Goal: Task Accomplishment & Management: Complete application form

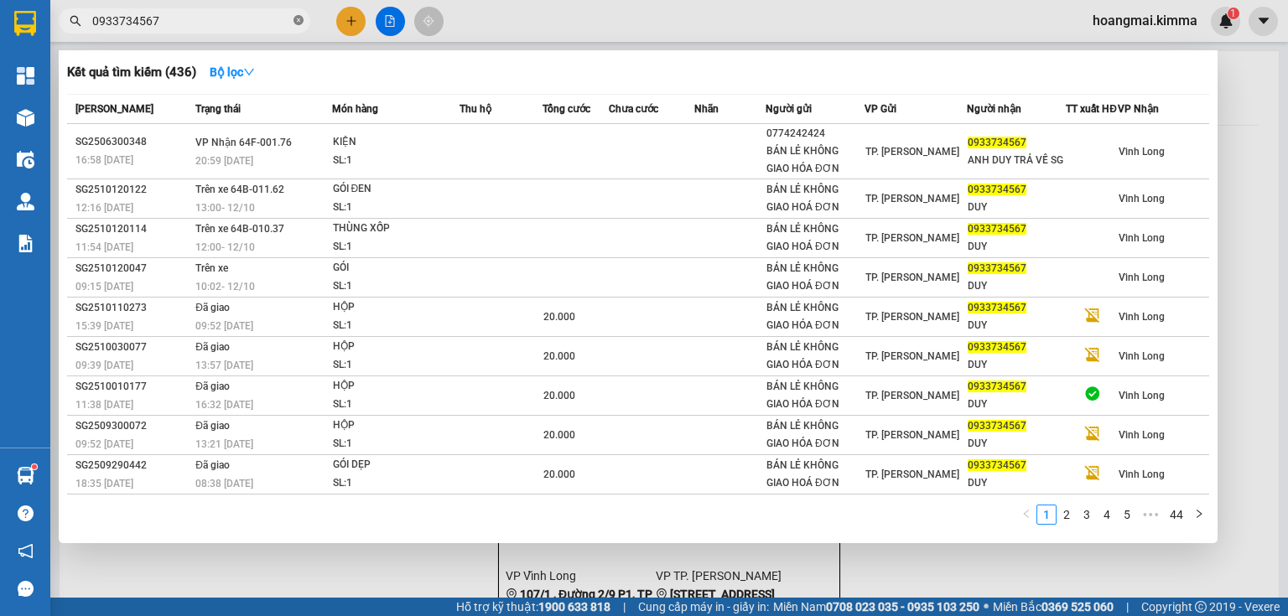
click at [295, 23] on icon "close-circle" at bounding box center [299, 20] width 10 height 10
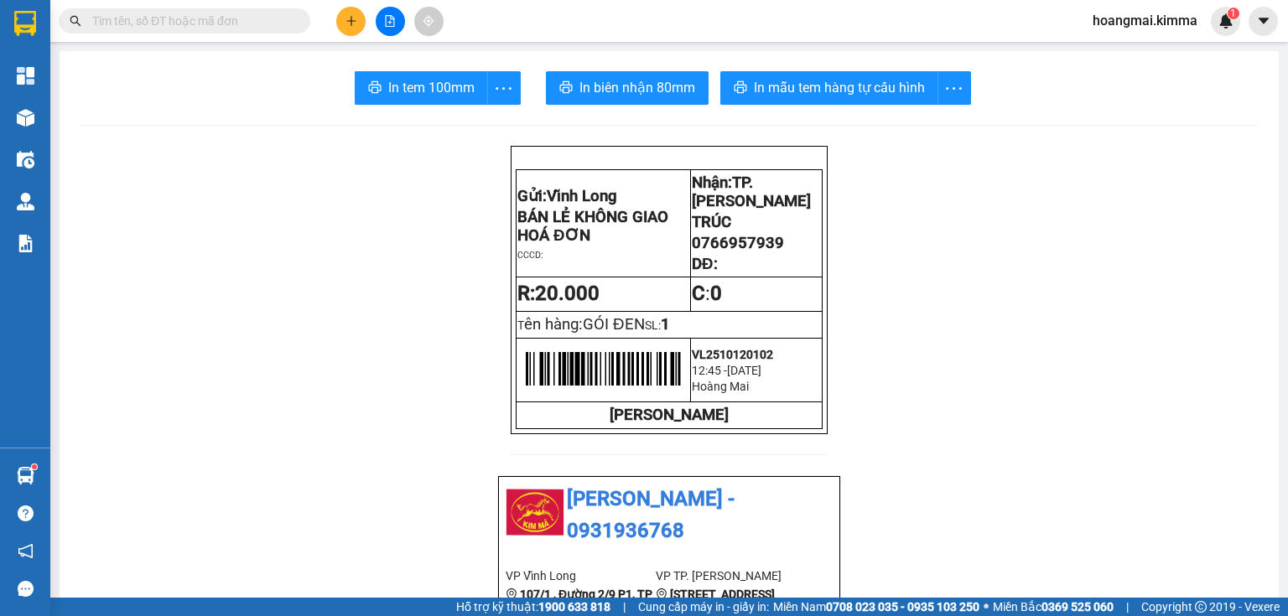
click at [357, 16] on button at bounding box center [350, 21] width 29 height 29
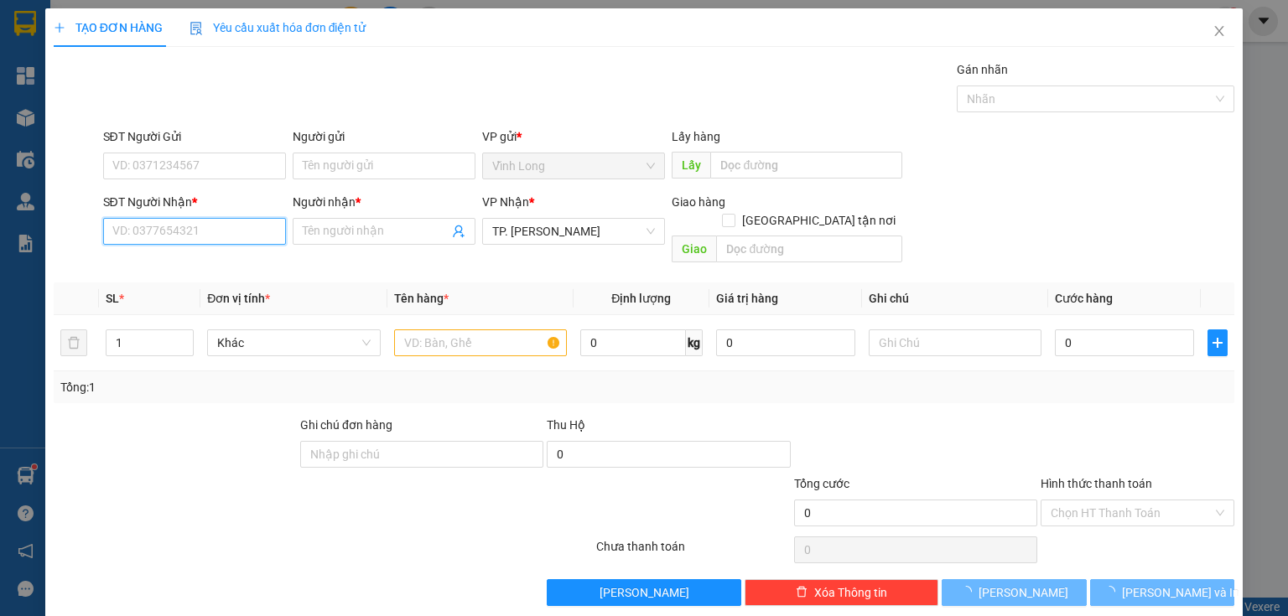
click at [201, 226] on input "SĐT Người Nhận *" at bounding box center [194, 231] width 183 height 27
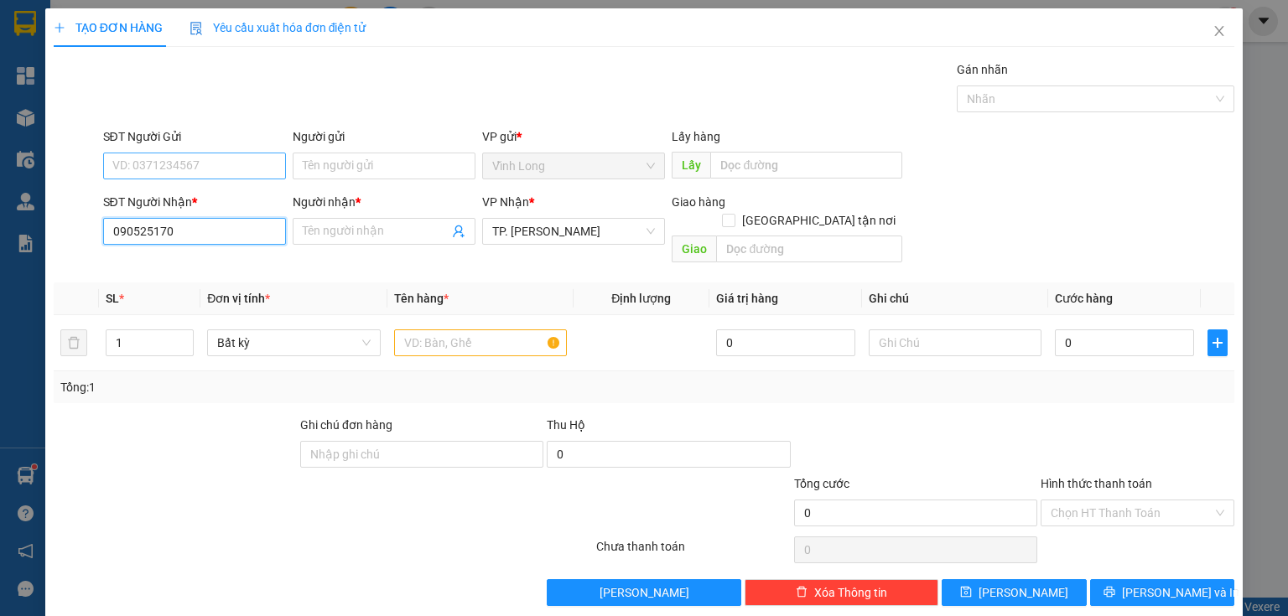
type input "090525170"
click at [147, 161] on input "SĐT Người Gửi" at bounding box center [194, 166] width 183 height 27
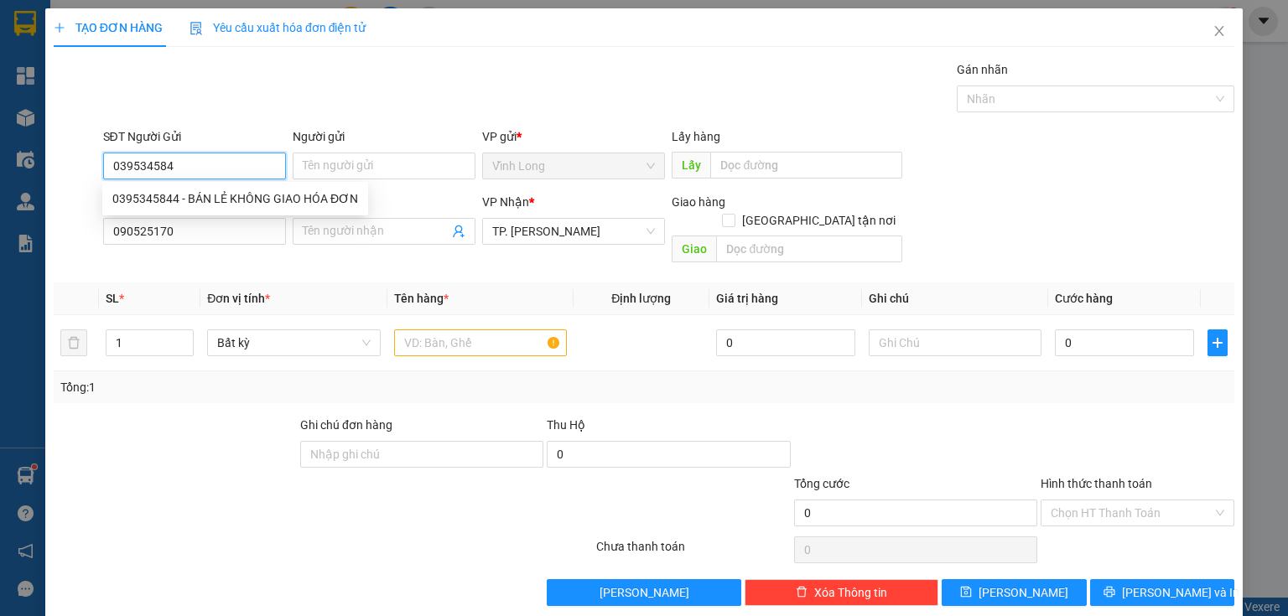
type input "0395345844"
click at [194, 195] on div "0395345844 - BÁN LẺ KHÔNG GIAO HÓA ĐƠN" at bounding box center [235, 199] width 246 height 18
type input "BÁN LẺ KHÔNG GIAO HÓA ĐƠN"
type input "0395345844"
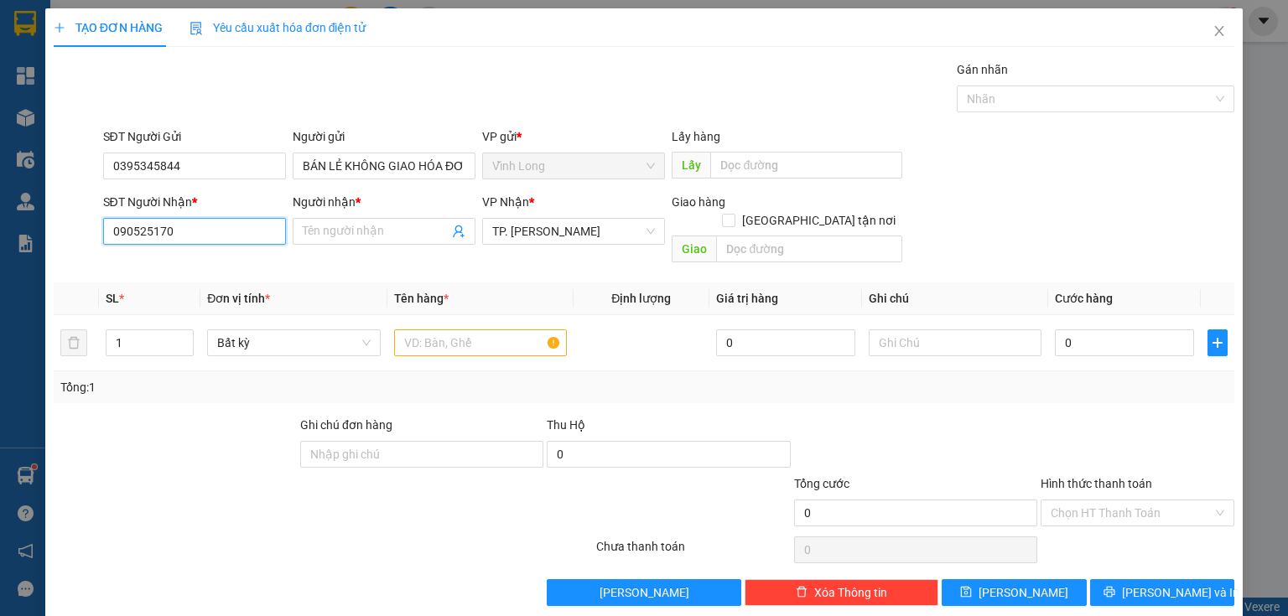
click at [208, 234] on input "090525170" at bounding box center [194, 231] width 183 height 27
click at [124, 228] on input "090525170" at bounding box center [194, 231] width 183 height 27
type input "0902525170"
click at [208, 264] on div "0902525170 - BẢO" at bounding box center [192, 264] width 161 height 18
type input "BẢO"
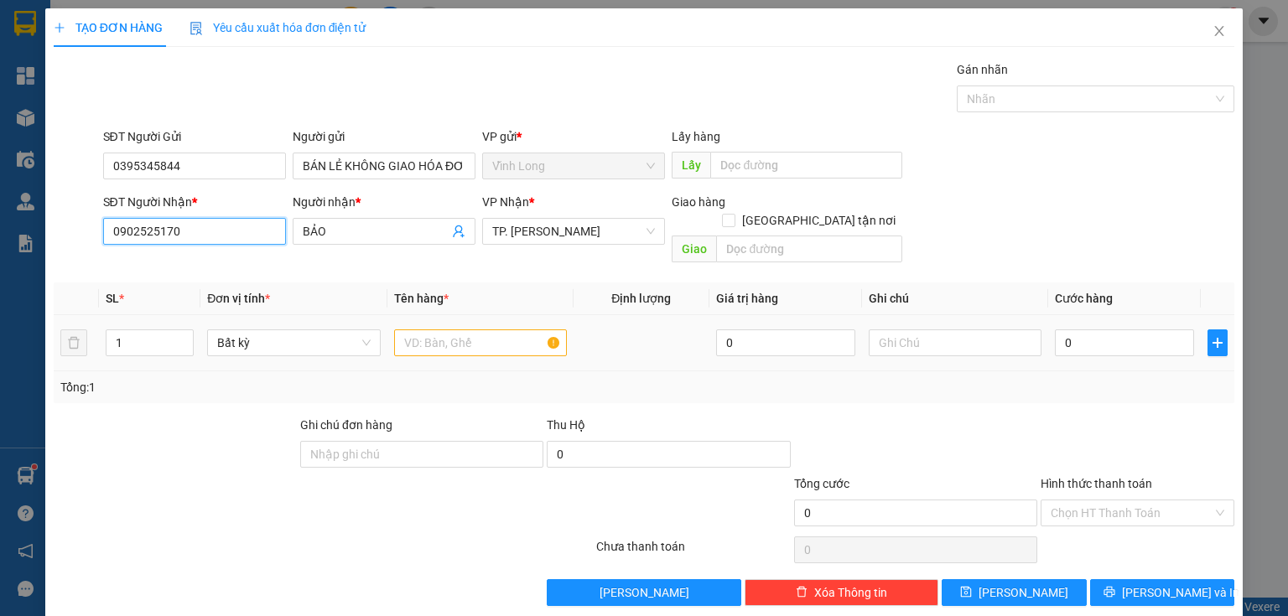
type input "0902525170"
click at [427, 330] on input "text" at bounding box center [480, 343] width 173 height 27
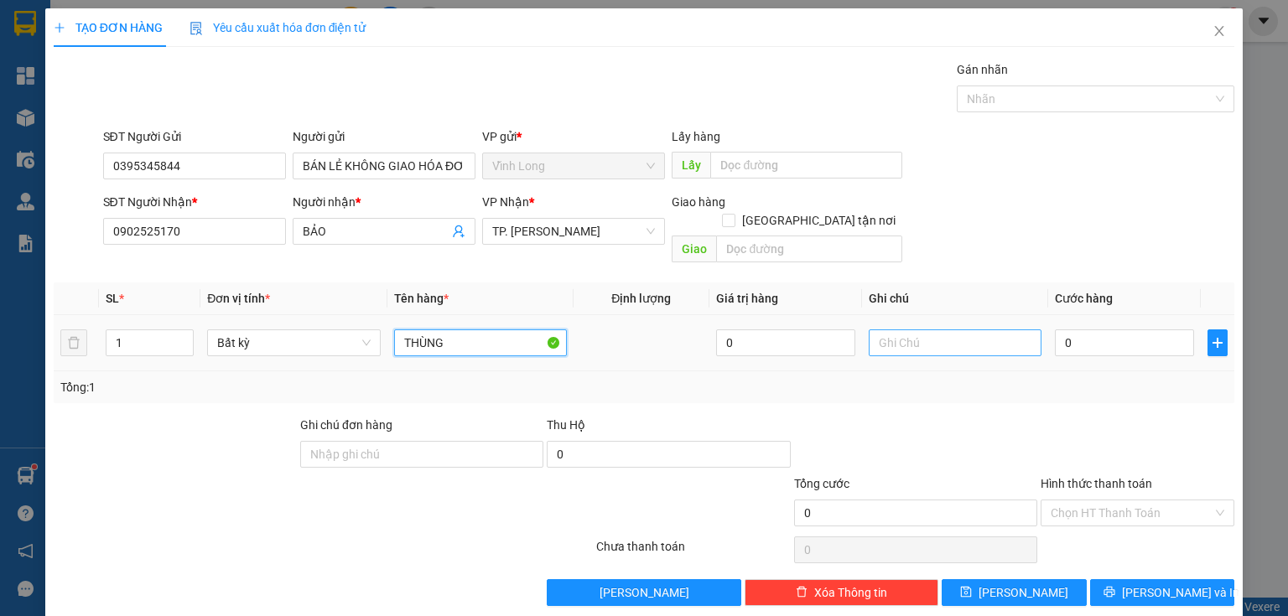
type input "THÙNG"
click at [902, 334] on input "text" at bounding box center [955, 343] width 173 height 27
type input "THUY"
click at [1090, 332] on input "0" at bounding box center [1124, 343] width 139 height 27
type input "3"
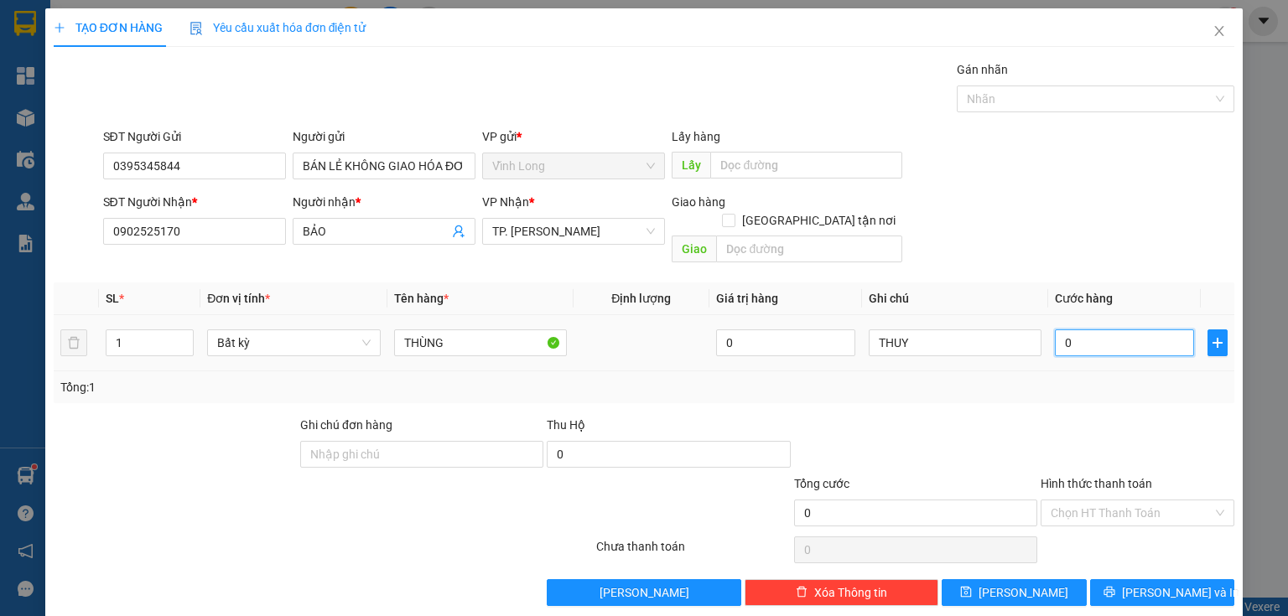
type input "3"
type input "30"
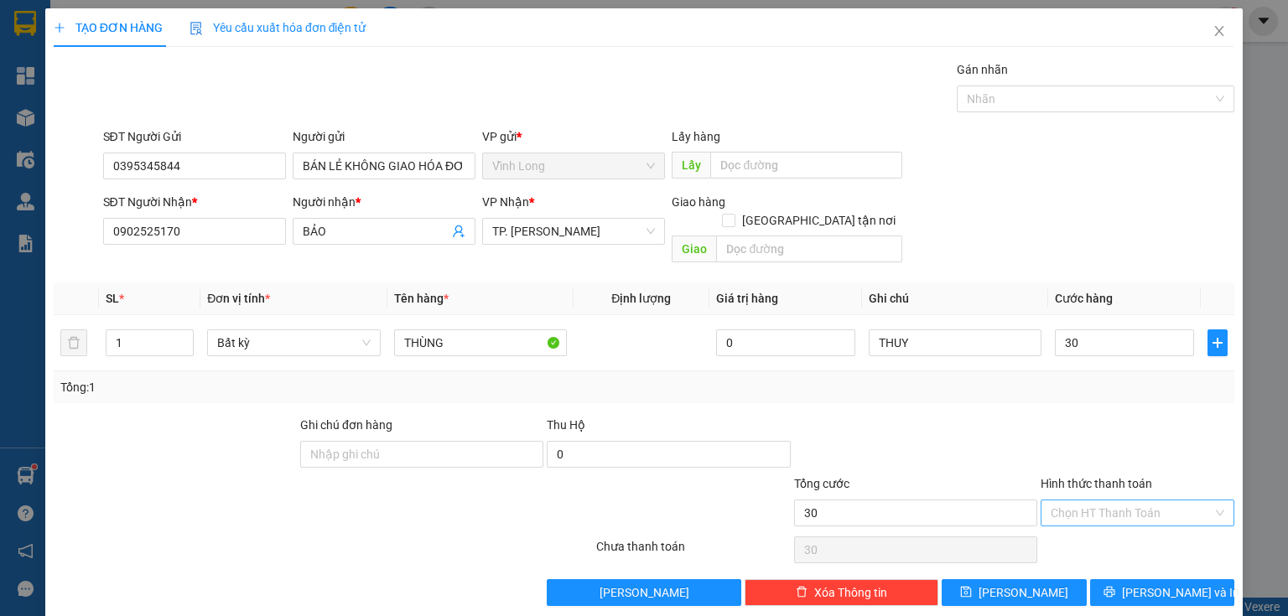
type input "30.000"
click at [1081, 501] on input "Hình thức thanh toán" at bounding box center [1132, 513] width 162 height 25
drag, startPoint x: 1070, startPoint y: 527, endPoint x: 1058, endPoint y: 527, distance: 11.7
click at [1069, 527] on div "Tại văn phòng" at bounding box center [1128, 526] width 173 height 18
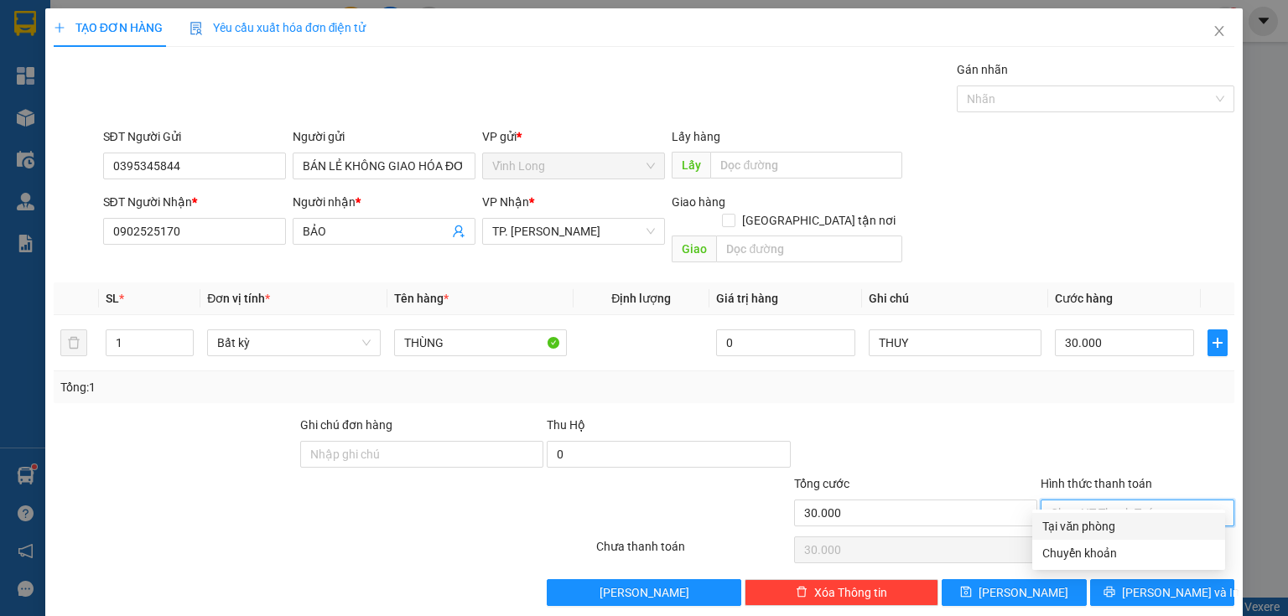
type input "0"
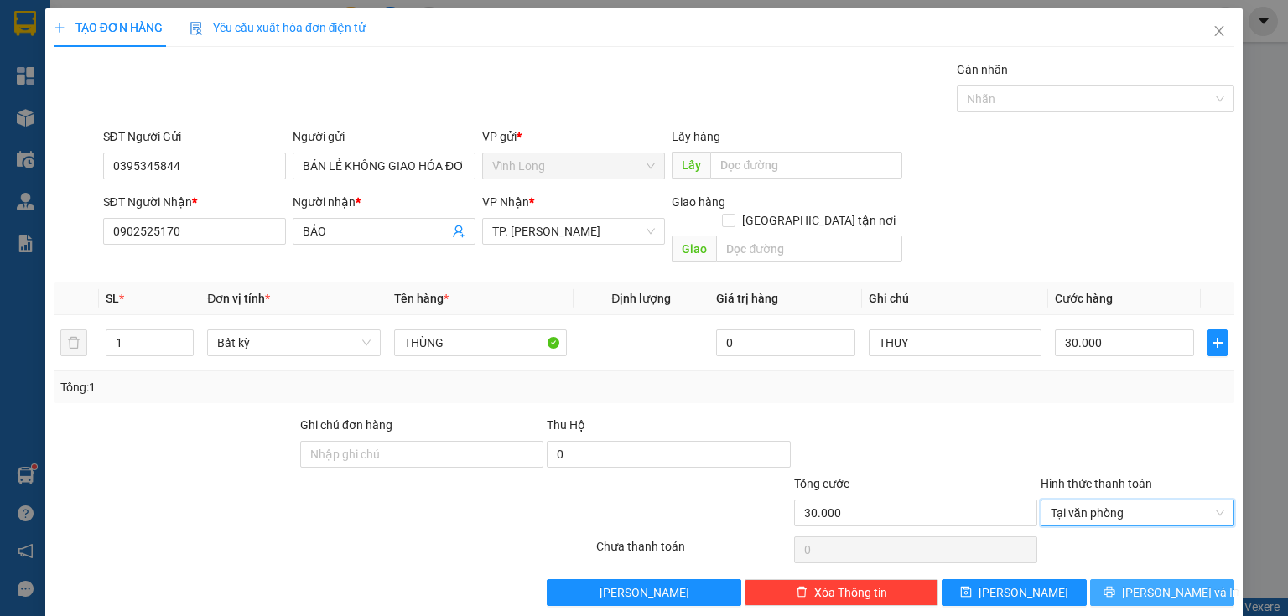
click at [1115, 586] on icon "printer" at bounding box center [1110, 592] width 12 height 12
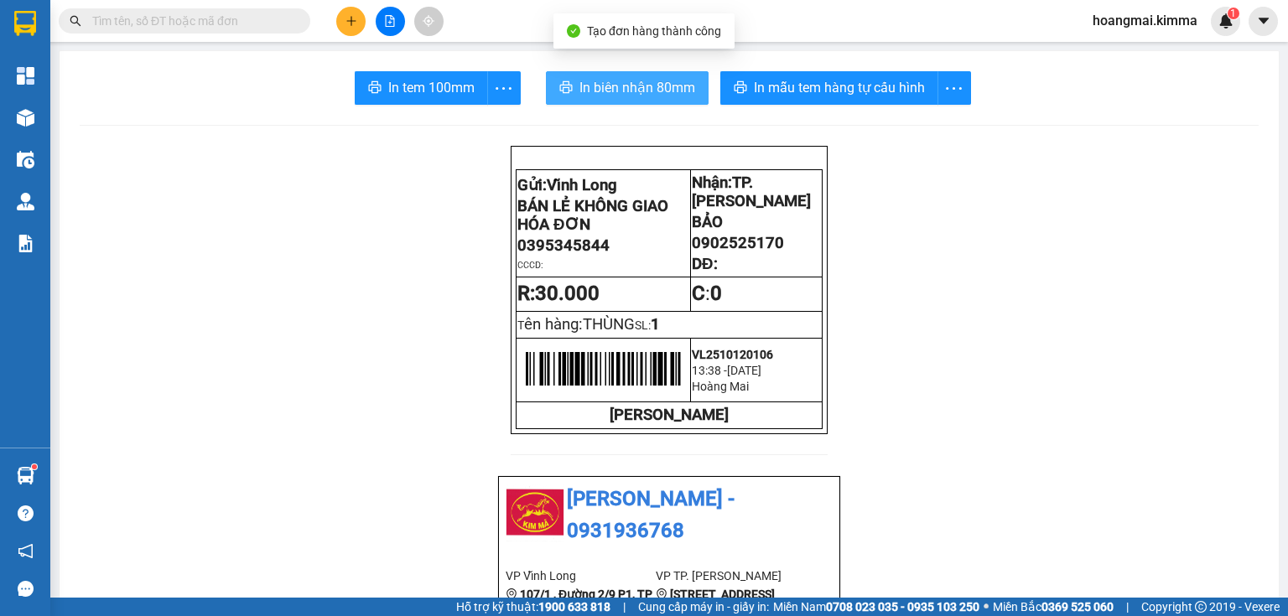
click at [607, 96] on span "In biên nhận 80mm" at bounding box center [637, 87] width 116 height 21
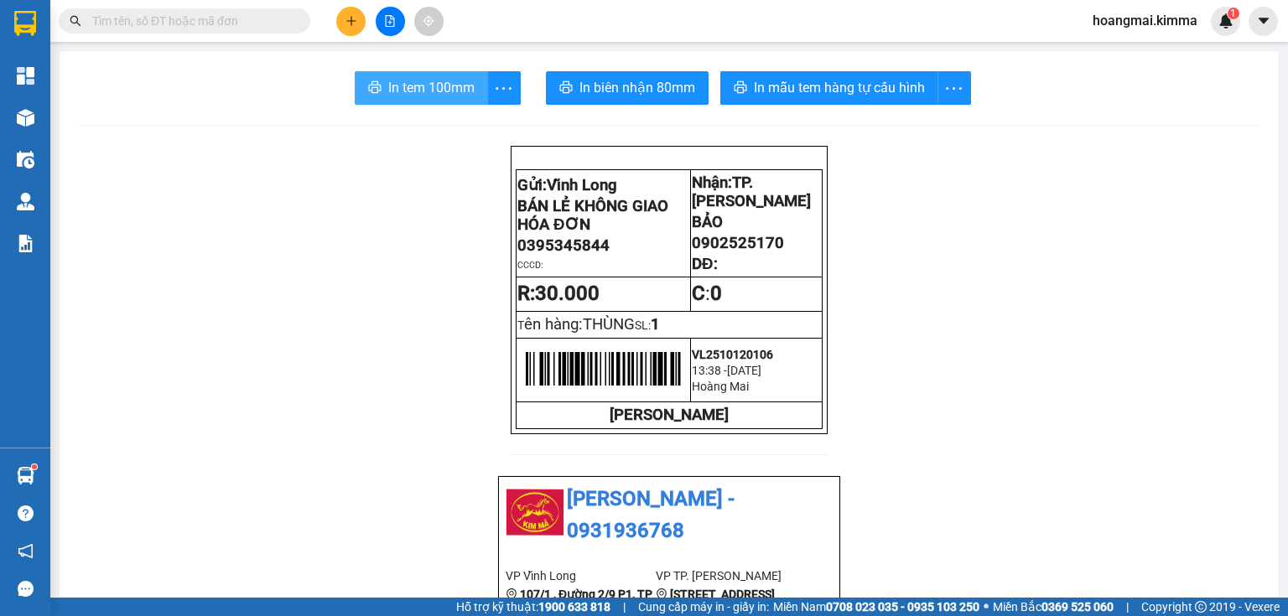
click at [412, 98] on button "In tem 100mm" at bounding box center [421, 88] width 133 height 34
click at [346, 26] on icon "plus" at bounding box center [352, 21] width 12 height 12
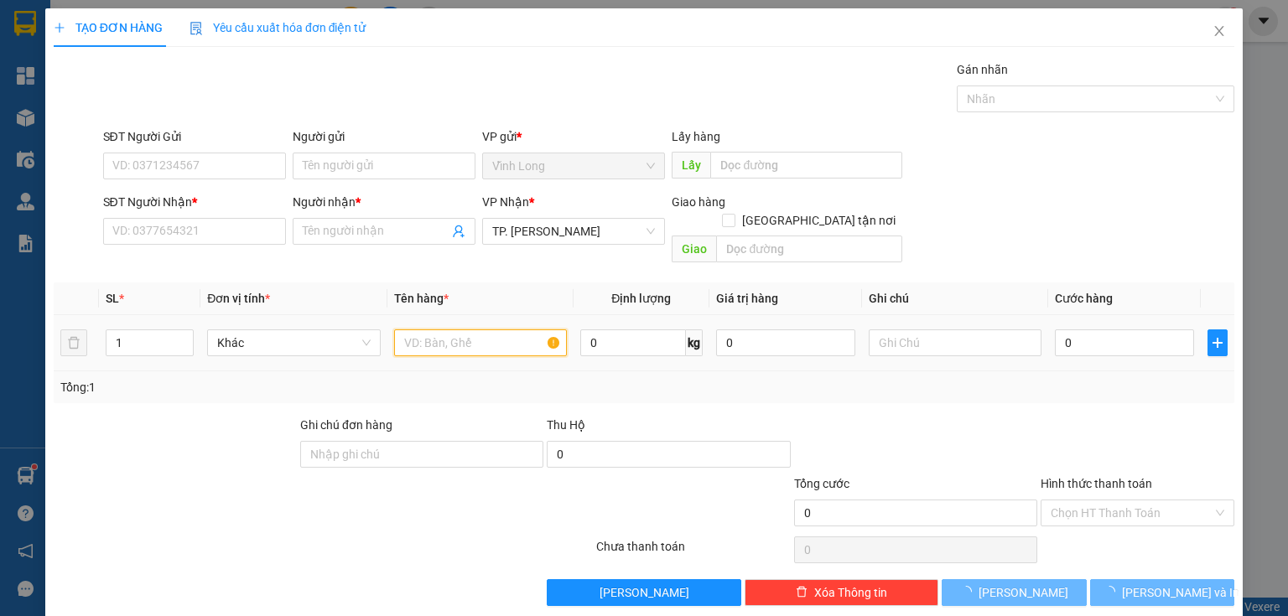
click at [472, 330] on input "text" at bounding box center [480, 343] width 173 height 27
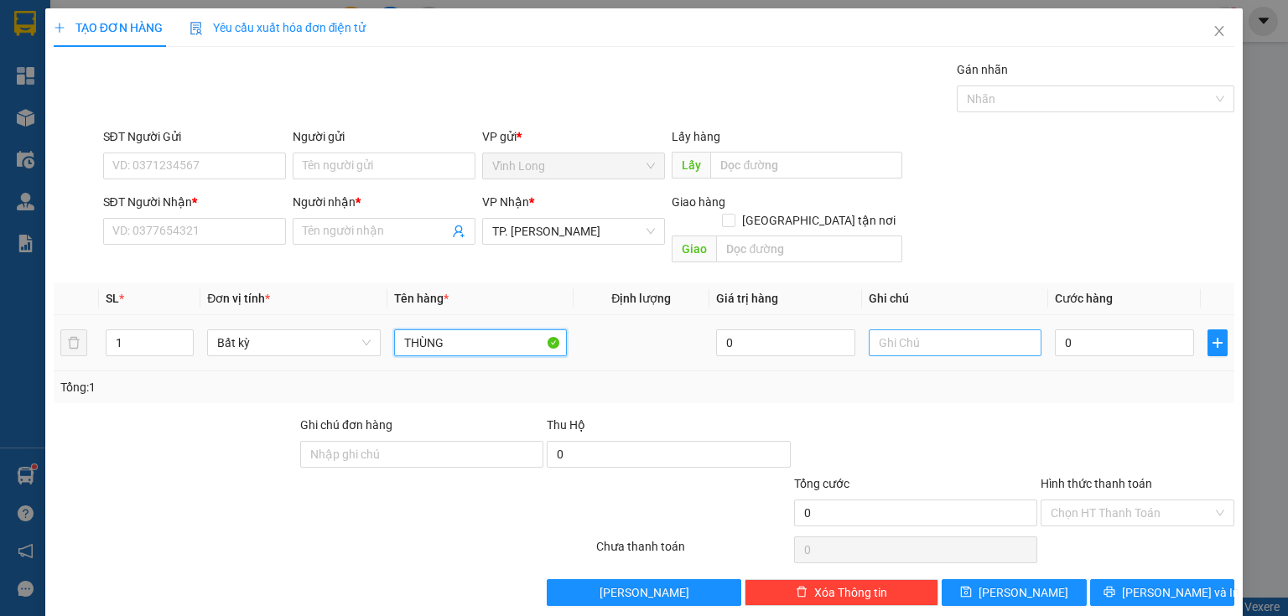
type input "THÙNG"
click at [888, 330] on input "text" at bounding box center [955, 343] width 173 height 27
type input "THUY"
click at [1122, 330] on input "0" at bounding box center [1124, 343] width 139 height 27
type input "5"
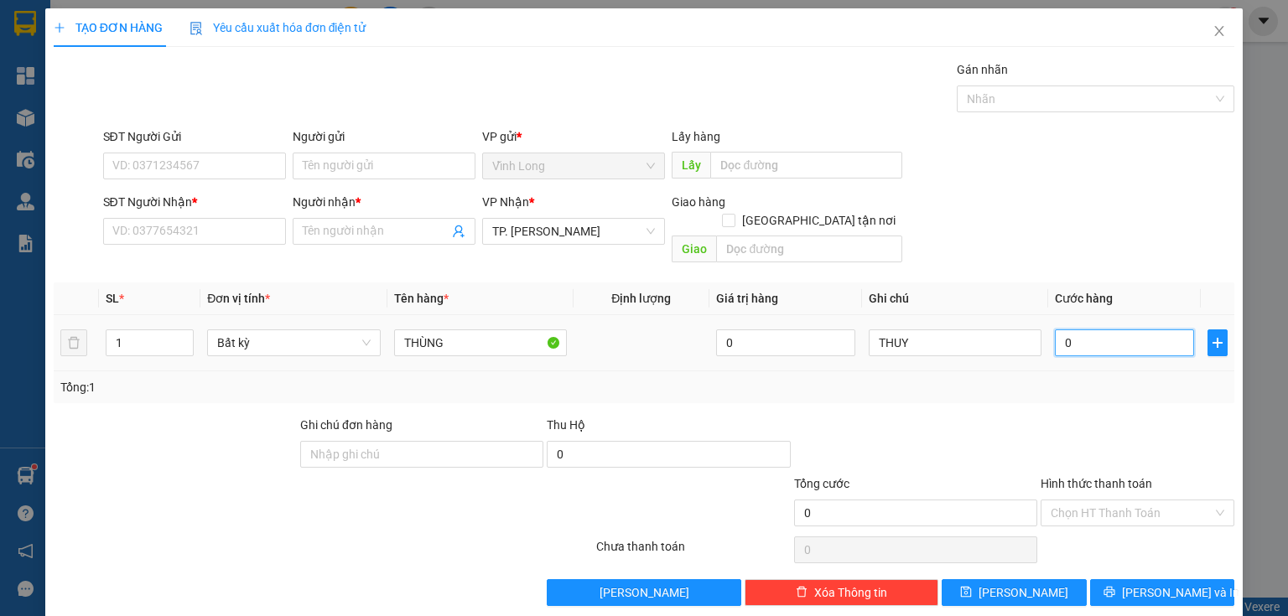
type input "5"
type input "50"
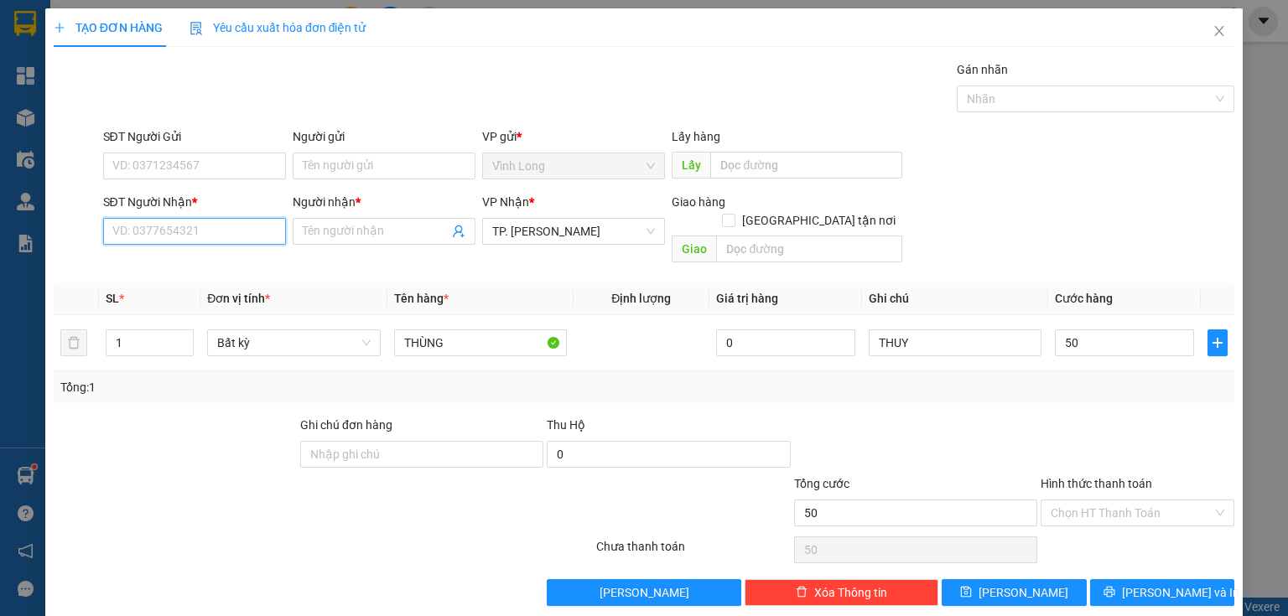
type input "50.000"
click at [242, 228] on input "SĐT Người Nhận *" at bounding box center [194, 231] width 183 height 27
type input "0937191770"
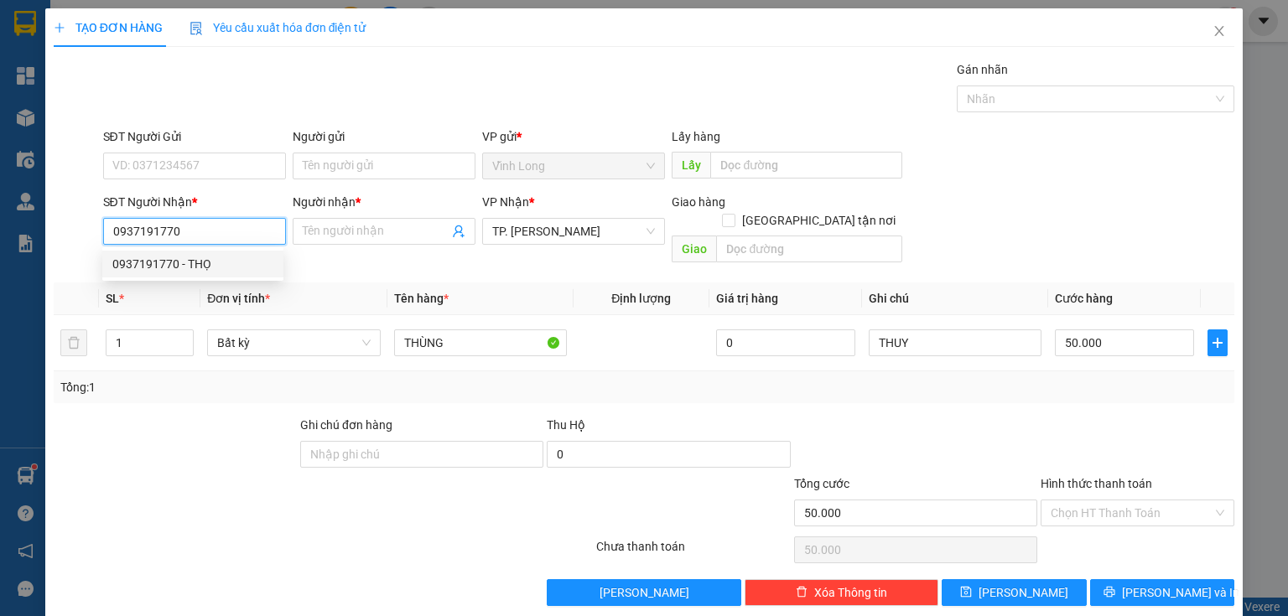
click at [217, 258] on div "0937191770 - THỌ" at bounding box center [192, 264] width 181 height 27
type input "THỌ"
type input "0937191770"
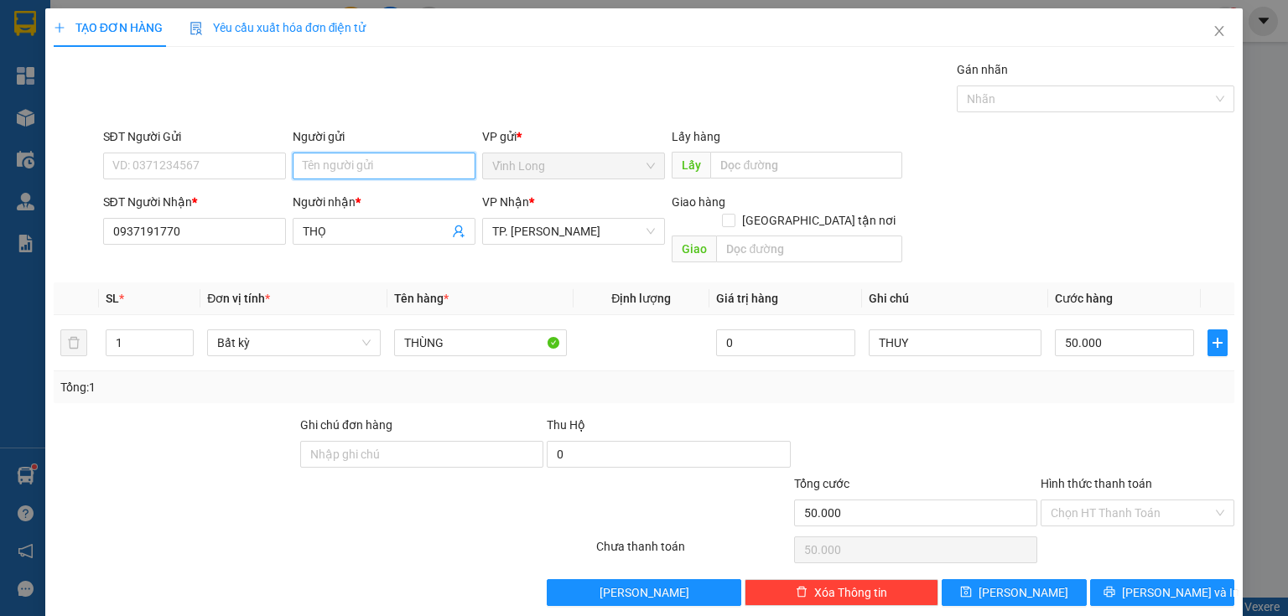
click at [312, 168] on input "Người gửi" at bounding box center [384, 166] width 183 height 27
type input "B"
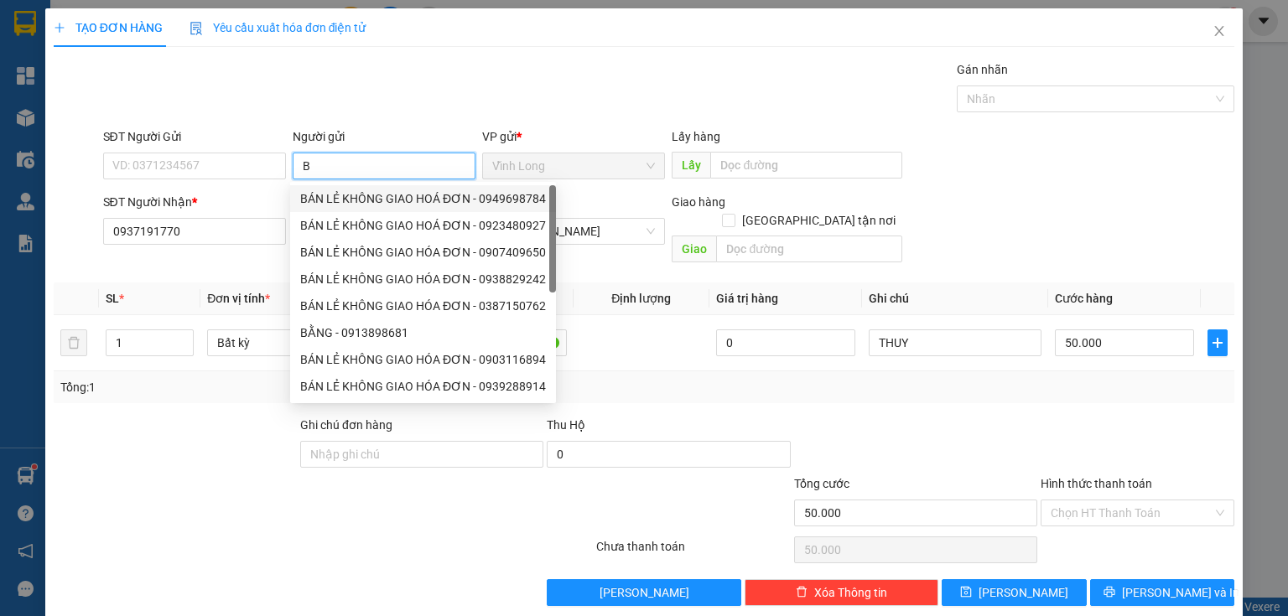
click at [371, 195] on div "BÁN LẺ KHÔNG GIAO HOÁ ĐƠN - 0949698784" at bounding box center [423, 199] width 246 height 18
type input "0949698784"
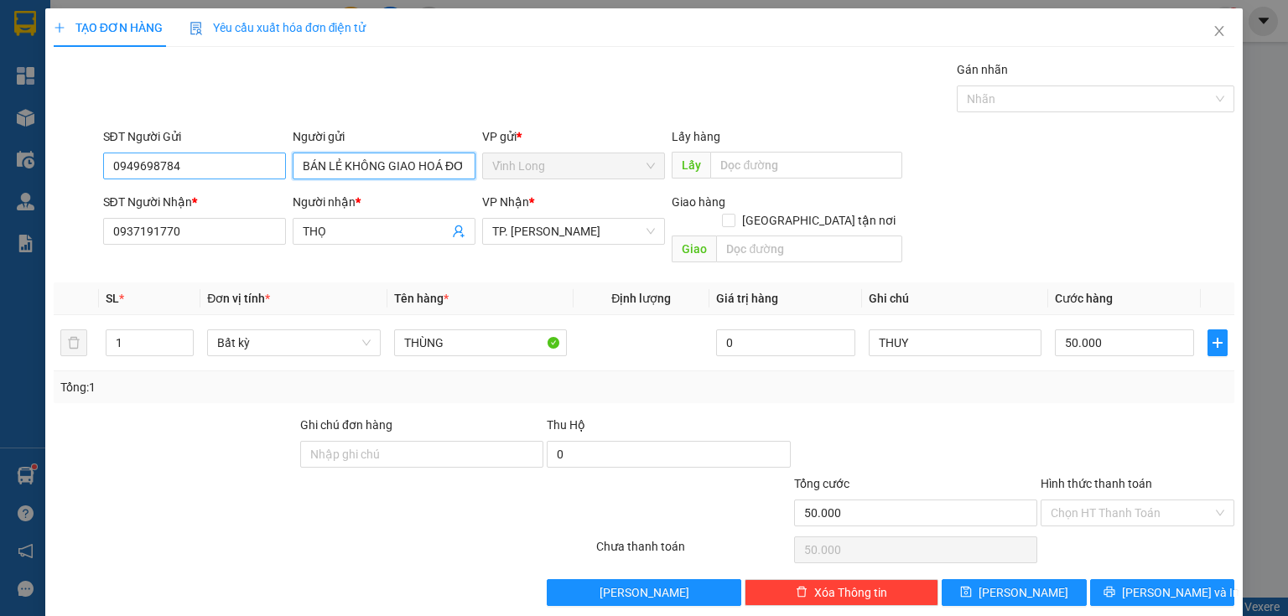
type input "BÁN LẺ KHÔNG GIAO HOÁ ĐƠN"
drag, startPoint x: 228, startPoint y: 169, endPoint x: 0, endPoint y: 174, distance: 228.2
click at [0, 174] on div "TẠO ĐƠN HÀNG Yêu cầu xuất hóa đơn điện tử Transit Pickup Surcharge Ids Transit …" at bounding box center [644, 308] width 1288 height 616
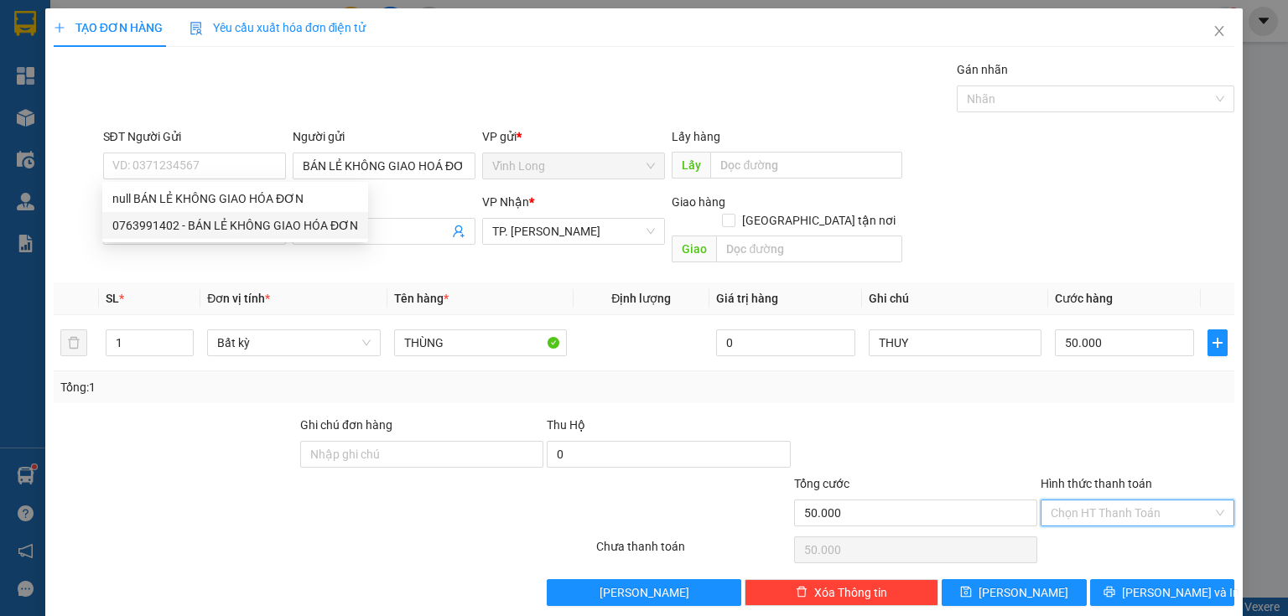
click at [1087, 501] on input "Hình thức thanh toán" at bounding box center [1132, 513] width 162 height 25
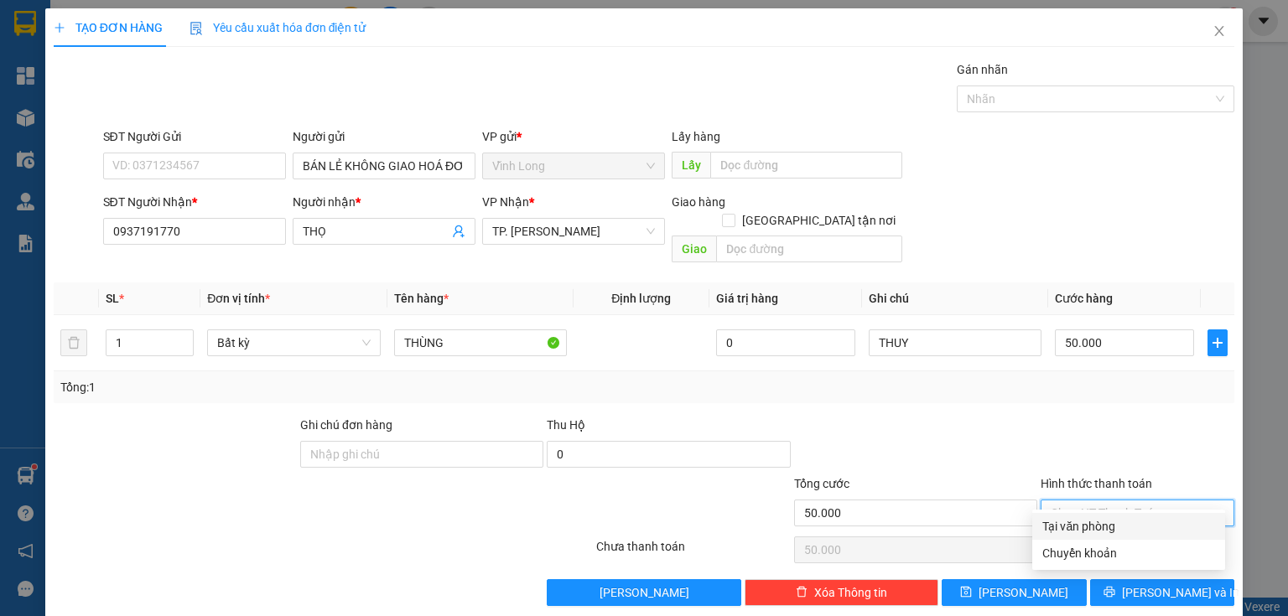
click at [1068, 537] on div "Tại văn phòng" at bounding box center [1128, 526] width 193 height 27
type input "0"
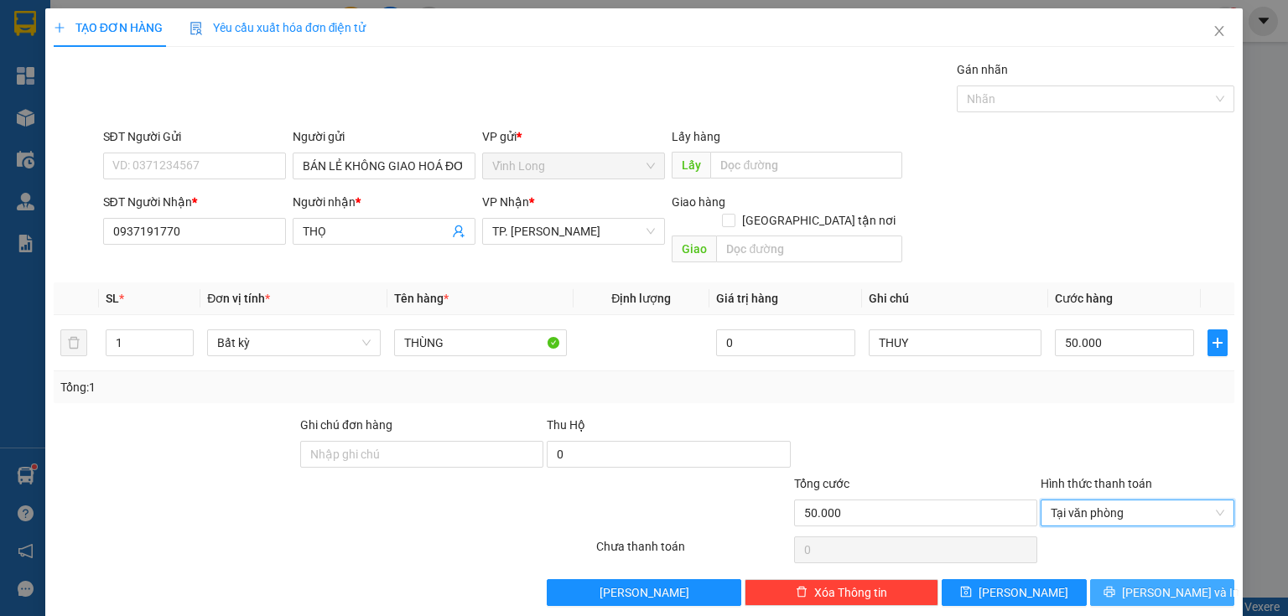
click at [1154, 584] on span "[PERSON_NAME] và In" at bounding box center [1180, 593] width 117 height 18
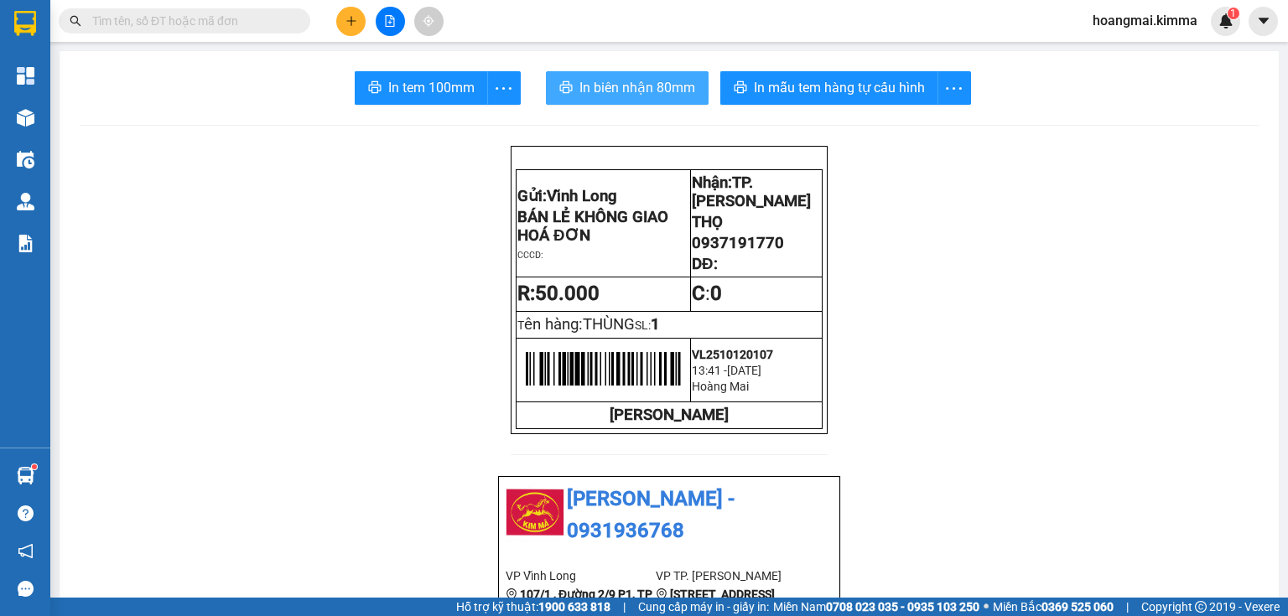
click at [661, 74] on button "In biên nhận 80mm" at bounding box center [627, 88] width 163 height 34
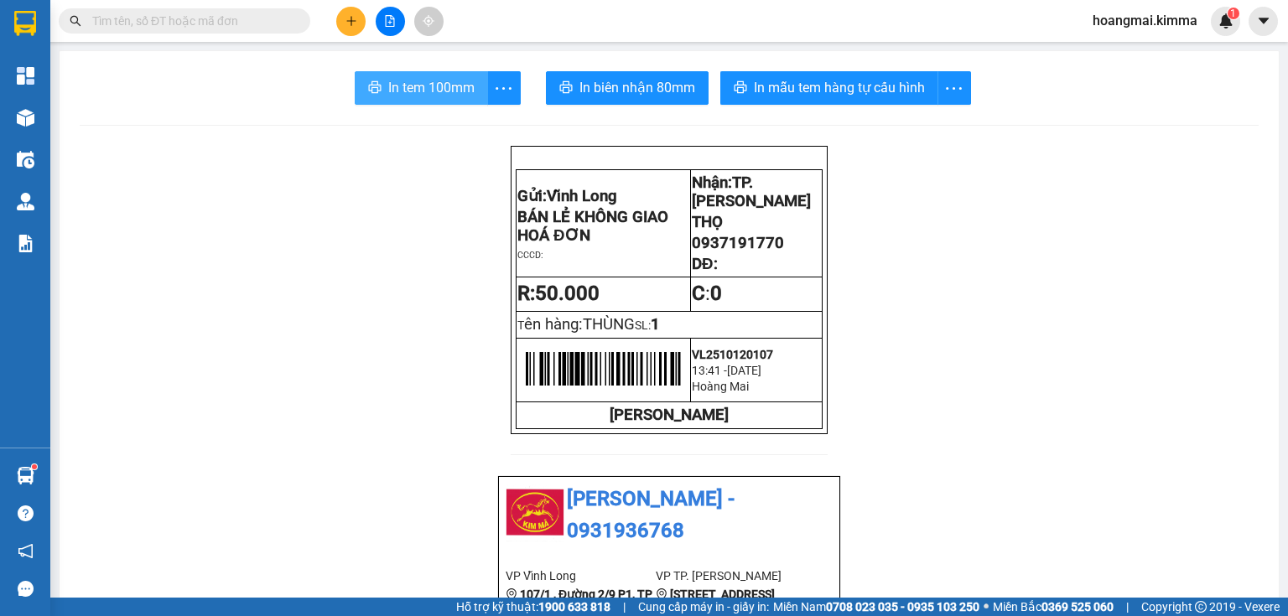
click at [388, 87] on span "In tem 100mm" at bounding box center [431, 87] width 86 height 21
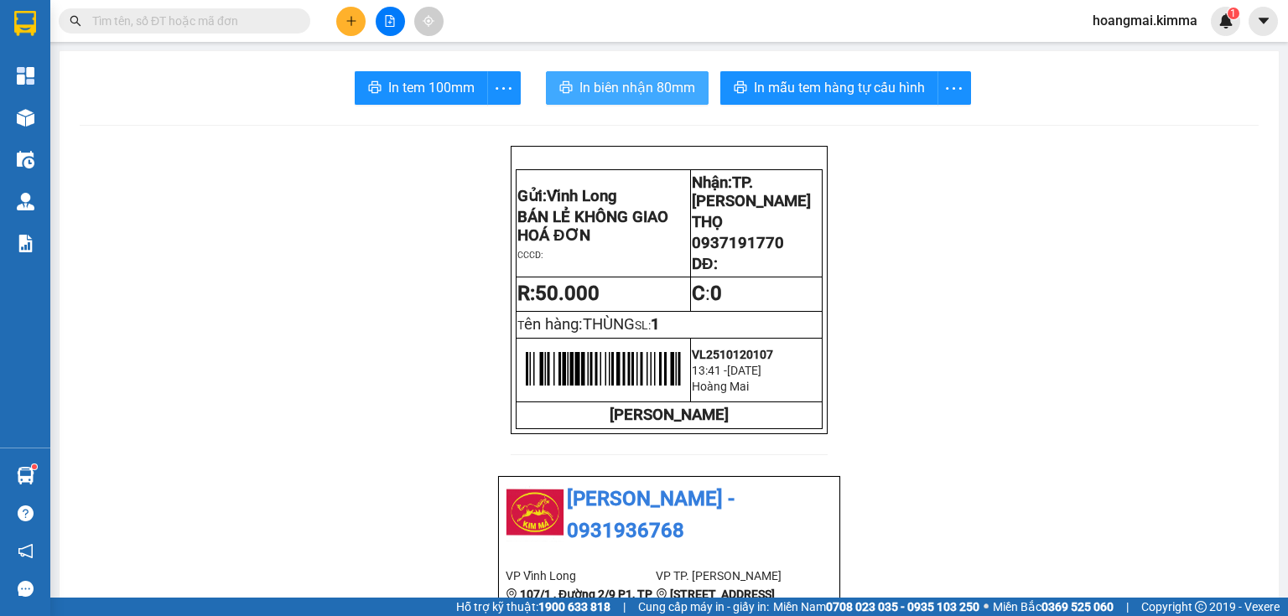
click at [620, 75] on button "In biên nhận 80mm" at bounding box center [627, 88] width 163 height 34
click at [346, 22] on icon "plus" at bounding box center [352, 21] width 12 height 12
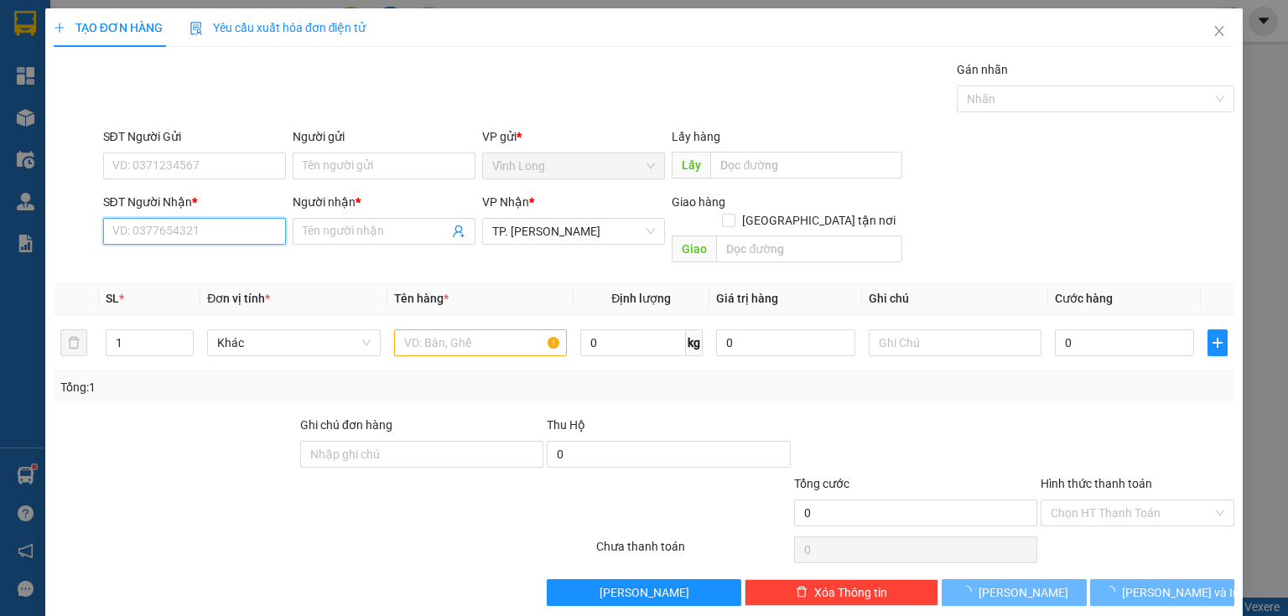
click at [218, 238] on input "SĐT Người Nhận *" at bounding box center [194, 231] width 183 height 27
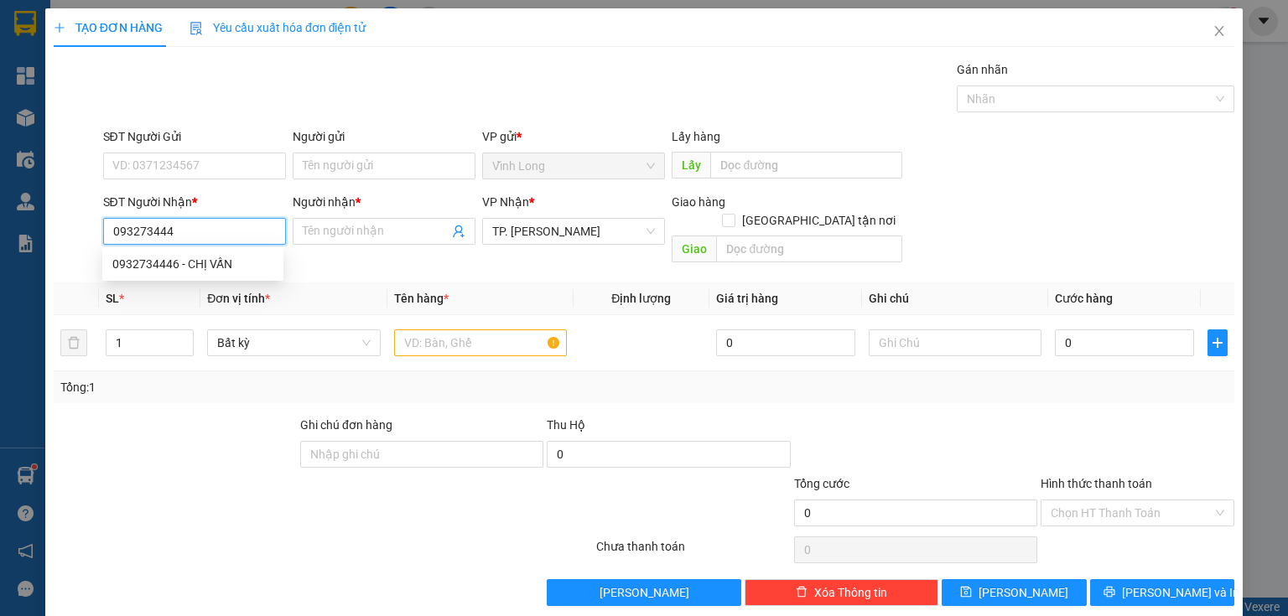
type input "0932734446"
click at [207, 269] on div "0932734446 - CHỊ VẤN" at bounding box center [192, 264] width 161 height 18
type input "CHỊ VẤN"
type input "0932734446"
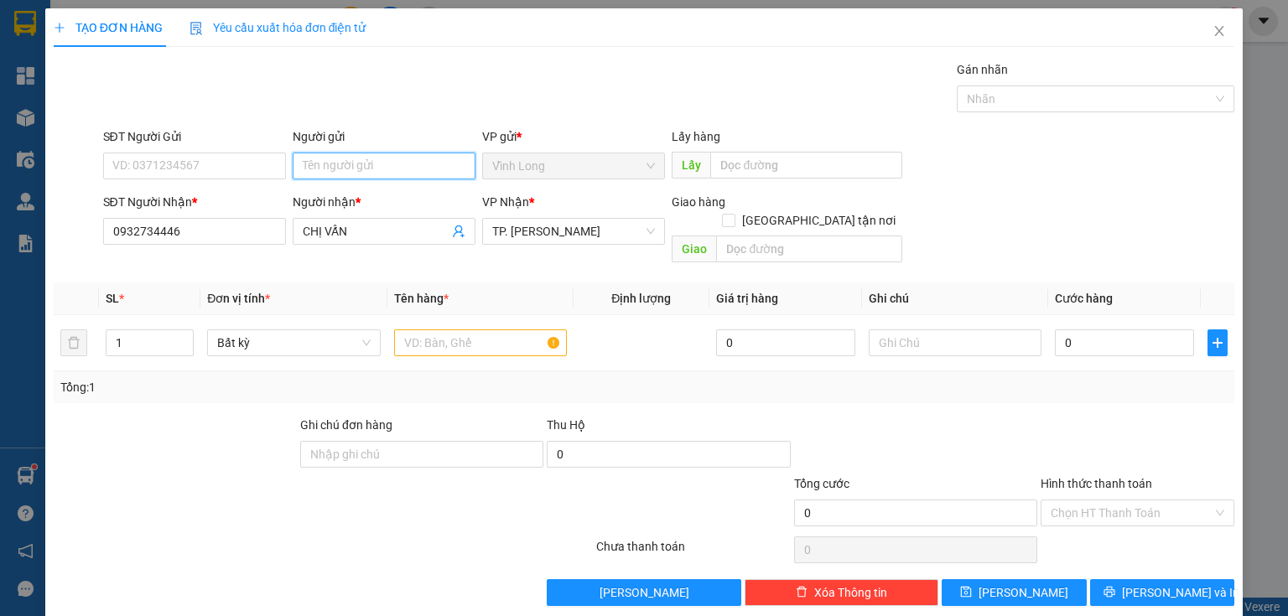
click at [343, 158] on input "Người gửi" at bounding box center [384, 166] width 183 height 27
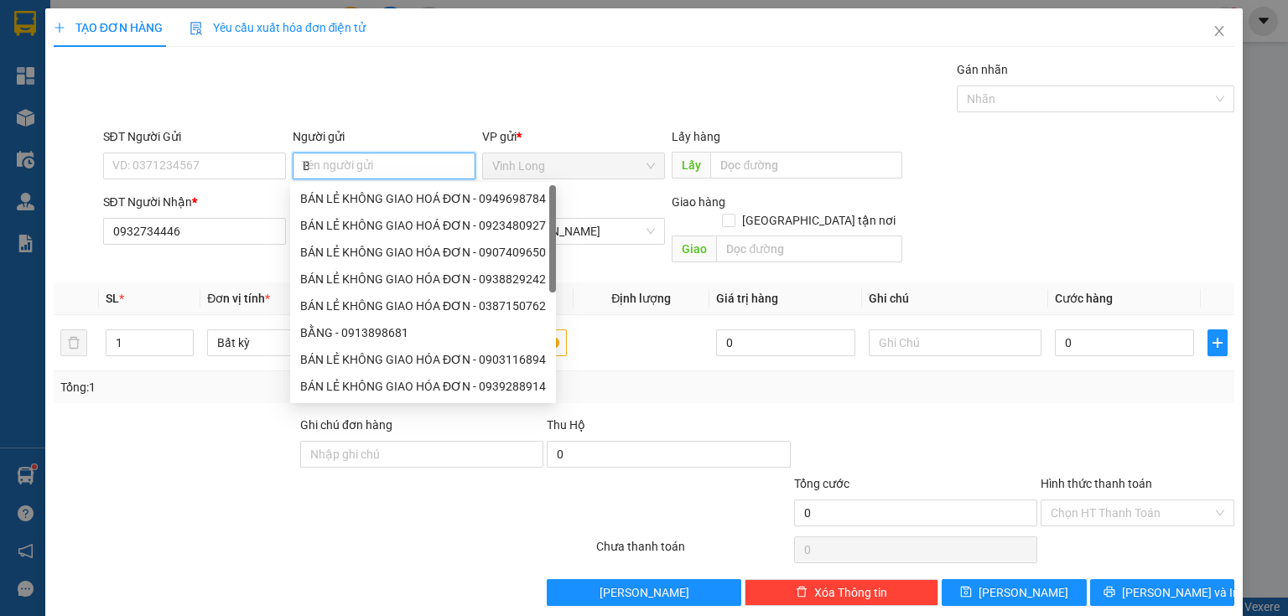
type input "BA"
click at [331, 214] on div "BÁN LẺ KHÔNG GIAO HÓA ĐƠN - 0762871872" at bounding box center [423, 225] width 266 height 27
type input "0762871872"
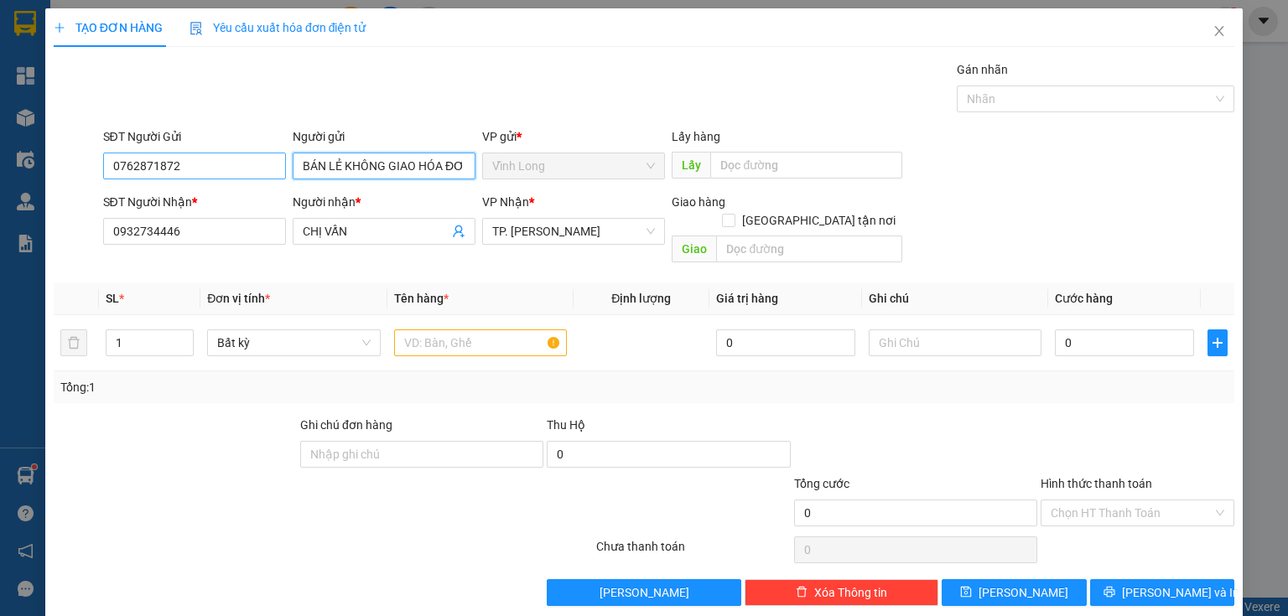
type input "BÁN LẺ KHÔNG GIAO HÓA ĐƠN"
drag, startPoint x: 219, startPoint y: 159, endPoint x: 170, endPoint y: 70, distance: 101.3
click at [0, 193] on div "TẠO ĐƠN HÀNG Yêu cầu xuất hóa đơn điện tử Transit Pickup Surcharge Ids Transit …" at bounding box center [644, 308] width 1288 height 616
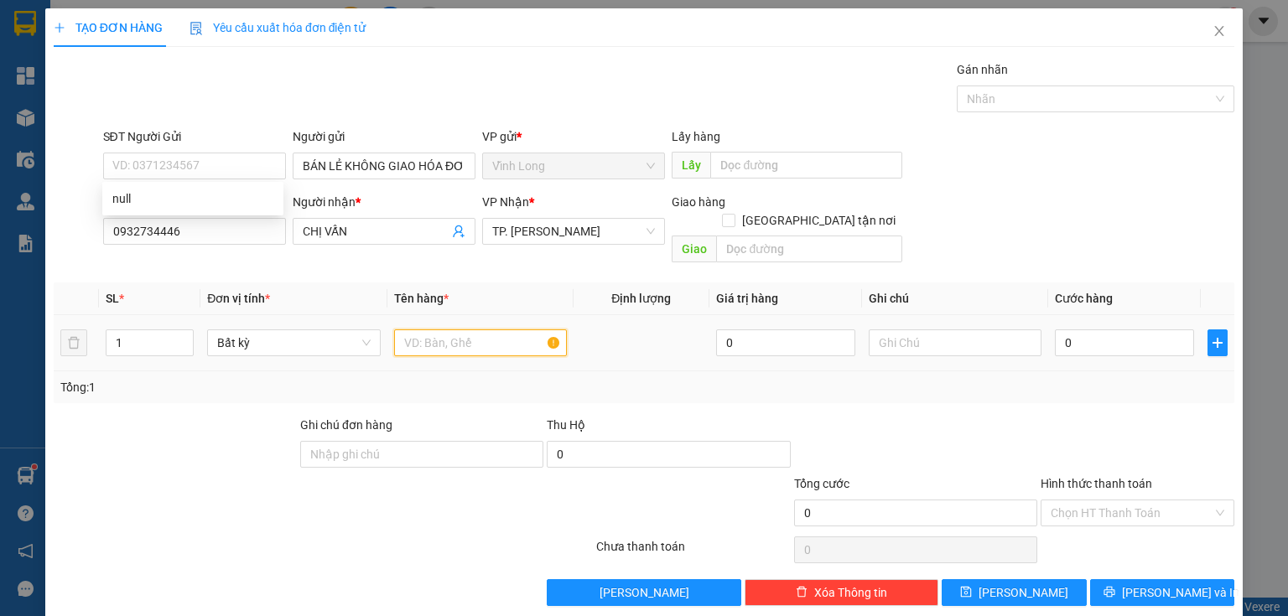
click at [452, 330] on input "text" at bounding box center [480, 343] width 173 height 27
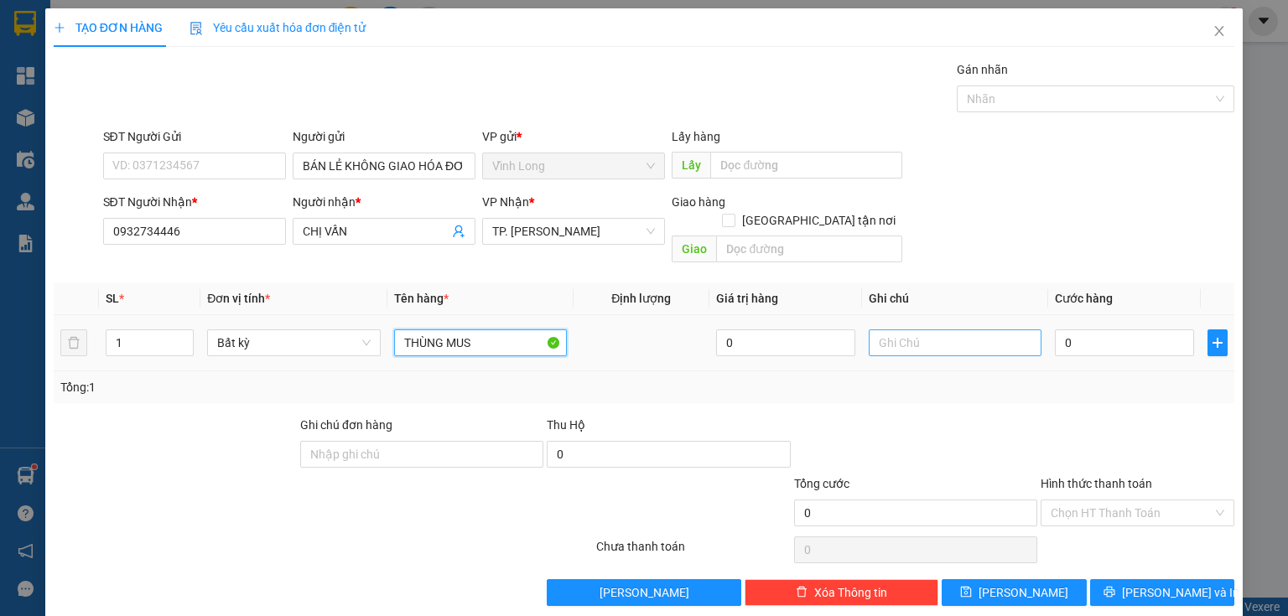
type input "THÙNG MUS"
click at [879, 330] on input "text" at bounding box center [955, 343] width 173 height 27
type input "THUY"
click at [1064, 330] on input "0" at bounding box center [1124, 343] width 139 height 27
type input "4"
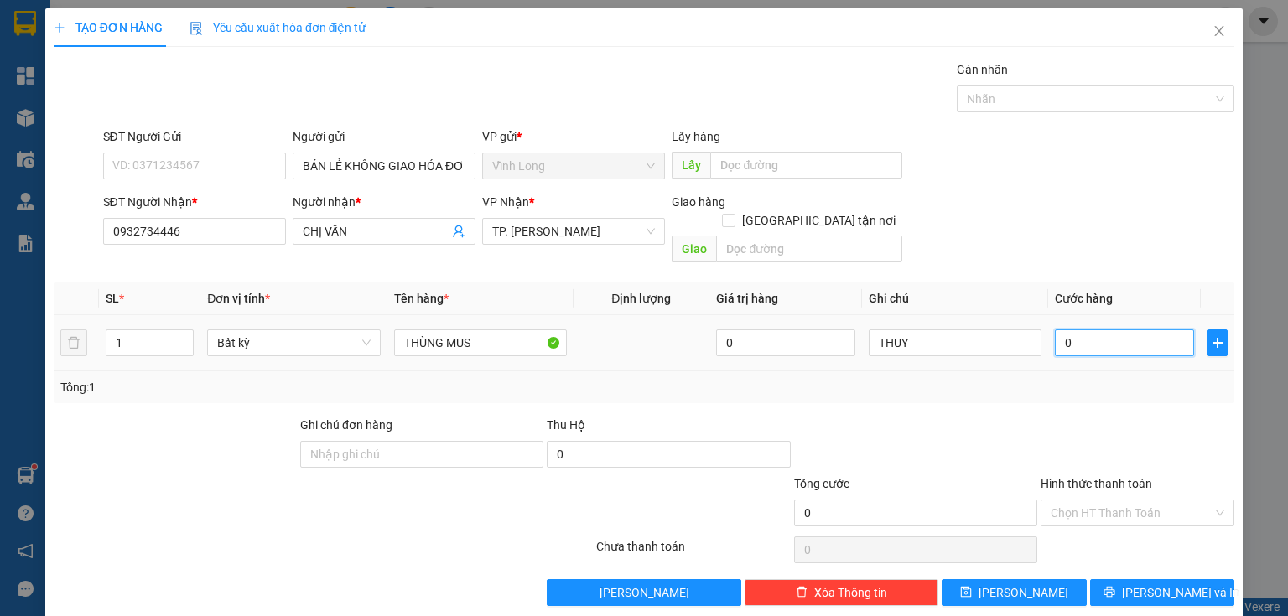
type input "4"
type input "40"
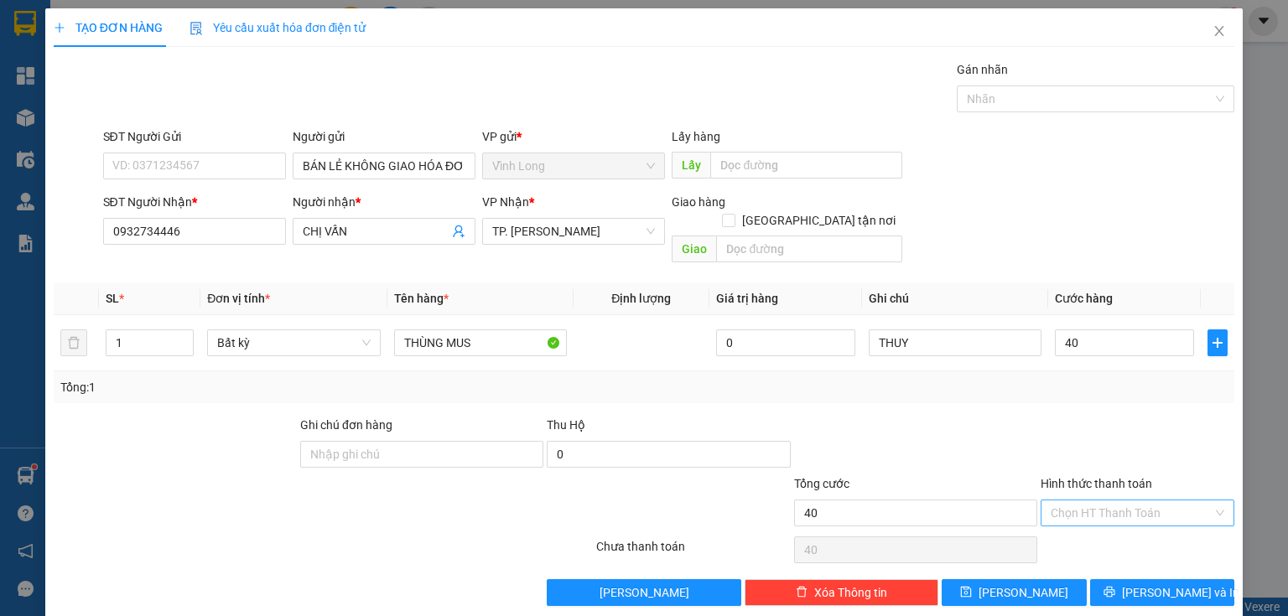
type input "40.000"
click at [1095, 501] on input "Hình thức thanh toán" at bounding box center [1132, 513] width 162 height 25
click at [1090, 527] on div "Tại văn phòng" at bounding box center [1128, 526] width 173 height 18
type input "0"
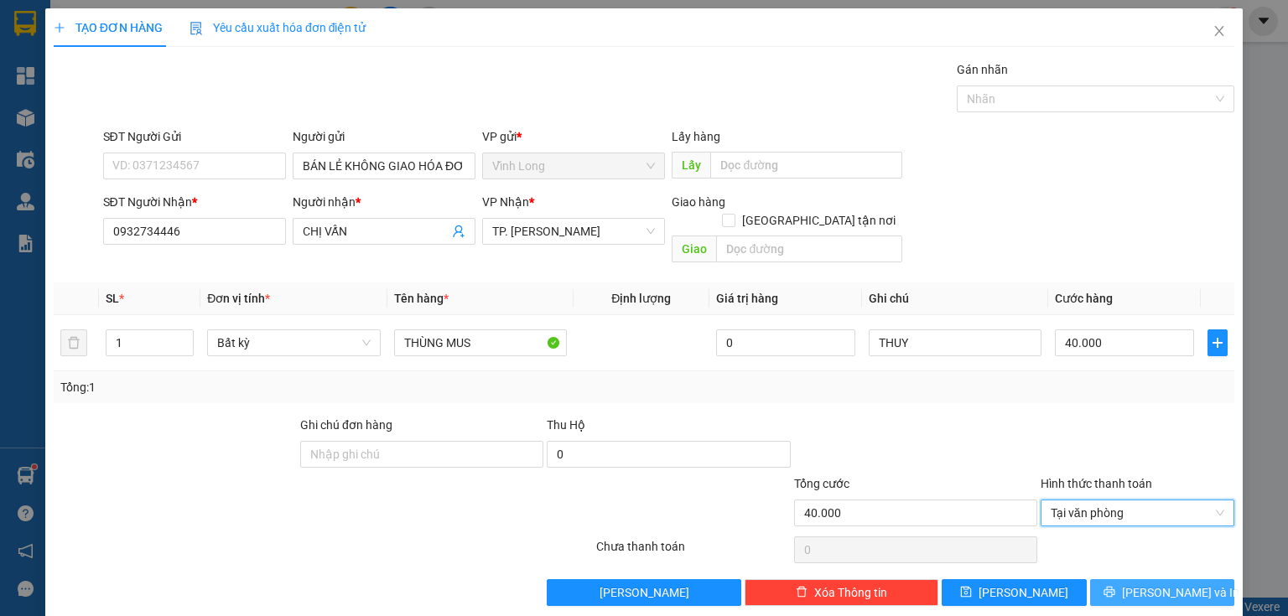
click at [1141, 584] on span "[PERSON_NAME] và In" at bounding box center [1180, 593] width 117 height 18
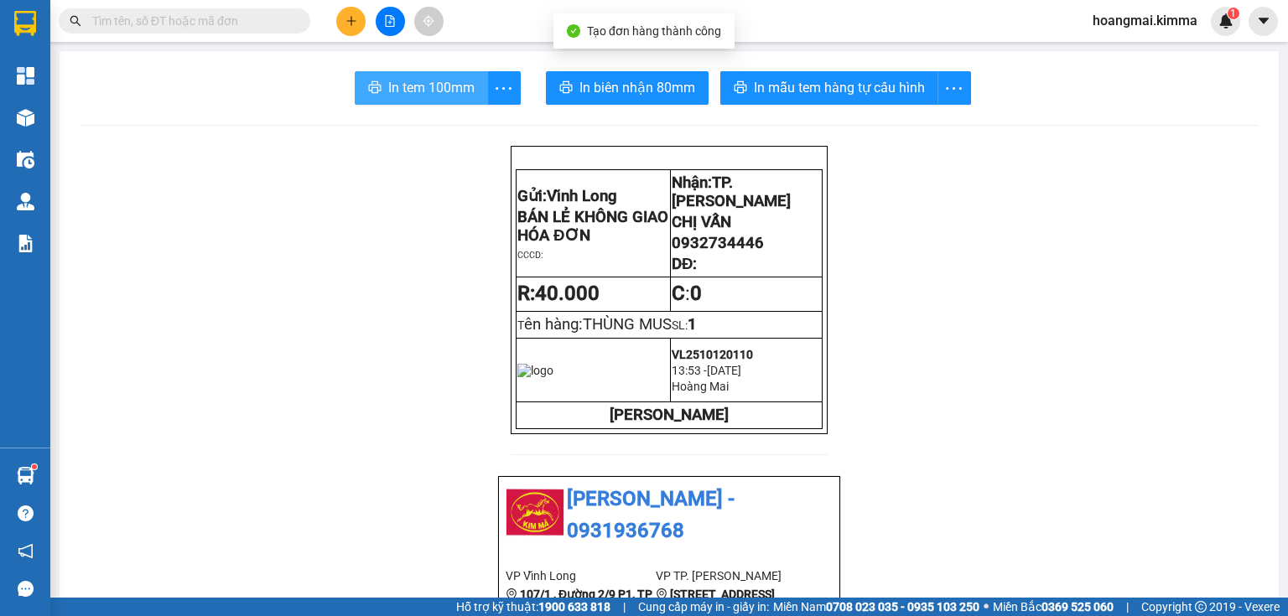
click at [409, 91] on span "In tem 100mm" at bounding box center [431, 87] width 86 height 21
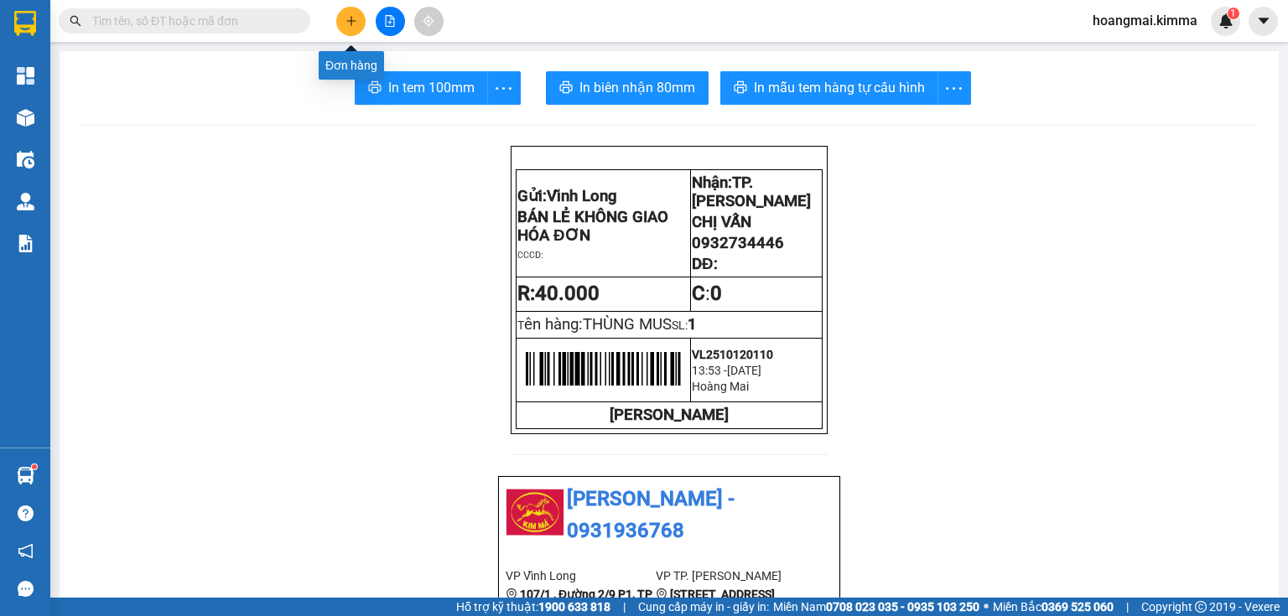
click at [350, 10] on button at bounding box center [350, 21] width 29 height 29
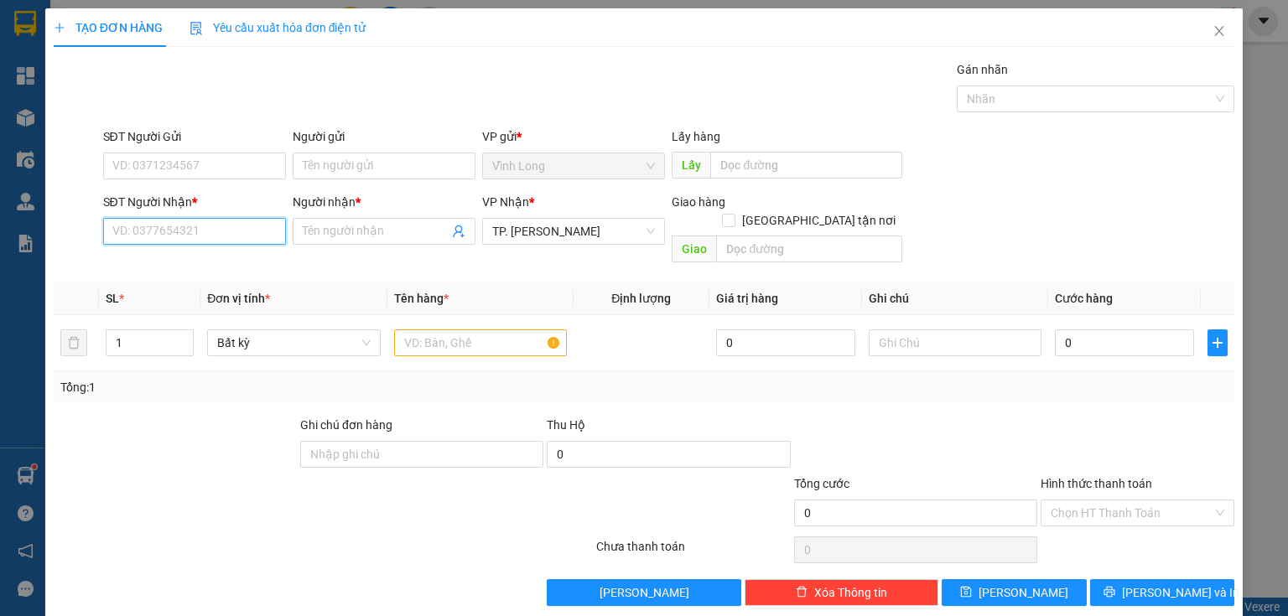
click at [211, 230] on input "SĐT Người Nhận *" at bounding box center [194, 231] width 183 height 27
type input "0342340889"
click at [343, 225] on input "Người nhận *" at bounding box center [376, 231] width 146 height 18
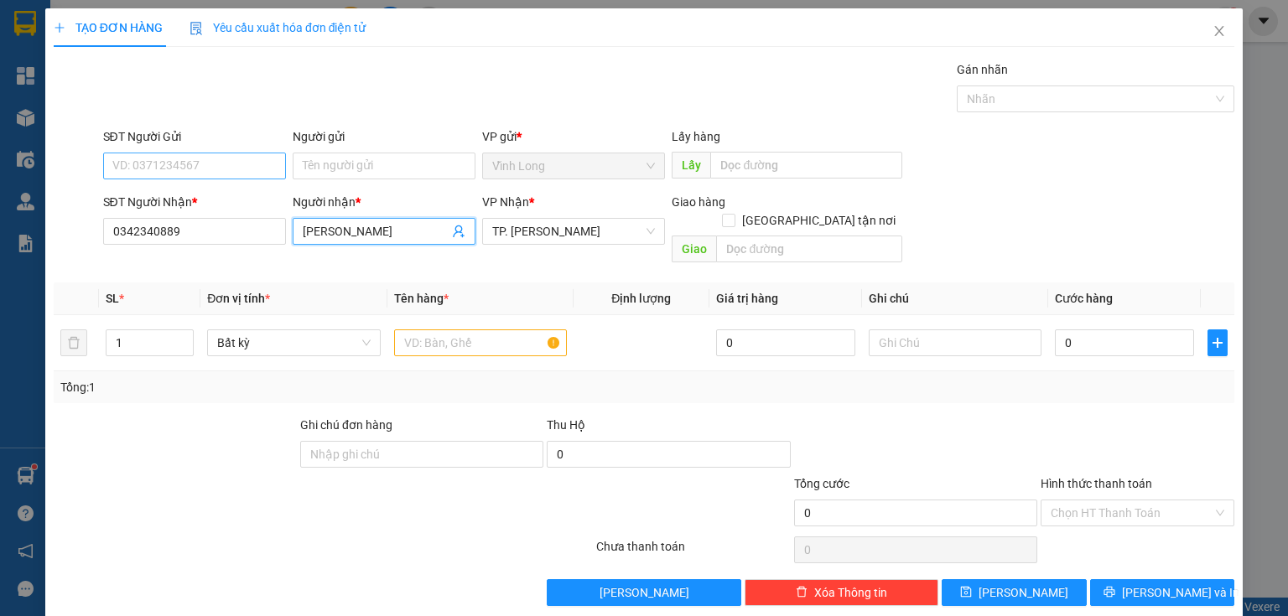
type input "[PERSON_NAME]"
click at [184, 169] on input "SĐT Người Gửi" at bounding box center [194, 166] width 183 height 27
type input "0961199878"
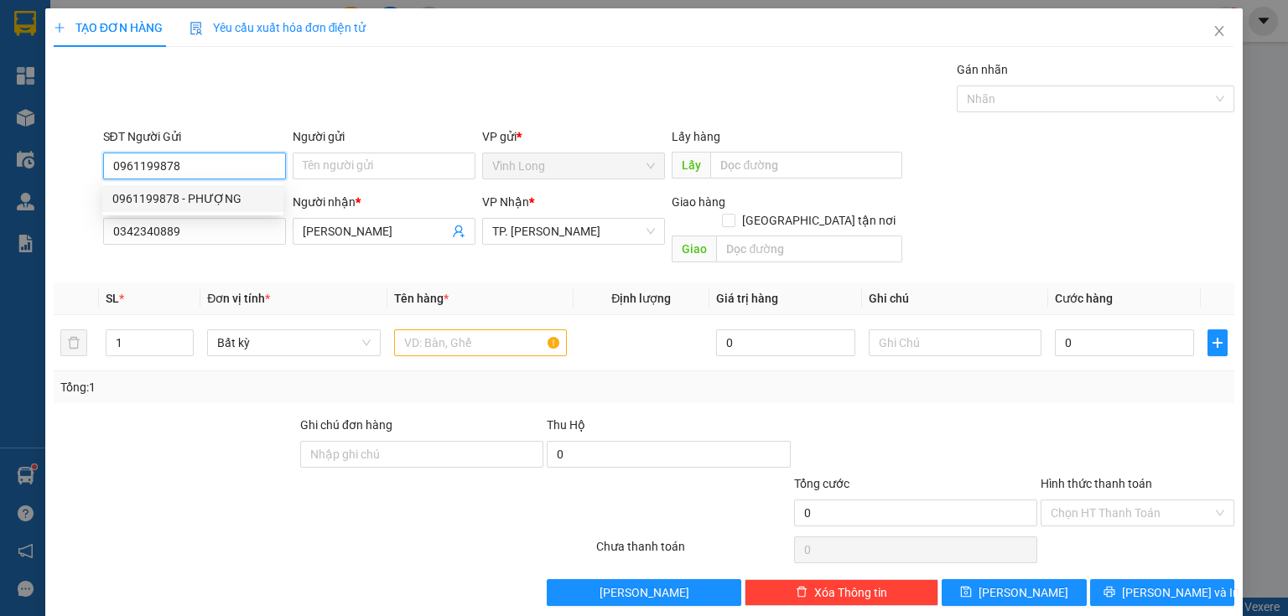
click at [186, 195] on div "0961199878 - PHƯỢNG" at bounding box center [192, 199] width 161 height 18
type input "PHƯỢNG"
type input "0961199878"
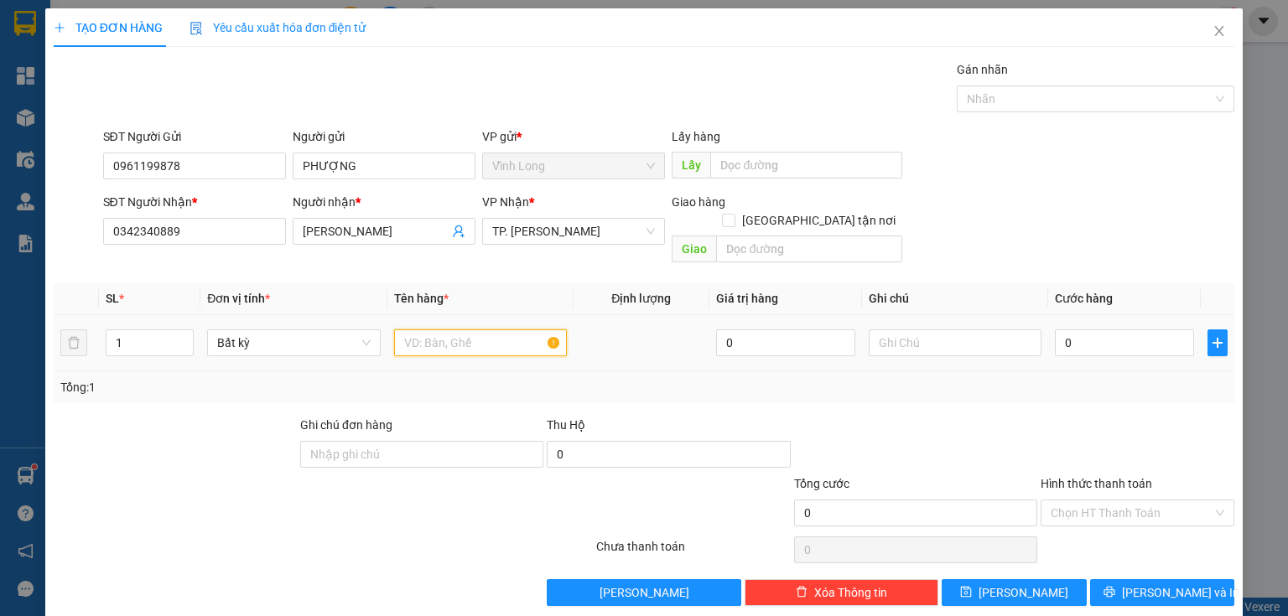
click at [466, 330] on input "text" at bounding box center [480, 343] width 173 height 27
type input "PHONG BÌ"
click at [953, 331] on input "text" at bounding box center [955, 343] width 173 height 27
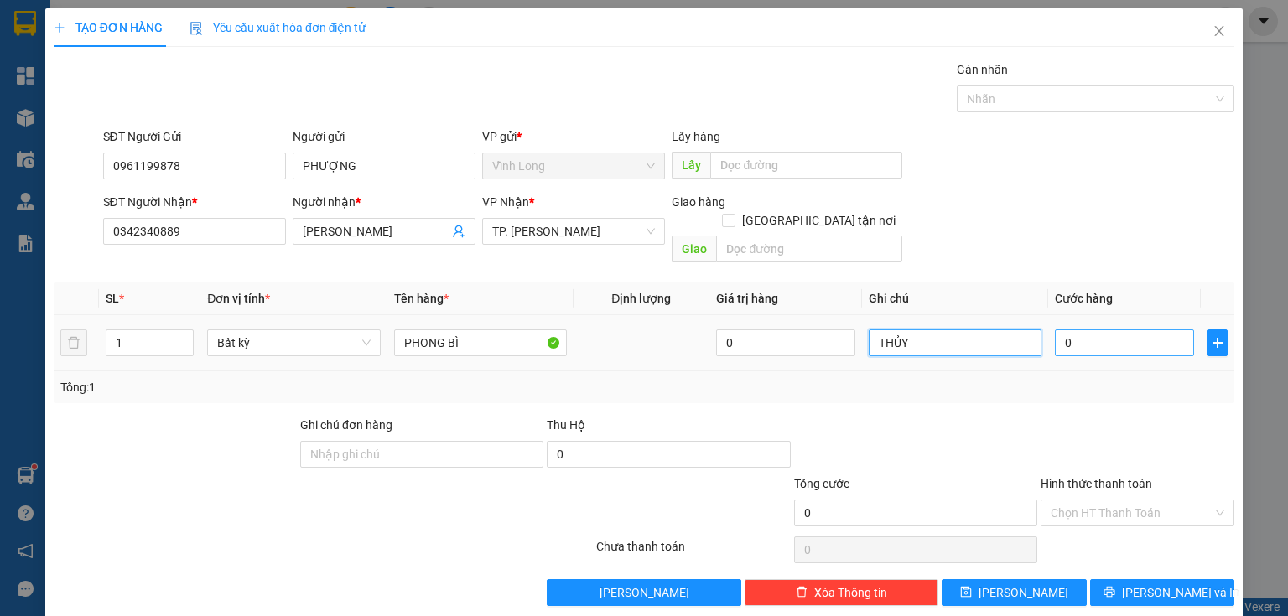
type input "THỦY"
click at [1152, 330] on input "0" at bounding box center [1124, 343] width 139 height 27
type input "2"
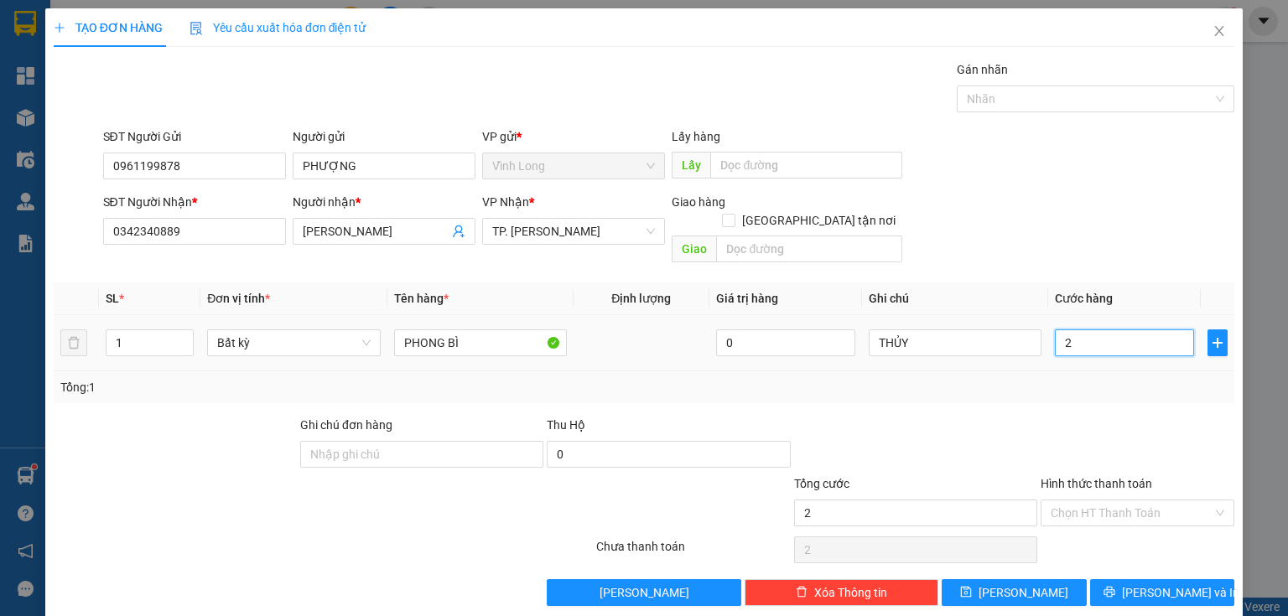
type input "20"
type input "20.000"
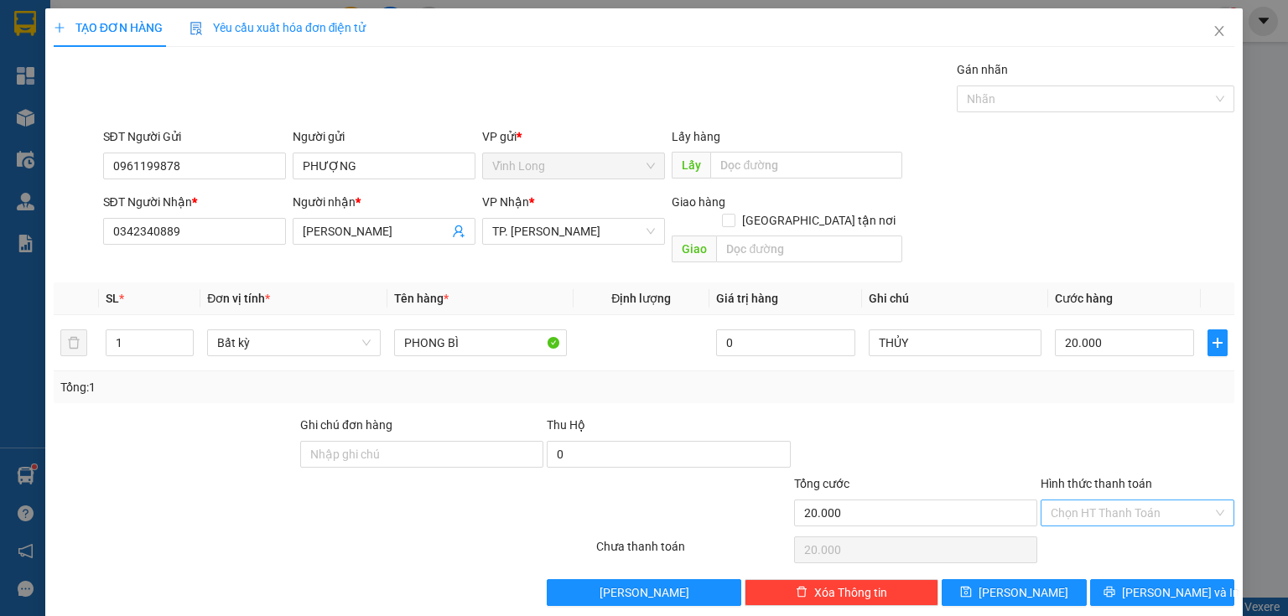
click at [1104, 501] on input "Hình thức thanh toán" at bounding box center [1132, 513] width 162 height 25
click at [1057, 533] on div "Tại văn phòng" at bounding box center [1128, 526] width 173 height 18
type input "0"
click at [1139, 584] on span "[PERSON_NAME] và In" at bounding box center [1180, 593] width 117 height 18
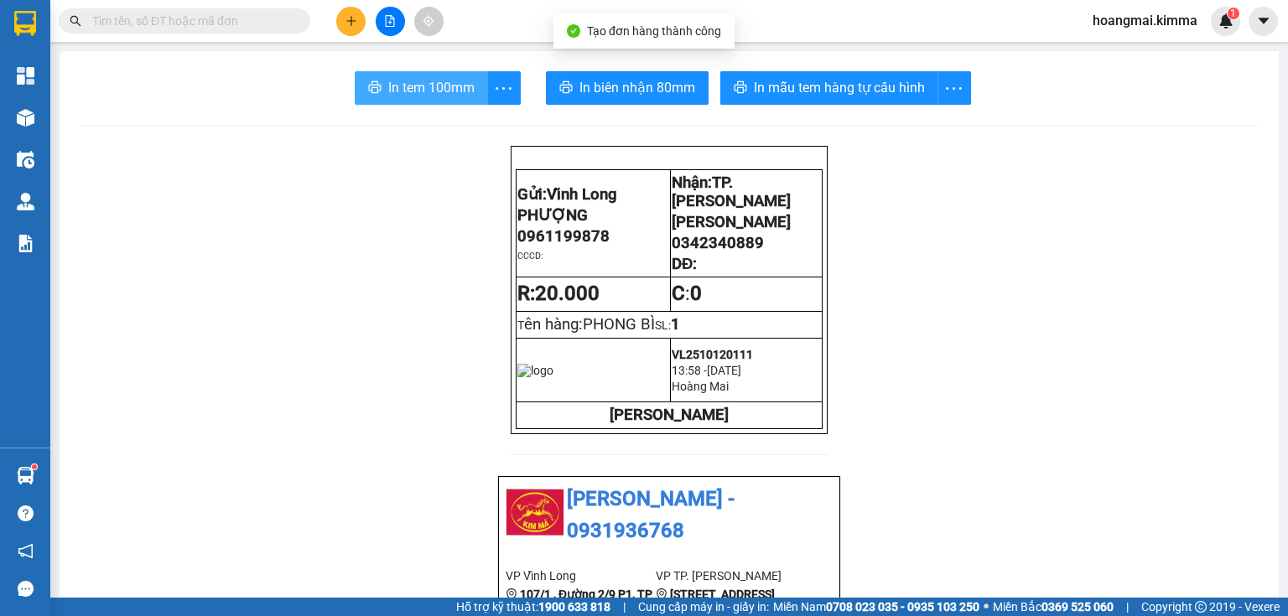
click at [392, 93] on span "In tem 100mm" at bounding box center [431, 87] width 86 height 21
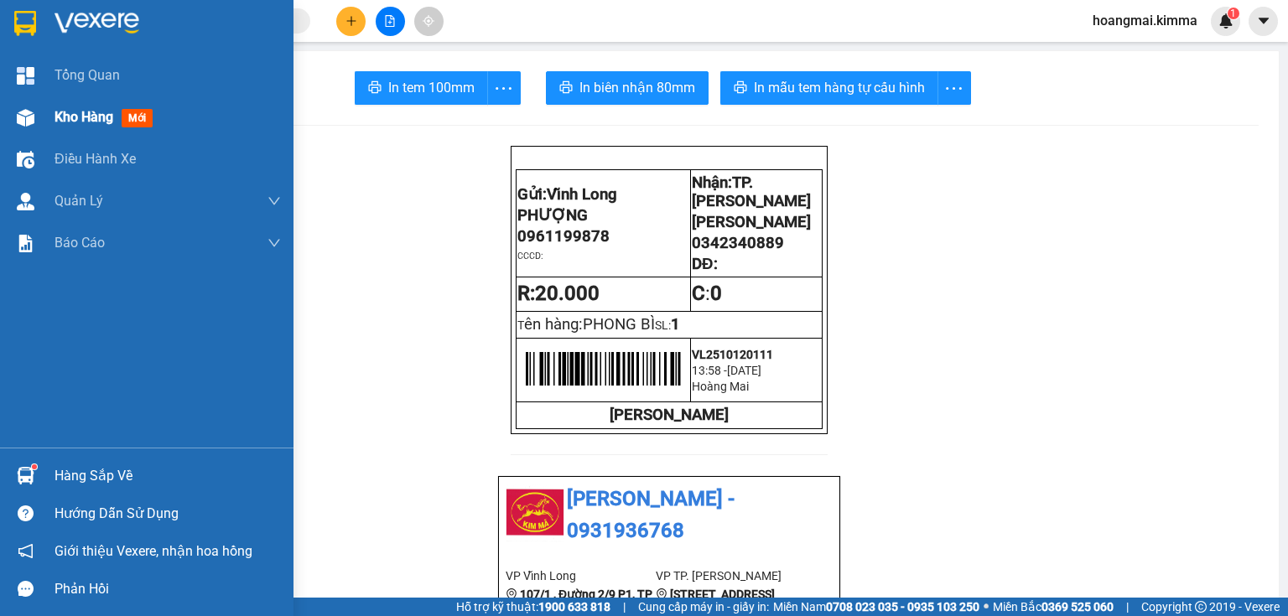
click at [12, 121] on div at bounding box center [25, 117] width 29 height 29
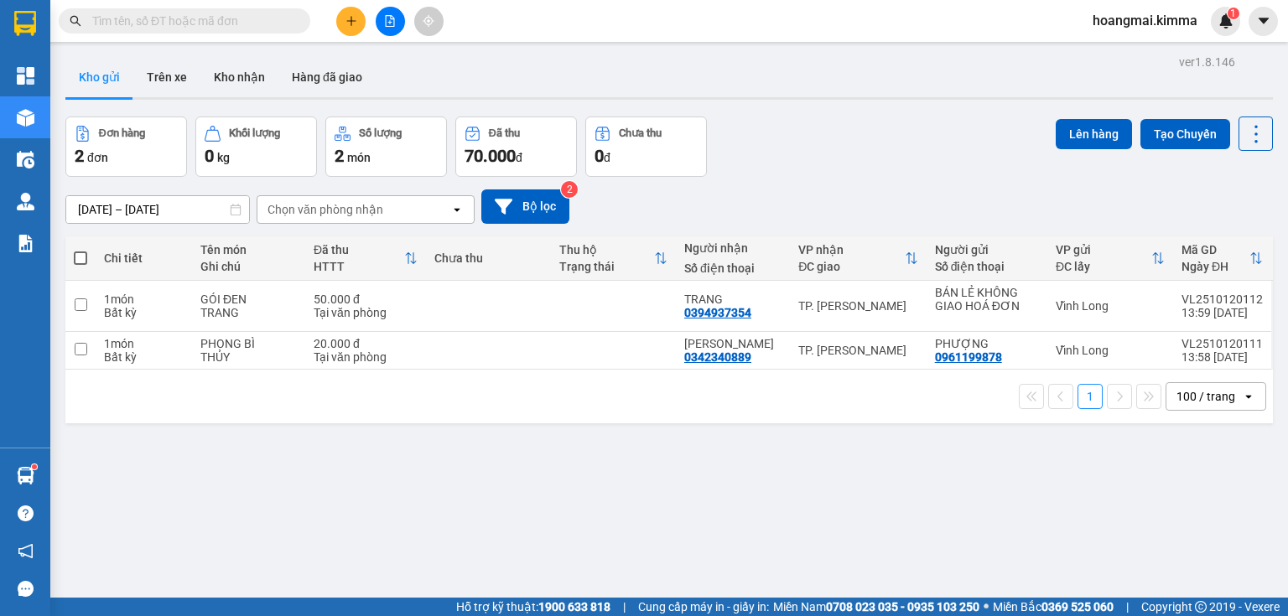
click at [1188, 395] on div "100 / trang" at bounding box center [1206, 396] width 59 height 17
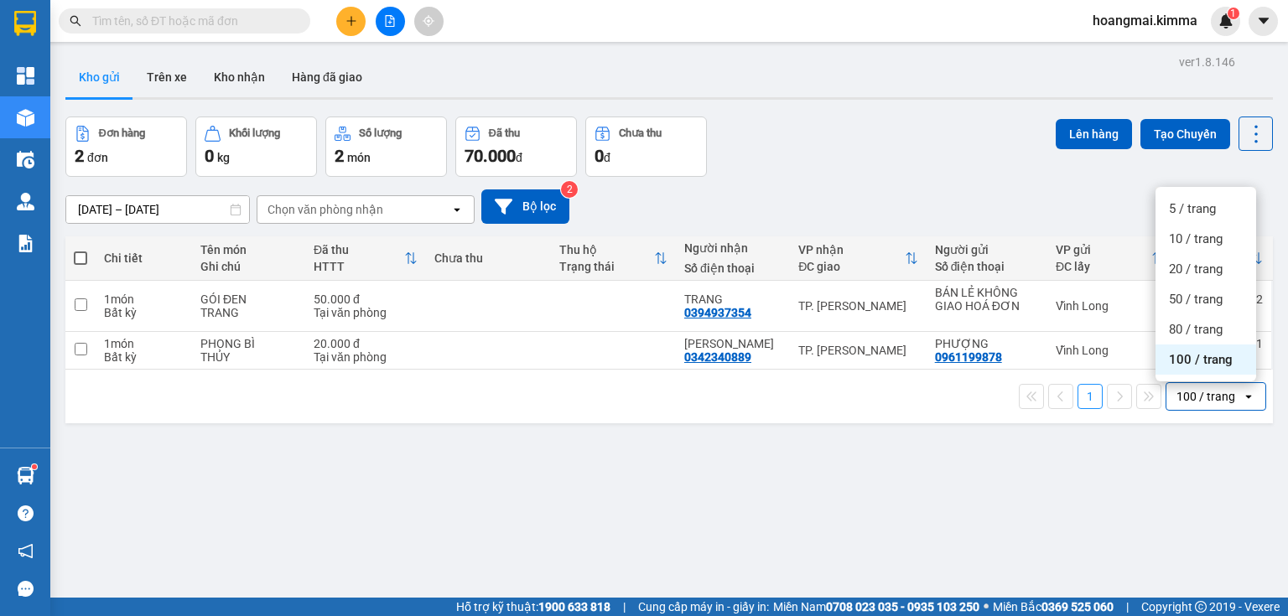
click at [1189, 351] on span "100 / trang" at bounding box center [1201, 359] width 64 height 17
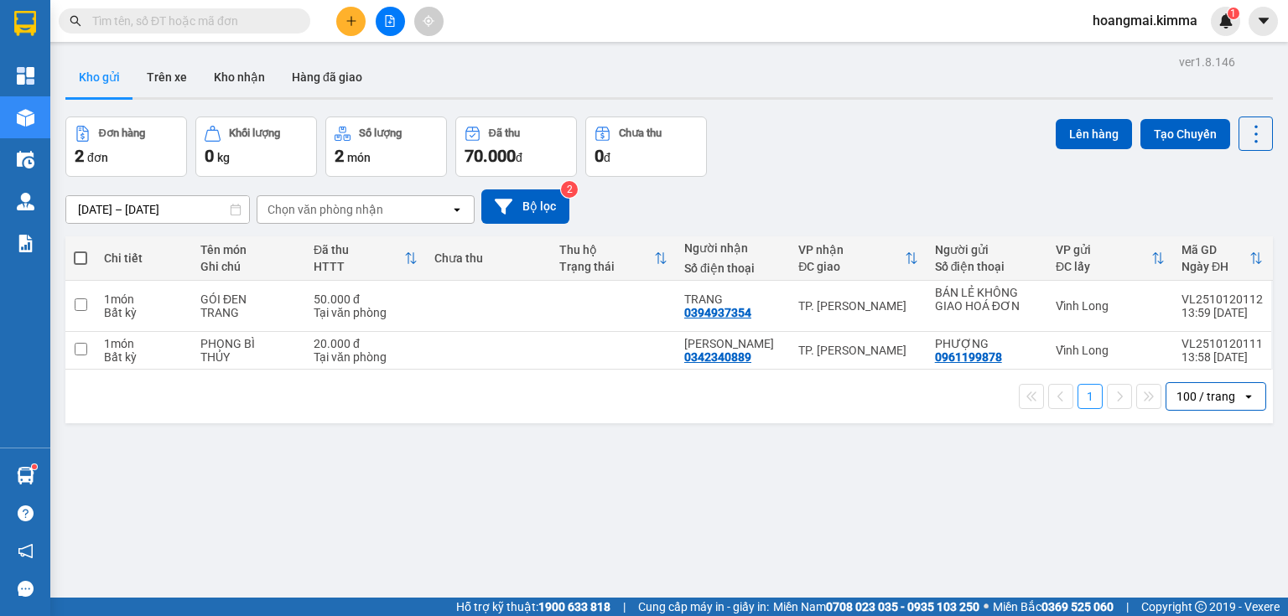
click at [403, 17] on button at bounding box center [390, 21] width 29 height 29
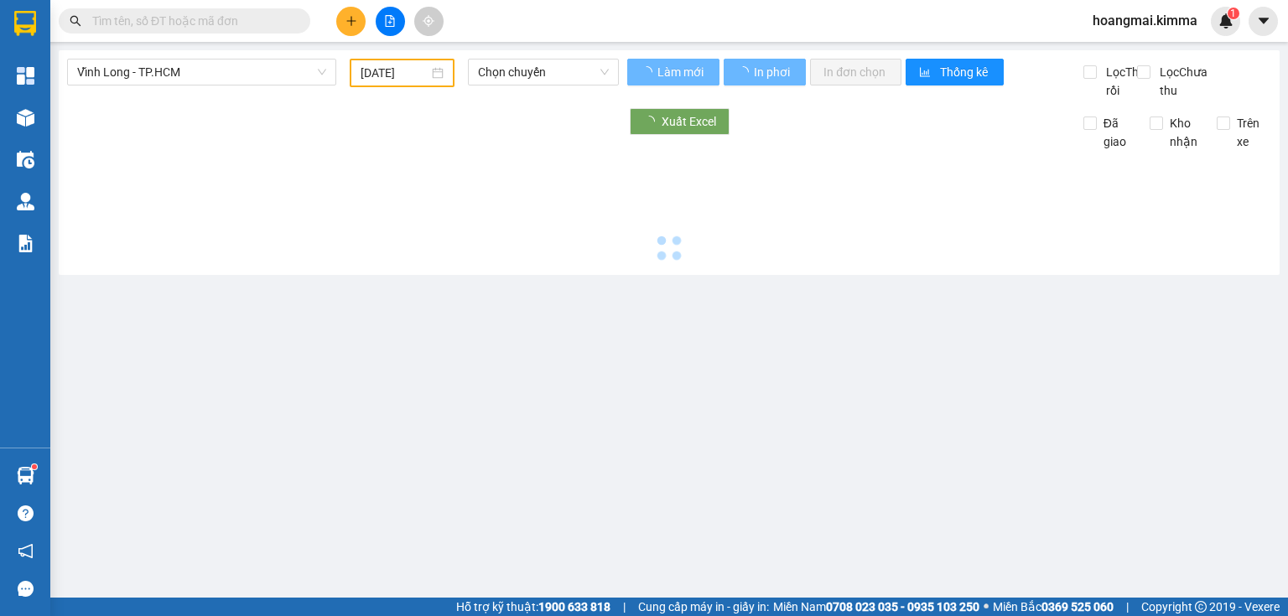
type input "[DATE]"
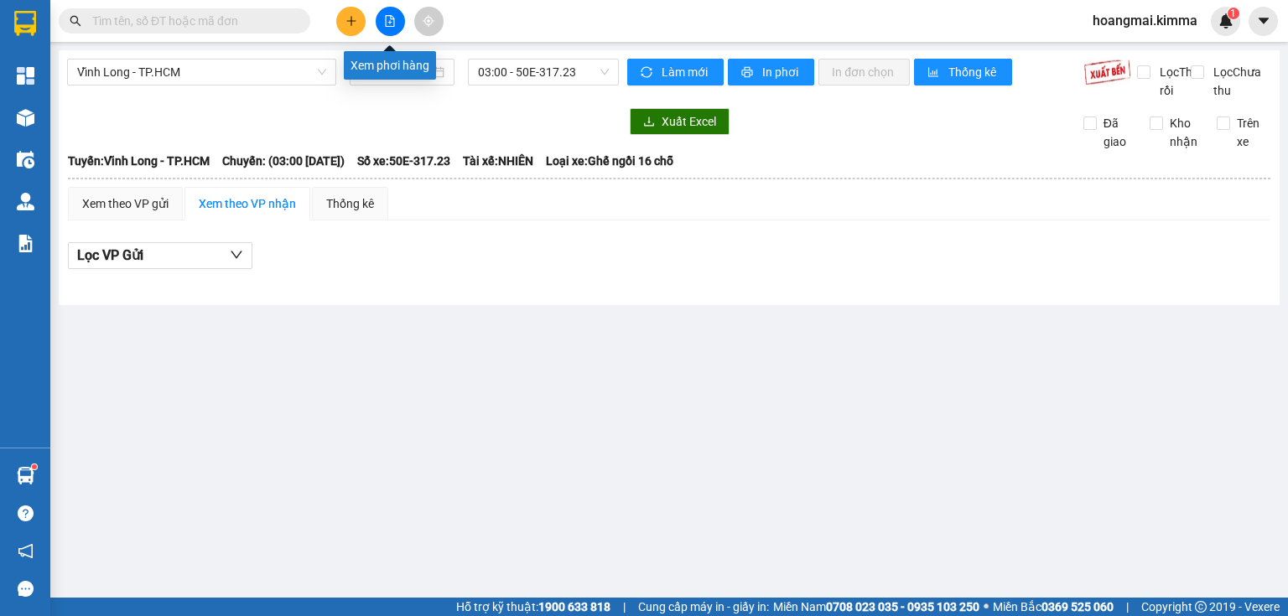
click at [395, 15] on icon "file-add" at bounding box center [390, 21] width 12 height 12
click at [507, 76] on span "03:00 - 50E-317.23" at bounding box center [544, 72] width 132 height 25
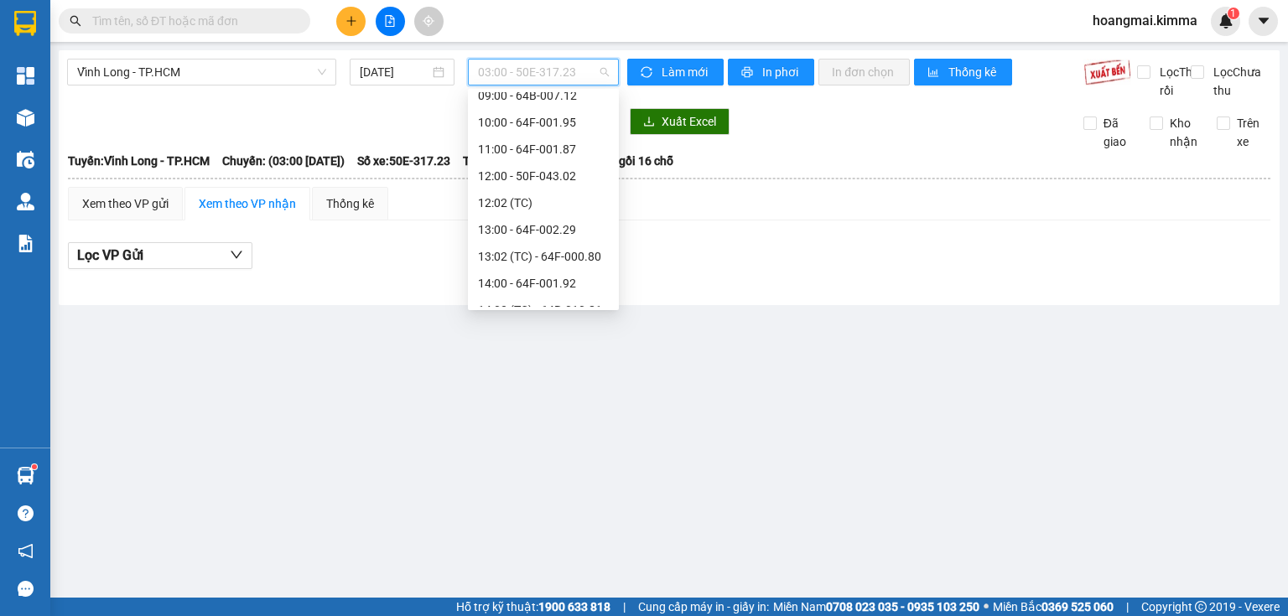
scroll to position [268, 0]
click at [527, 213] on div "13:00 - 64F-002.29" at bounding box center [543, 213] width 131 height 18
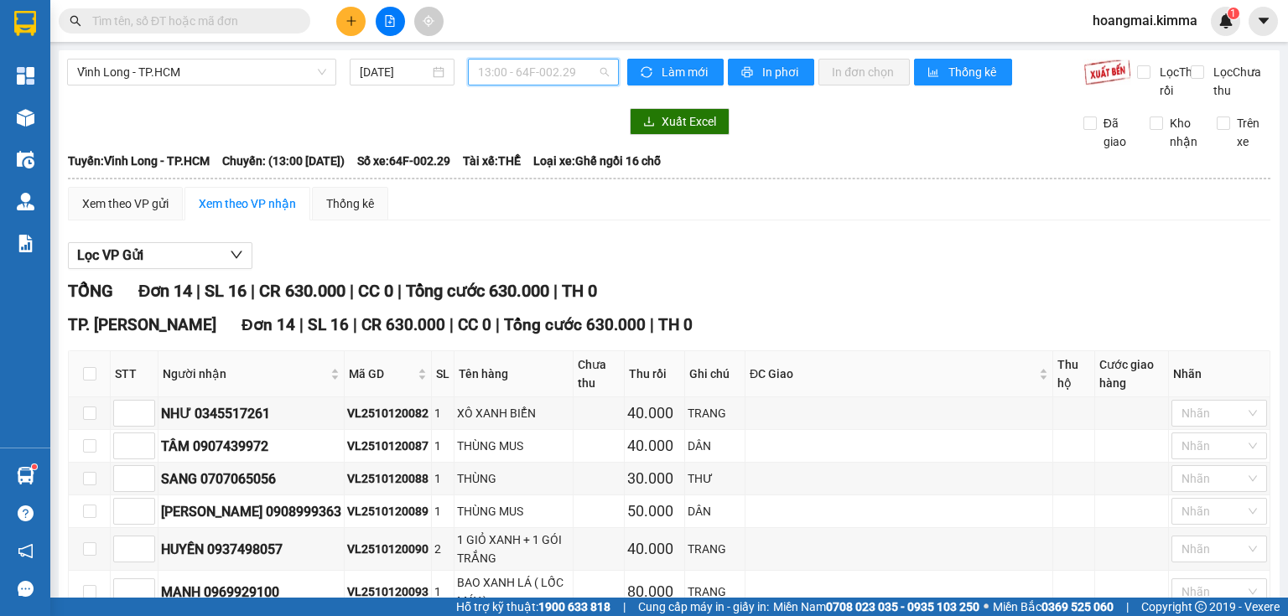
click at [494, 63] on span "13:00 - 64F-002.29" at bounding box center [544, 72] width 132 height 25
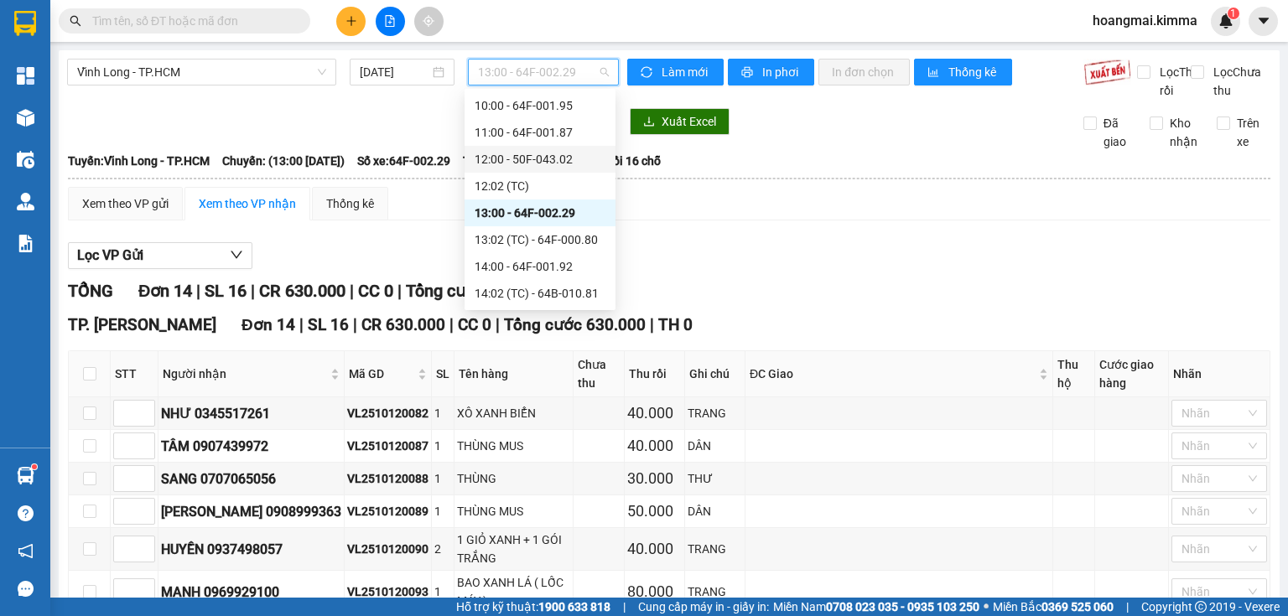
click at [512, 158] on div "12:00 - 50F-043.02" at bounding box center [540, 159] width 131 height 18
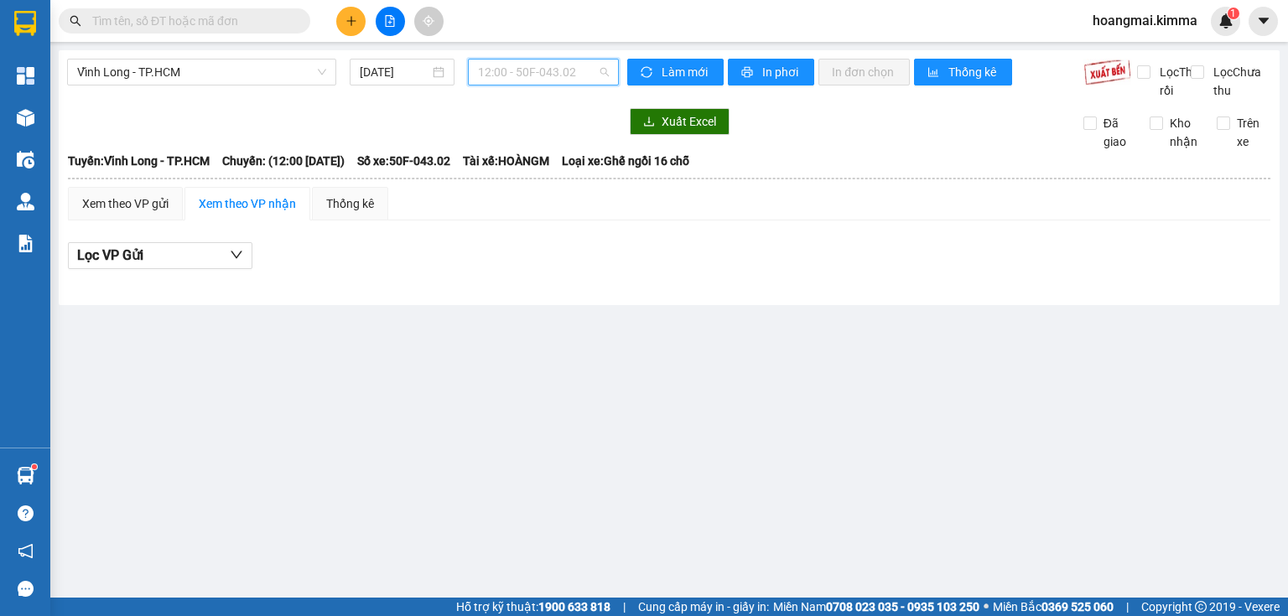
click at [525, 72] on span "12:00 - 50F-043.02" at bounding box center [544, 72] width 132 height 25
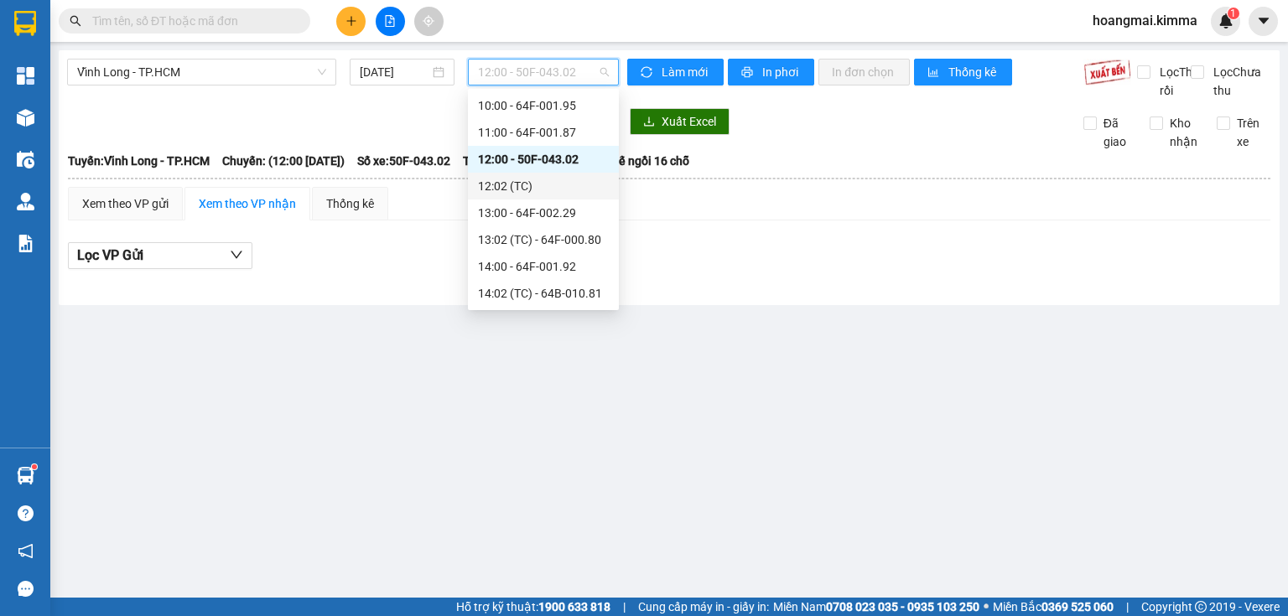
click at [525, 185] on div "12:02 (TC)" at bounding box center [543, 186] width 131 height 18
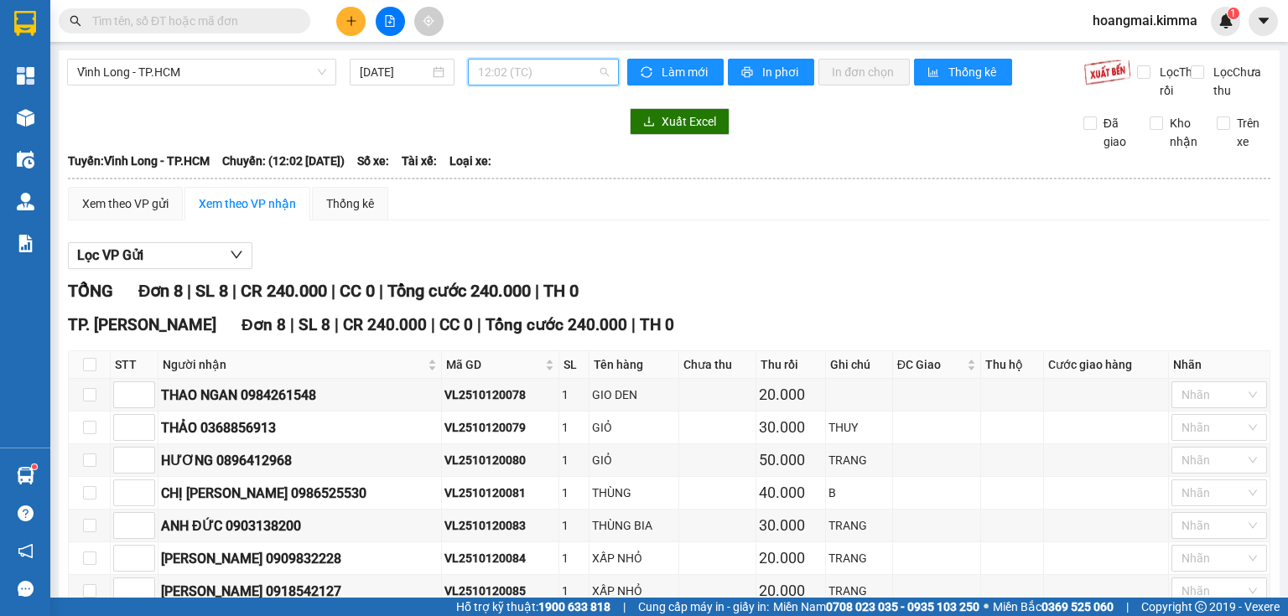
click at [533, 79] on span "12:02 (TC)" at bounding box center [544, 72] width 132 height 25
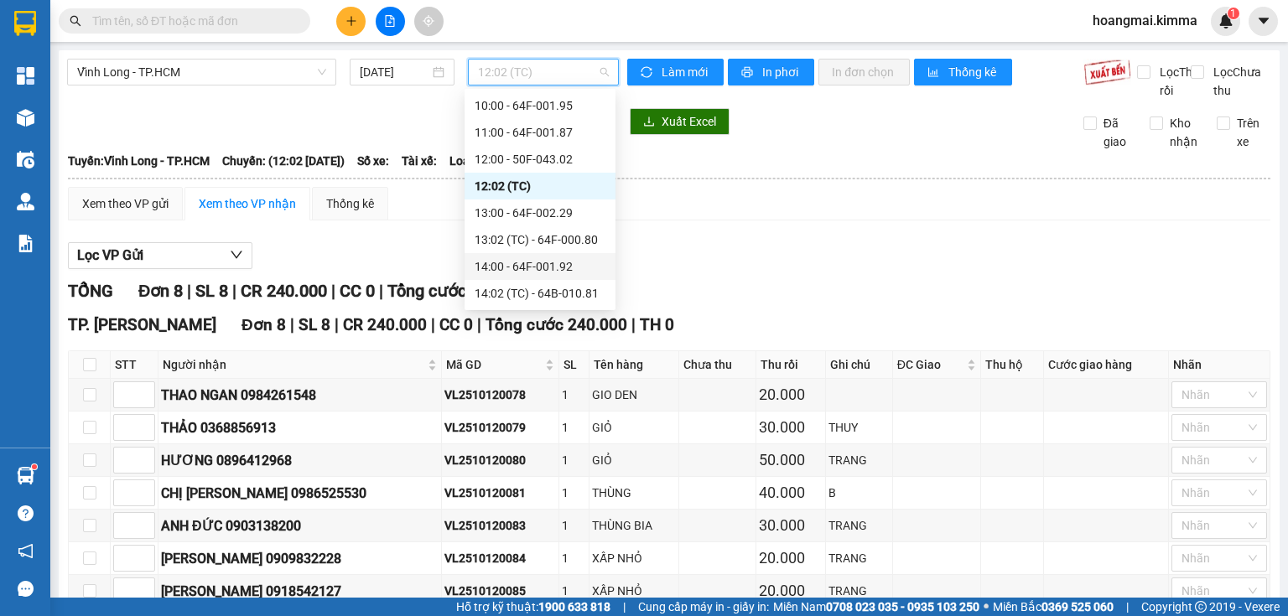
click at [517, 262] on div "14:00 - 64F-001.92" at bounding box center [540, 266] width 131 height 18
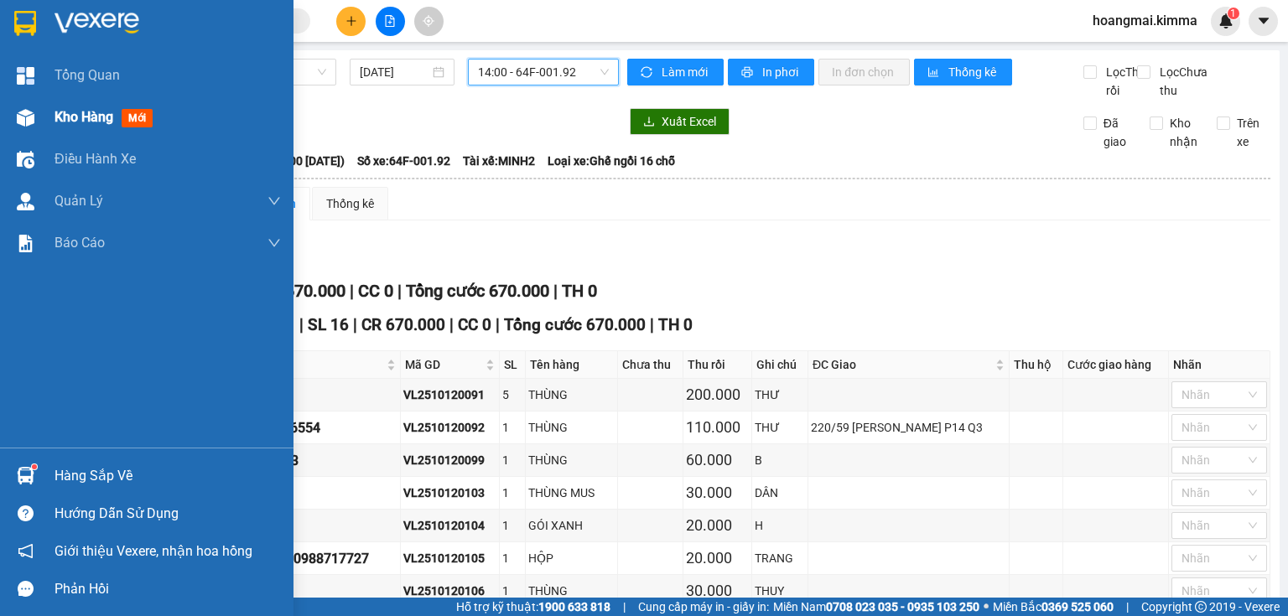
click at [40, 121] on div "Kho hàng mới" at bounding box center [147, 117] width 294 height 42
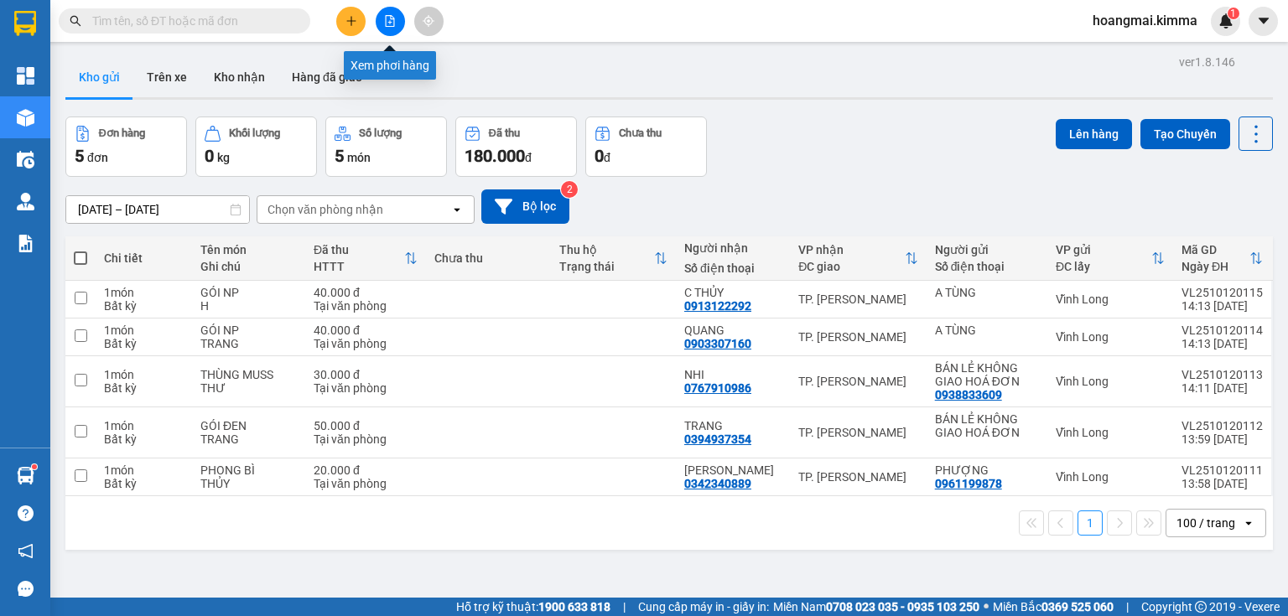
click at [388, 17] on icon "file-add" at bounding box center [390, 21] width 12 height 12
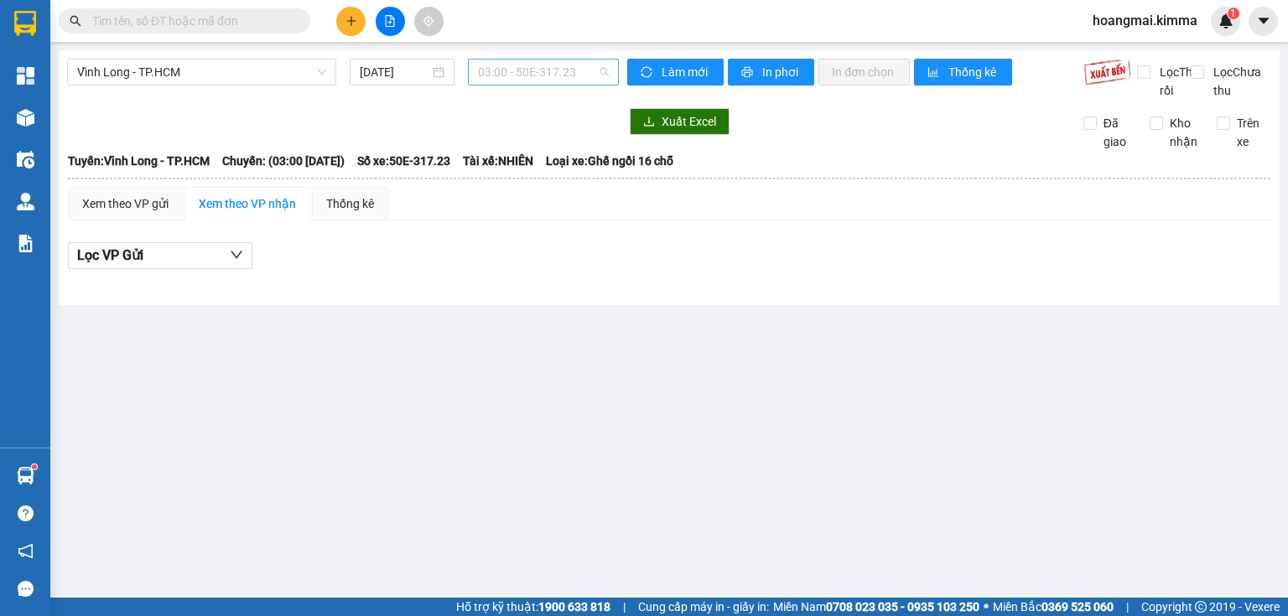
click at [530, 72] on span "03:00 - 50E-317.23" at bounding box center [544, 72] width 132 height 25
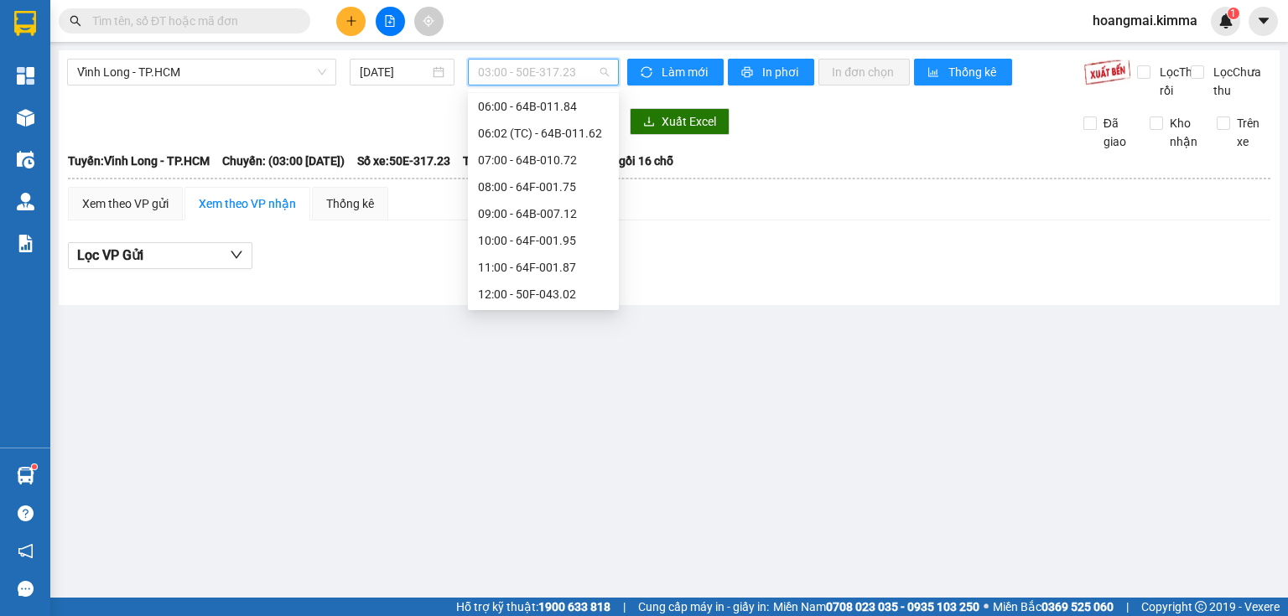
scroll to position [134, 0]
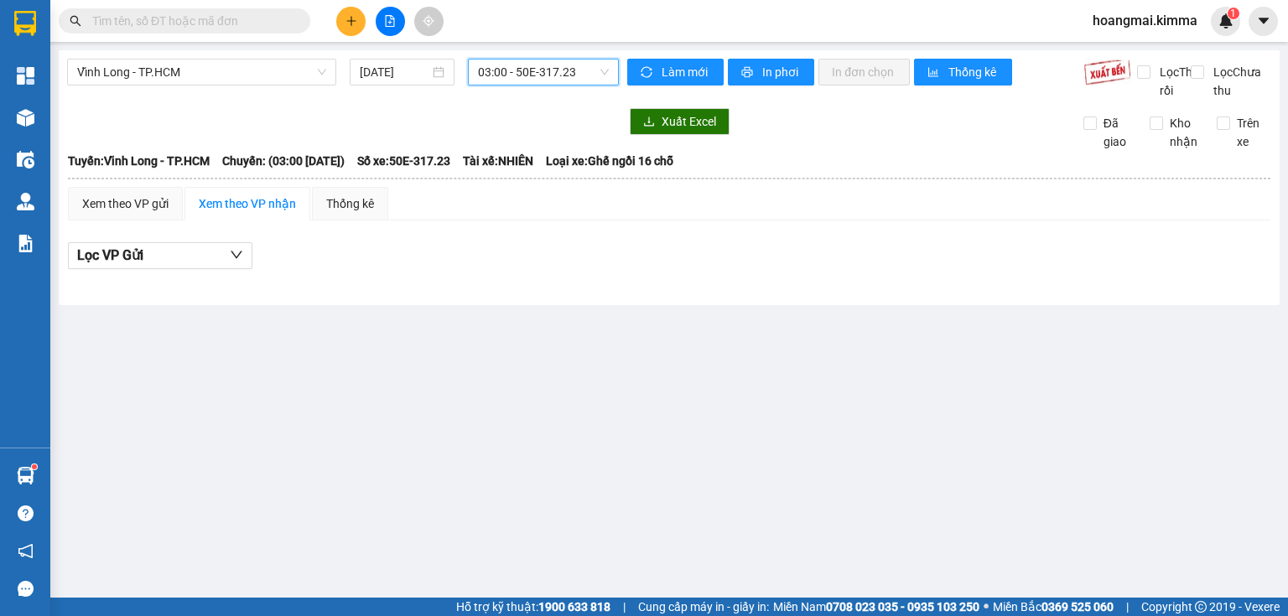
click at [537, 70] on span "03:00 - 50E-317.23" at bounding box center [544, 72] width 132 height 25
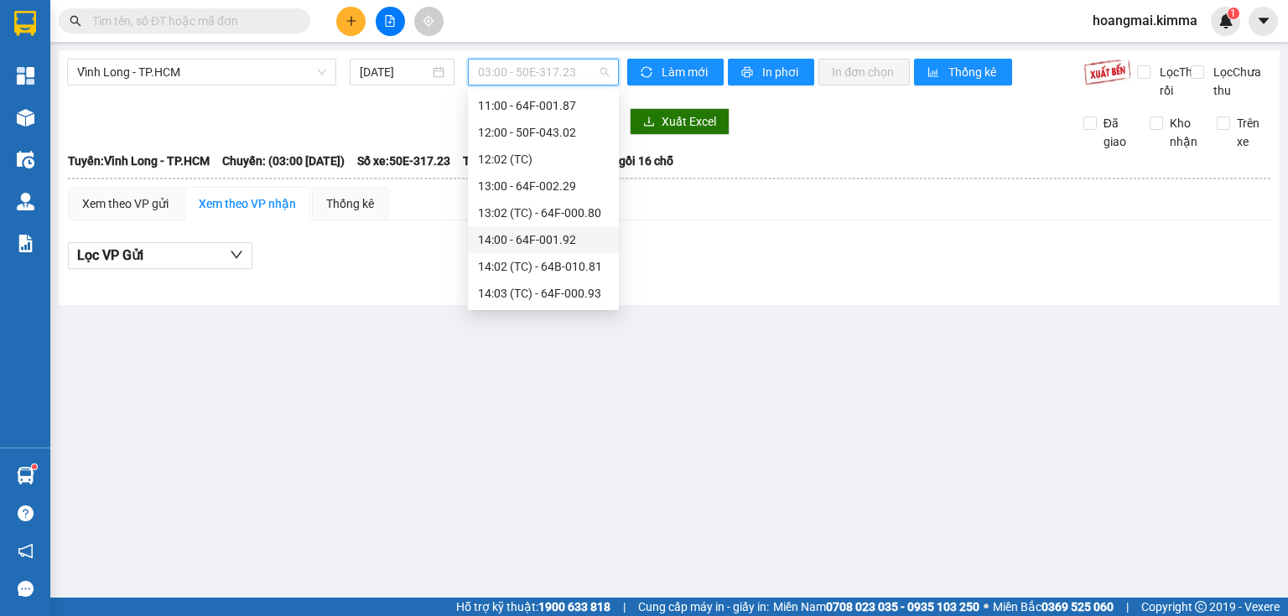
scroll to position [429, 0]
click at [543, 103] on div "14:00 - 64F-001.92" at bounding box center [543, 105] width 131 height 18
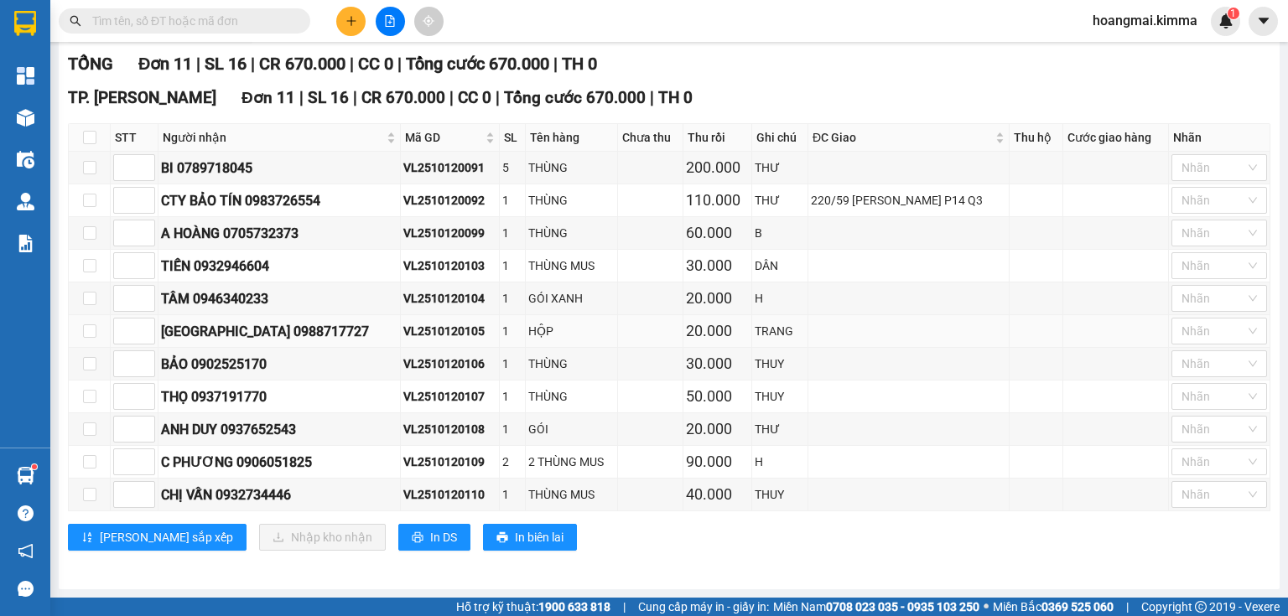
scroll to position [238, 0]
click at [344, 20] on button at bounding box center [350, 21] width 29 height 29
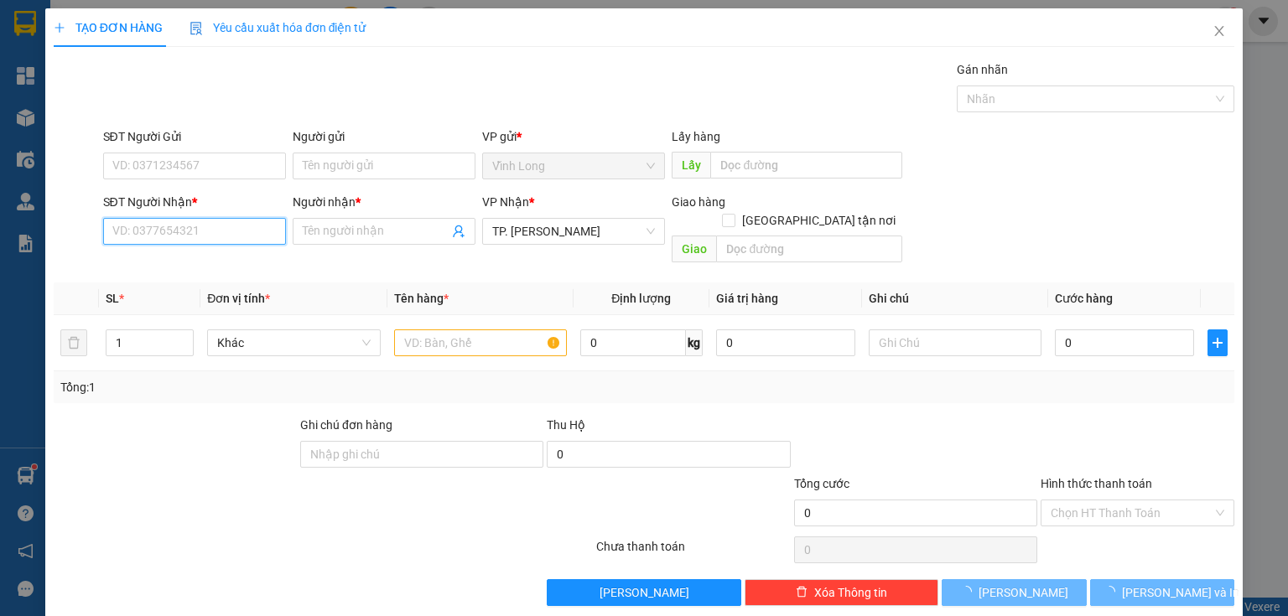
click at [245, 231] on input "SĐT Người Nhận *" at bounding box center [194, 231] width 183 height 27
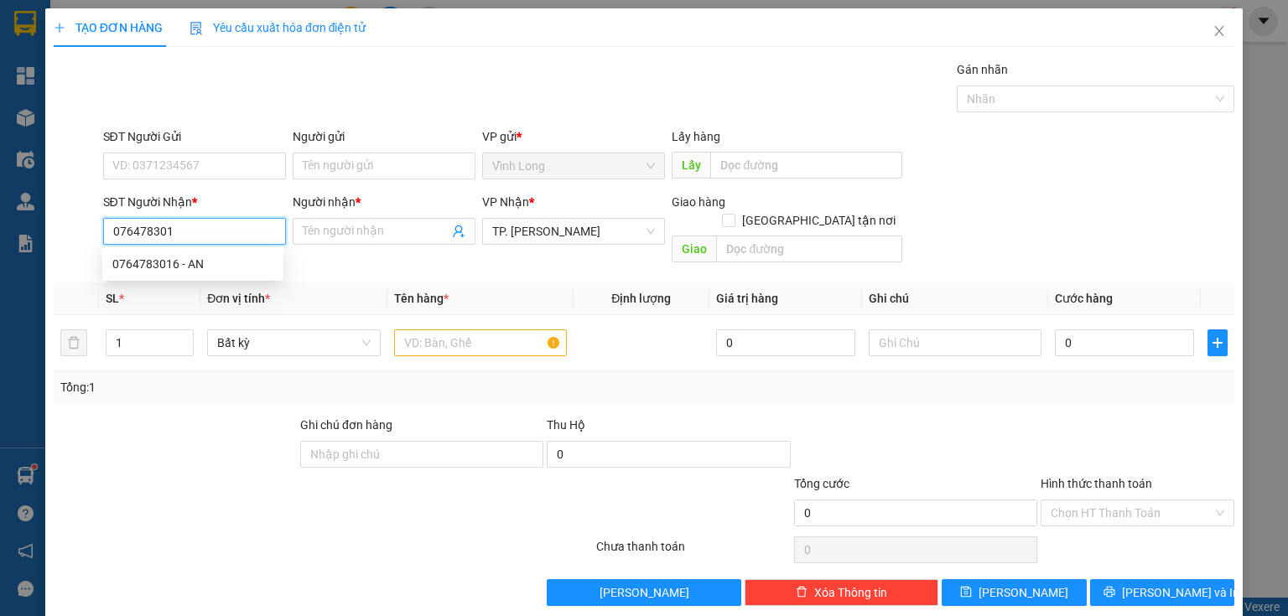
type input "0764783016"
click at [170, 258] on div "0764783016 - AN" at bounding box center [192, 264] width 161 height 18
type input "AN"
type input "0764783016"
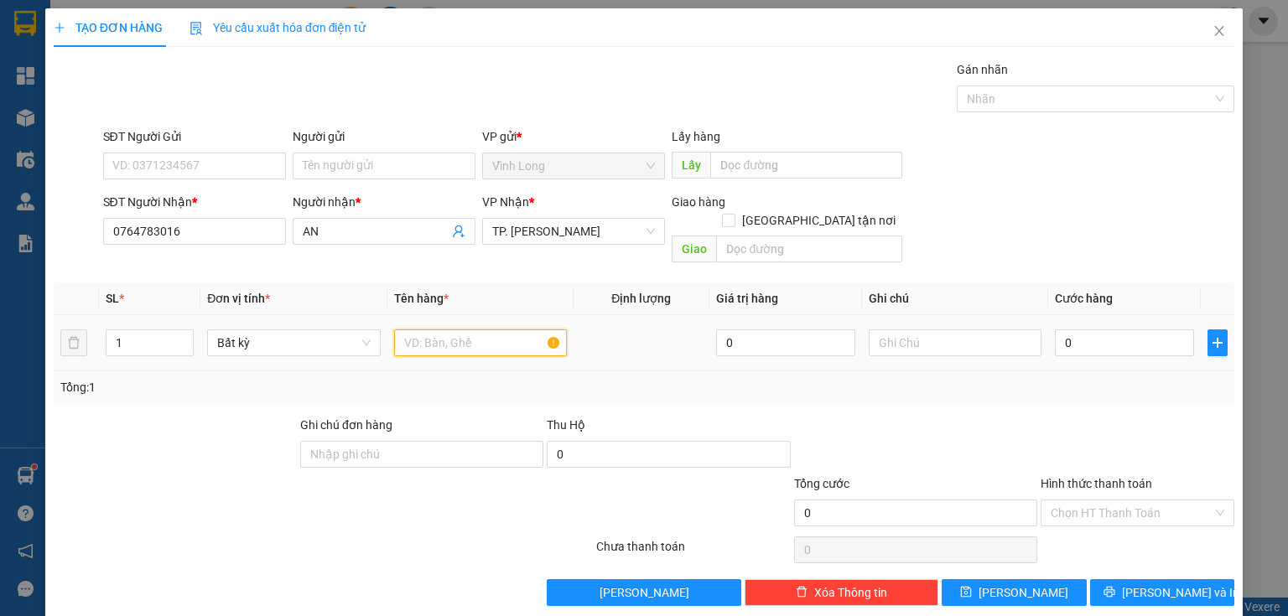
click at [469, 330] on input "text" at bounding box center [480, 343] width 173 height 27
type input "THÙNG GA"
click at [917, 335] on input "text" at bounding box center [955, 343] width 173 height 27
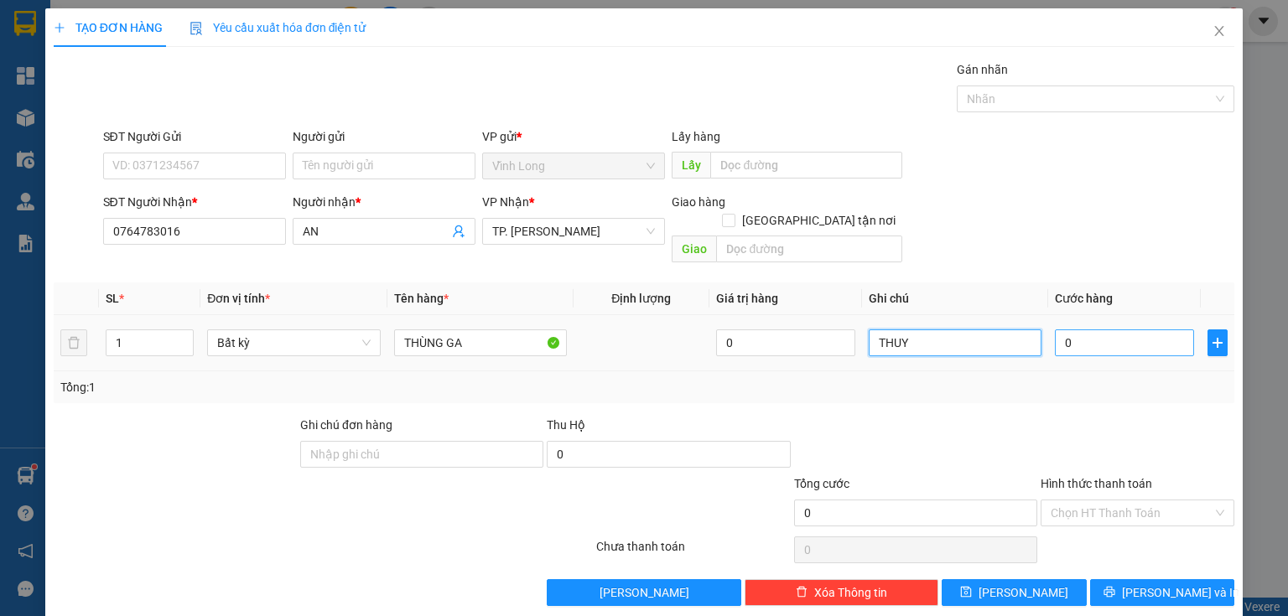
type input "THUY"
click at [1073, 330] on input "0" at bounding box center [1124, 343] width 139 height 27
type input "4"
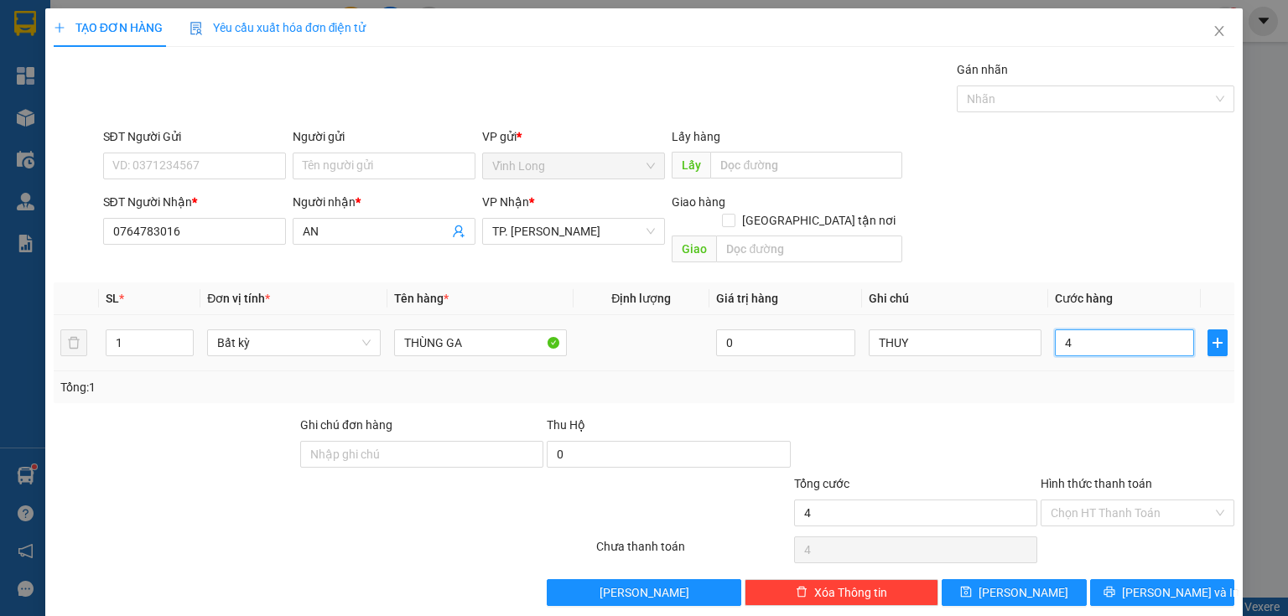
type input "40"
type input "40.000"
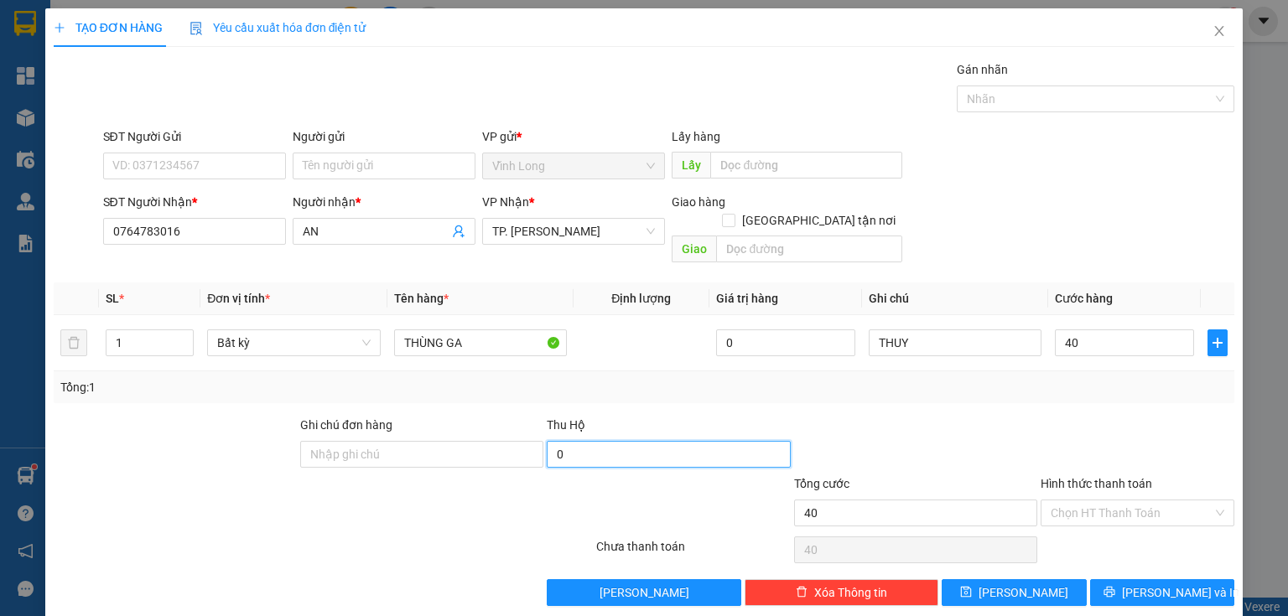
type input "40.000"
click at [693, 441] on input "0" at bounding box center [668, 454] width 243 height 27
type input "1.100.000"
click at [363, 162] on input "Người gửi" at bounding box center [384, 166] width 183 height 27
type input "BÁN"
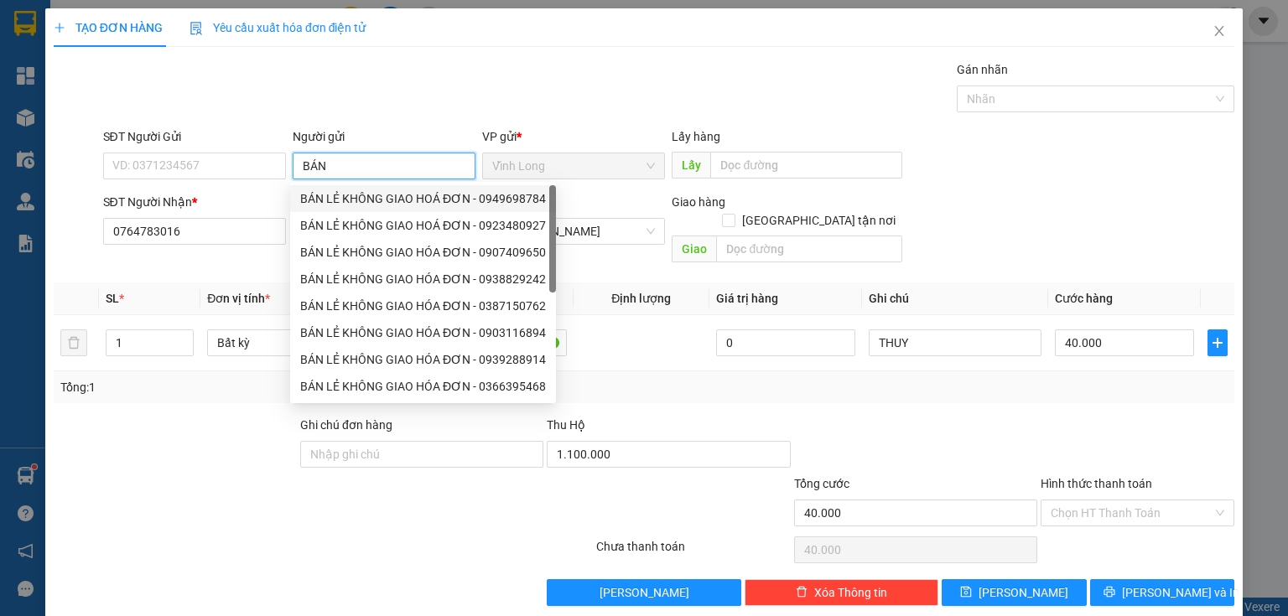
click at [351, 190] on div "BÁN LẺ KHÔNG GIAO HOÁ ĐƠN - 0949698784" at bounding box center [423, 199] width 246 height 18
type input "0949698784"
type input "BÁN LẺ KHÔNG GIAO HOÁ ĐƠN"
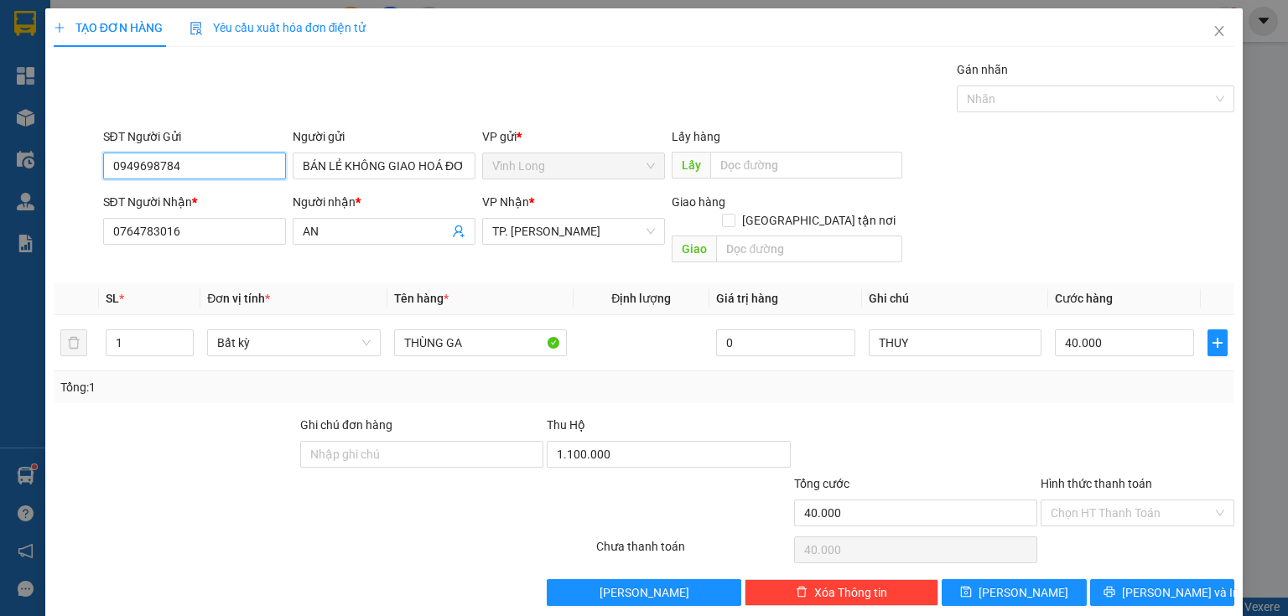
drag, startPoint x: 227, startPoint y: 168, endPoint x: 0, endPoint y: 205, distance: 230.4
click at [0, 205] on div "TẠO ĐƠN HÀNG Yêu cầu xuất hóa đơn điện tử Transit Pickup Surcharge Ids Transit …" at bounding box center [644, 308] width 1288 height 616
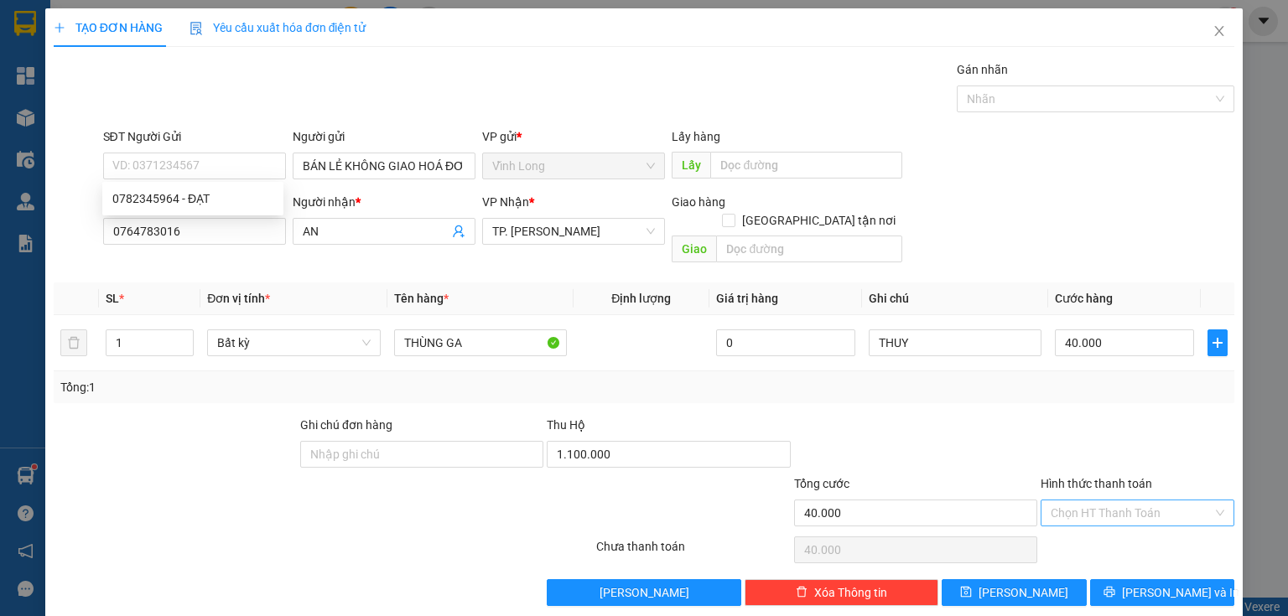
click at [1102, 501] on input "Hình thức thanh toán" at bounding box center [1132, 513] width 162 height 25
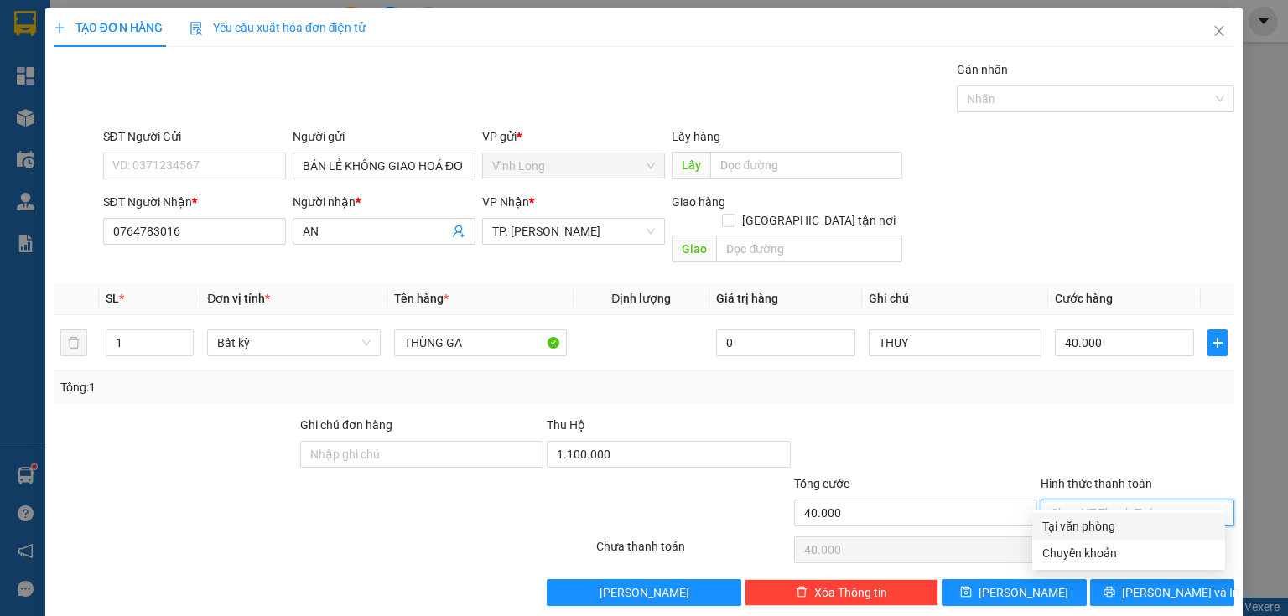
click at [1087, 525] on div "Tại văn phòng" at bounding box center [1128, 526] width 173 height 18
type input "0"
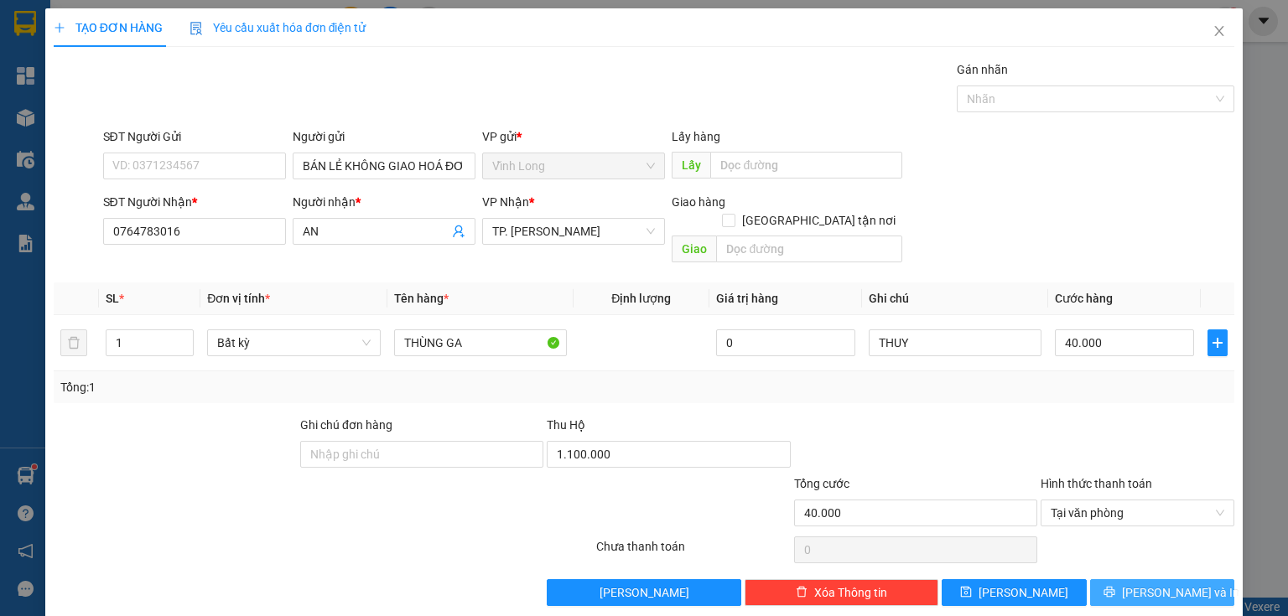
click at [1141, 584] on span "[PERSON_NAME] và In" at bounding box center [1180, 593] width 117 height 18
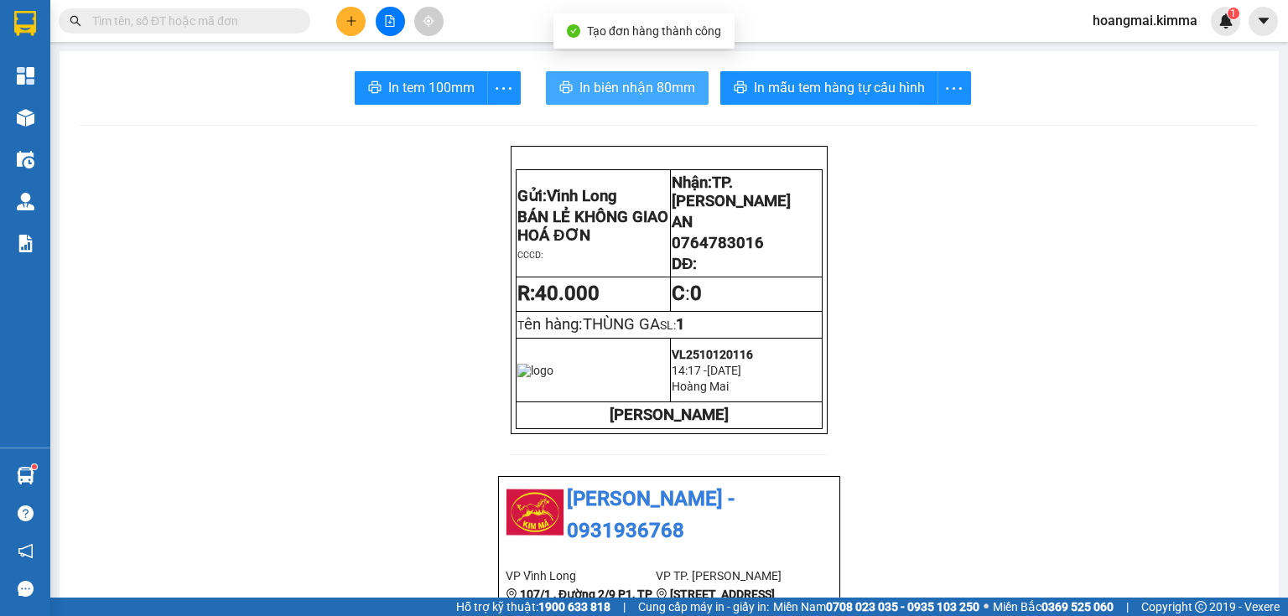
click at [595, 86] on span "In biên nhận 80mm" at bounding box center [637, 87] width 116 height 21
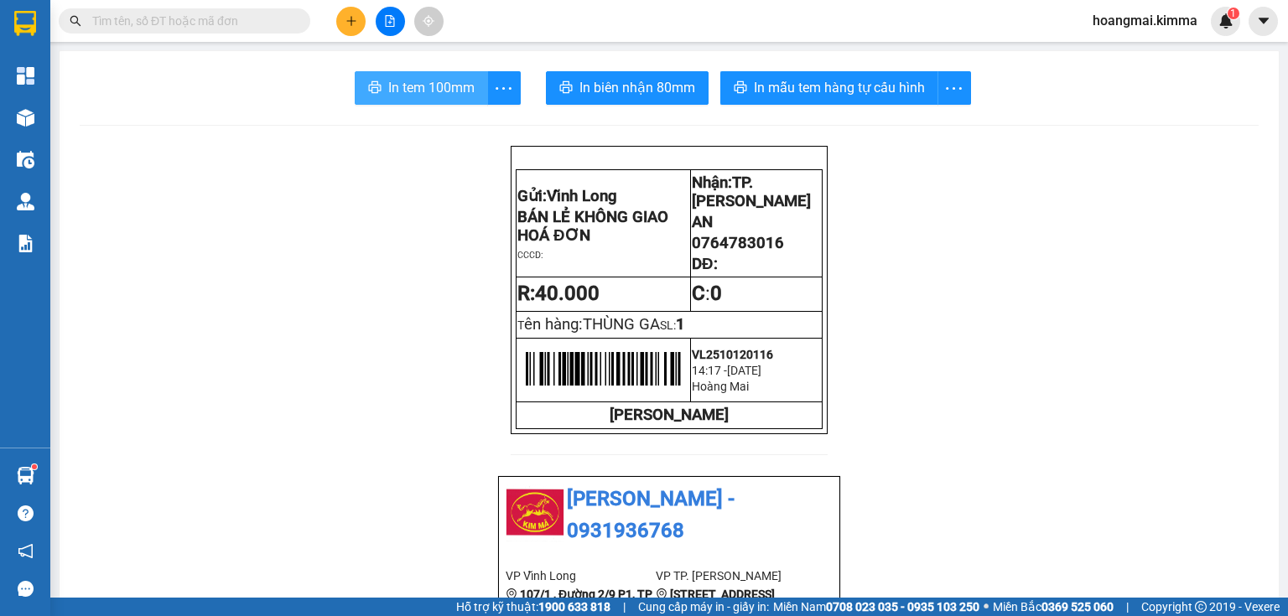
click at [379, 78] on button "In tem 100mm" at bounding box center [421, 88] width 133 height 34
click at [197, 23] on input "text" at bounding box center [191, 21] width 198 height 18
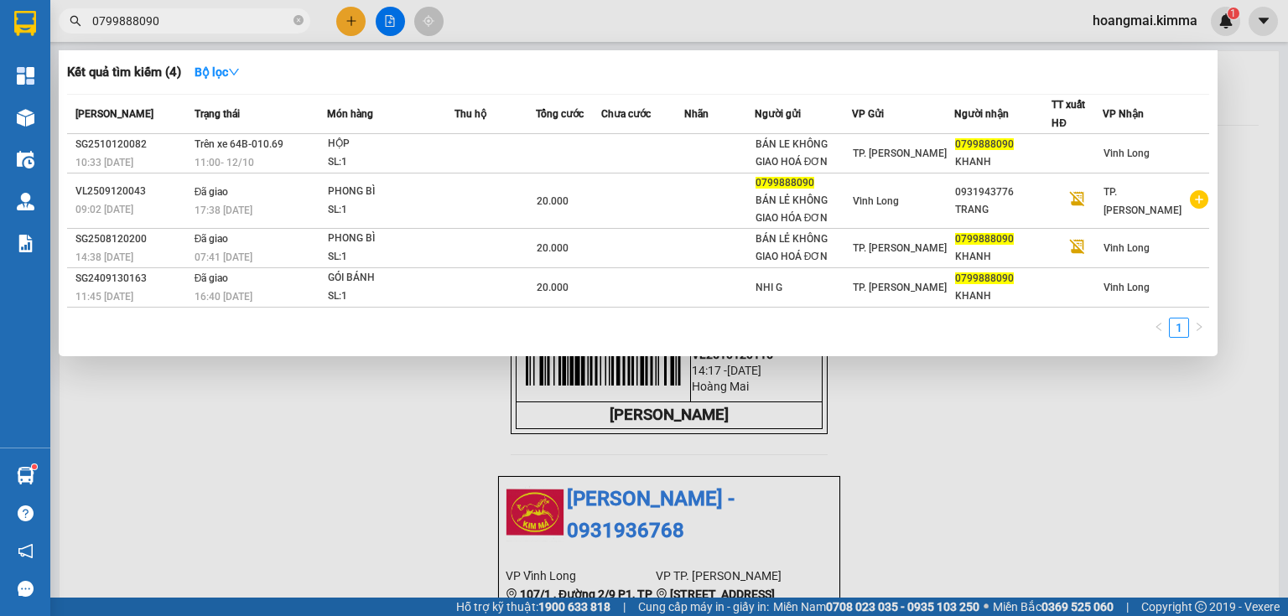
type input "0799888090"
click at [300, 22] on icon "close-circle" at bounding box center [299, 20] width 10 height 10
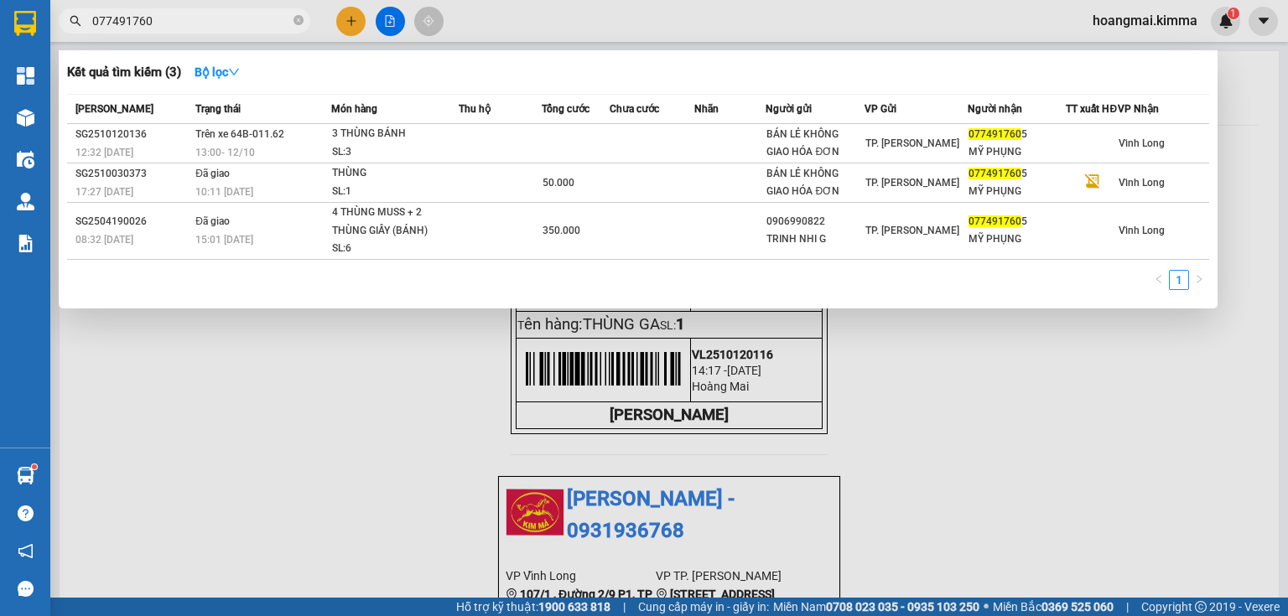
type input "0774917605"
click at [294, 20] on icon "close-circle" at bounding box center [299, 20] width 10 height 10
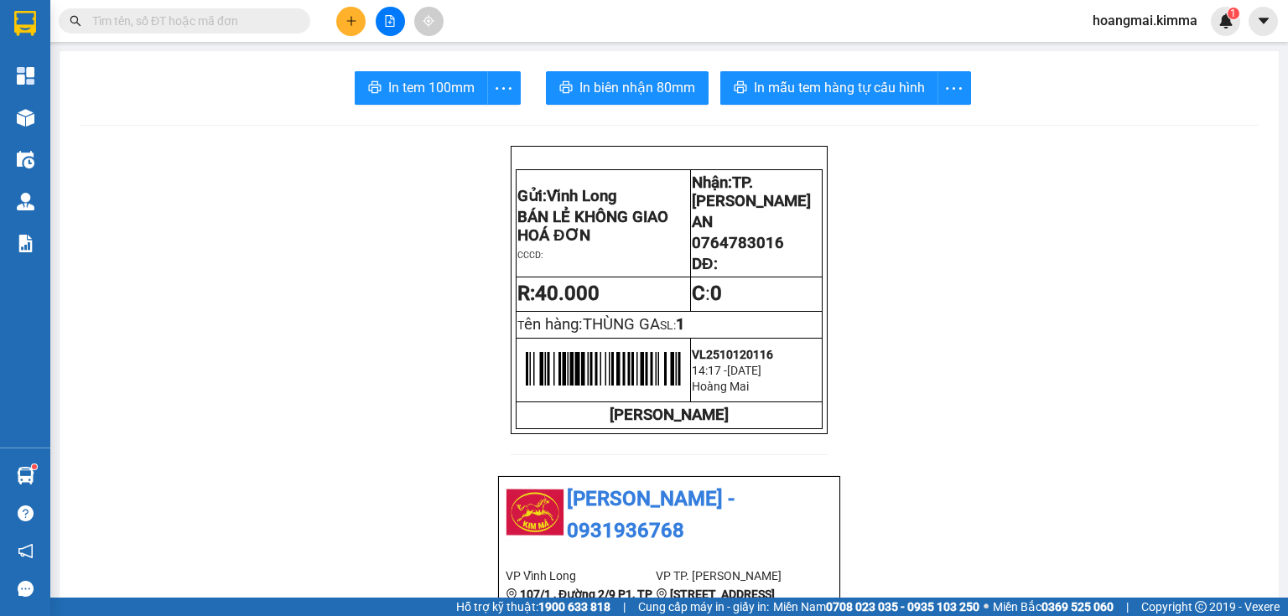
click at [351, 20] on icon "plus" at bounding box center [352, 21] width 12 height 12
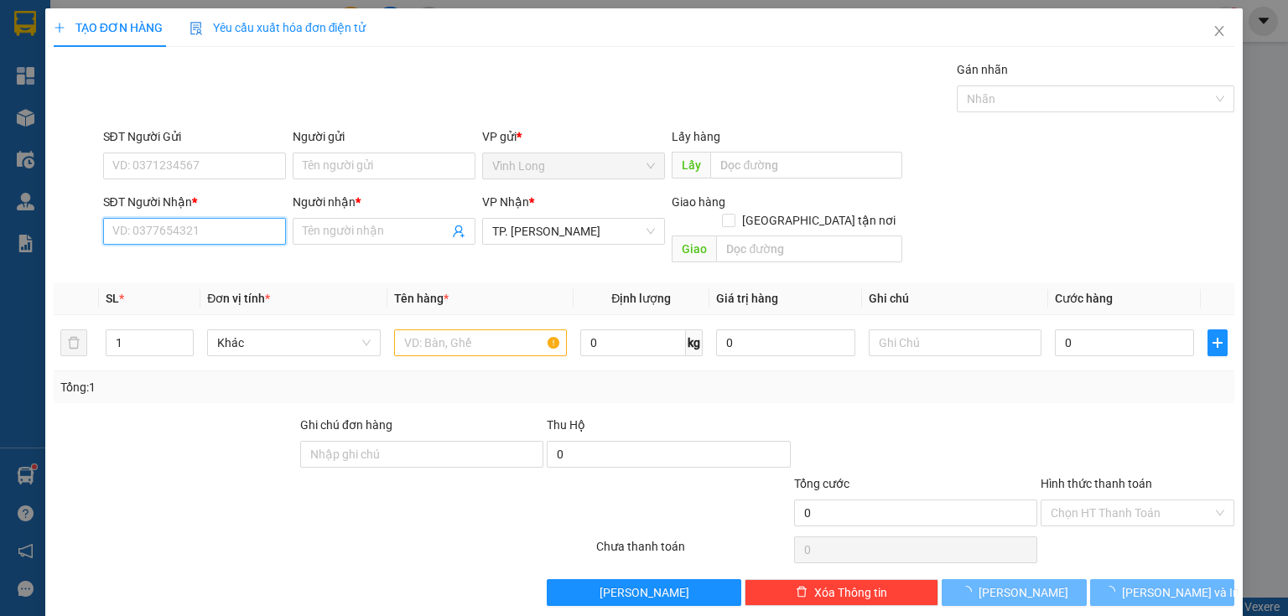
click at [252, 235] on input "SĐT Người Nhận *" at bounding box center [194, 231] width 183 height 27
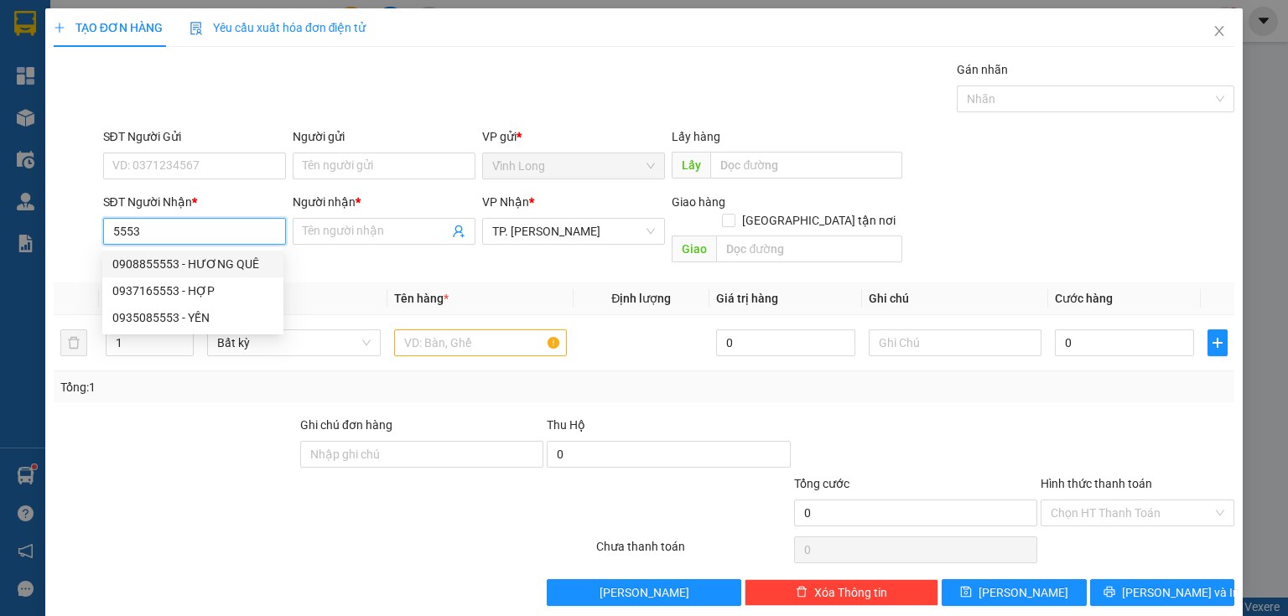
click at [221, 268] on div "0908855553 - HƯƠNG QUÊ" at bounding box center [192, 264] width 161 height 18
type input "0908855553"
type input "HƯƠNG QUÊ"
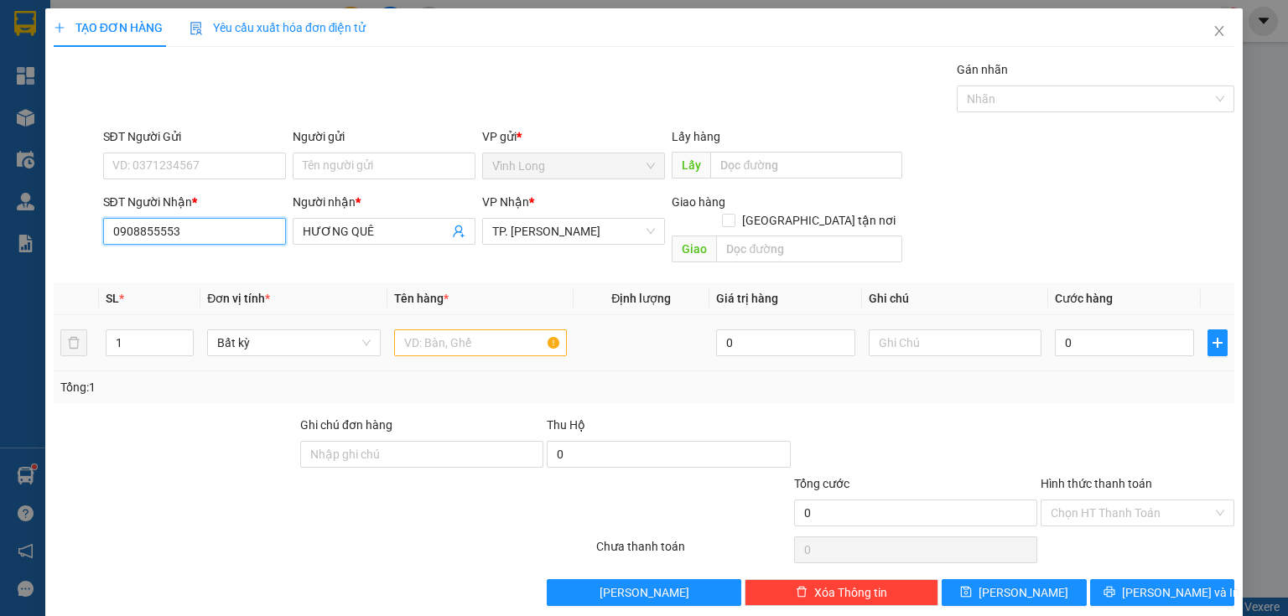
type input "0908855553"
click at [399, 330] on input "text" at bounding box center [480, 343] width 173 height 27
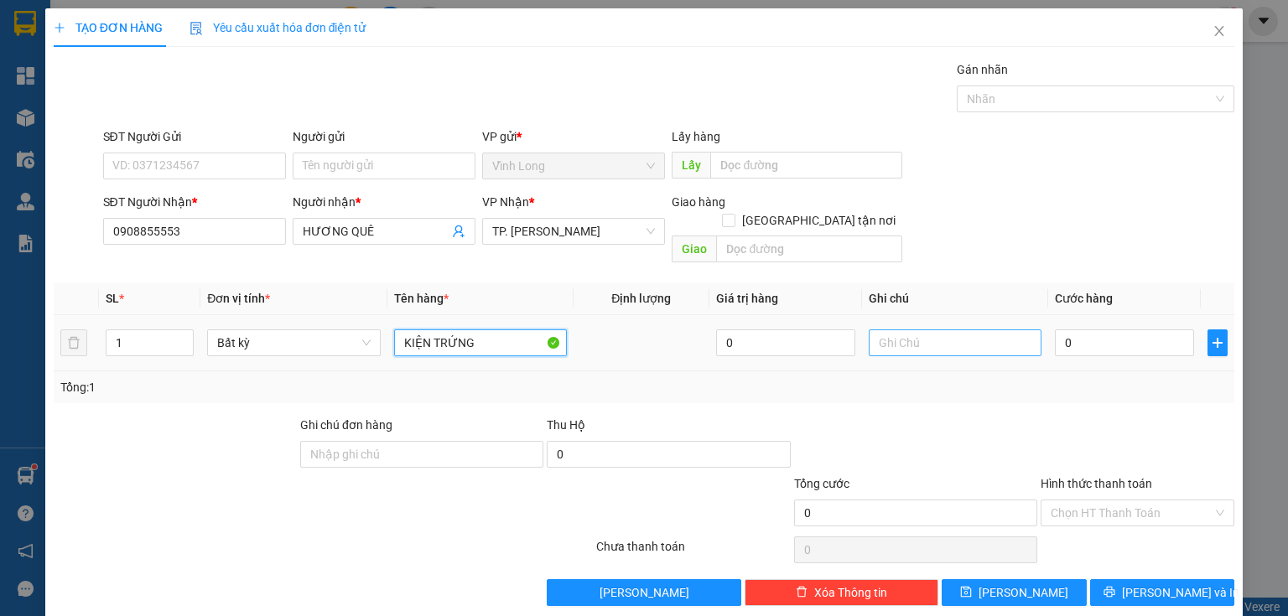
type input "KIỆN TRỨNG"
click at [952, 330] on input "text" at bounding box center [955, 343] width 173 height 27
type input "THUY"
click at [1073, 330] on input "0" at bounding box center [1124, 343] width 139 height 27
type input "3"
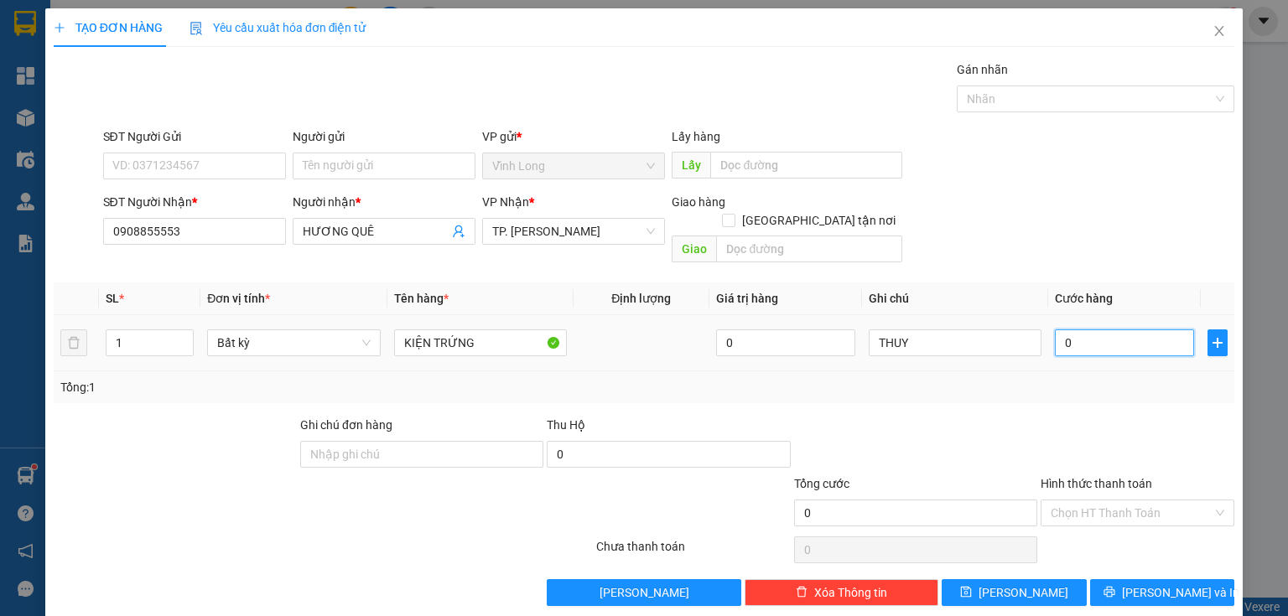
type input "3"
type input "30"
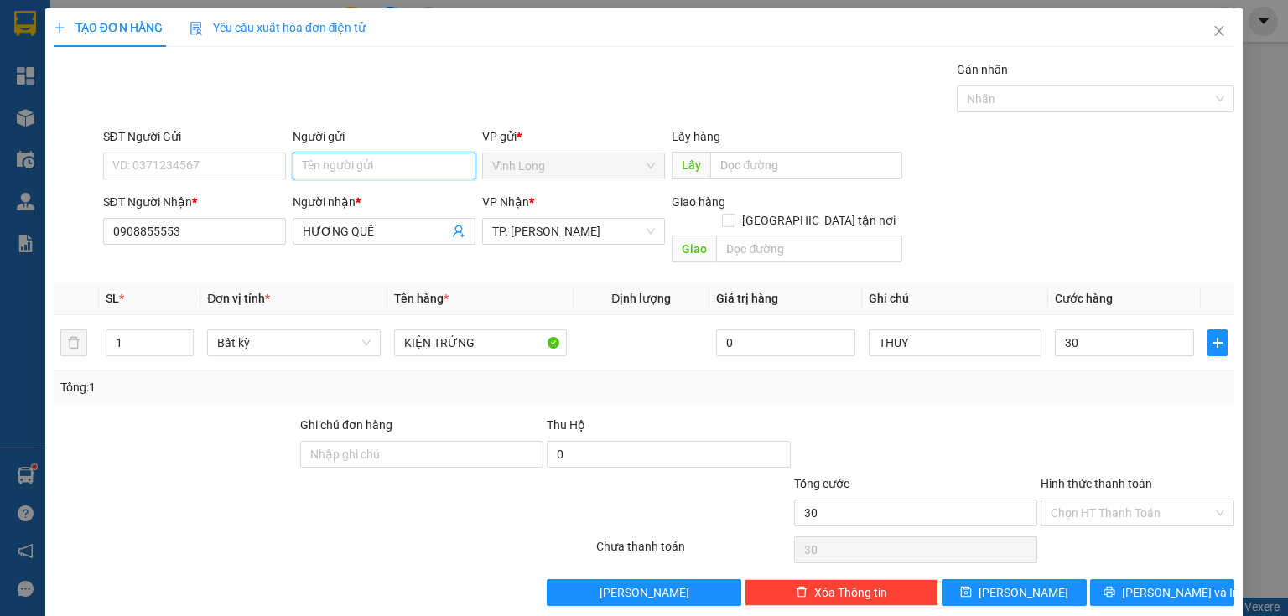
type input "30.000"
click at [338, 160] on input "Người gửi" at bounding box center [384, 166] width 183 height 27
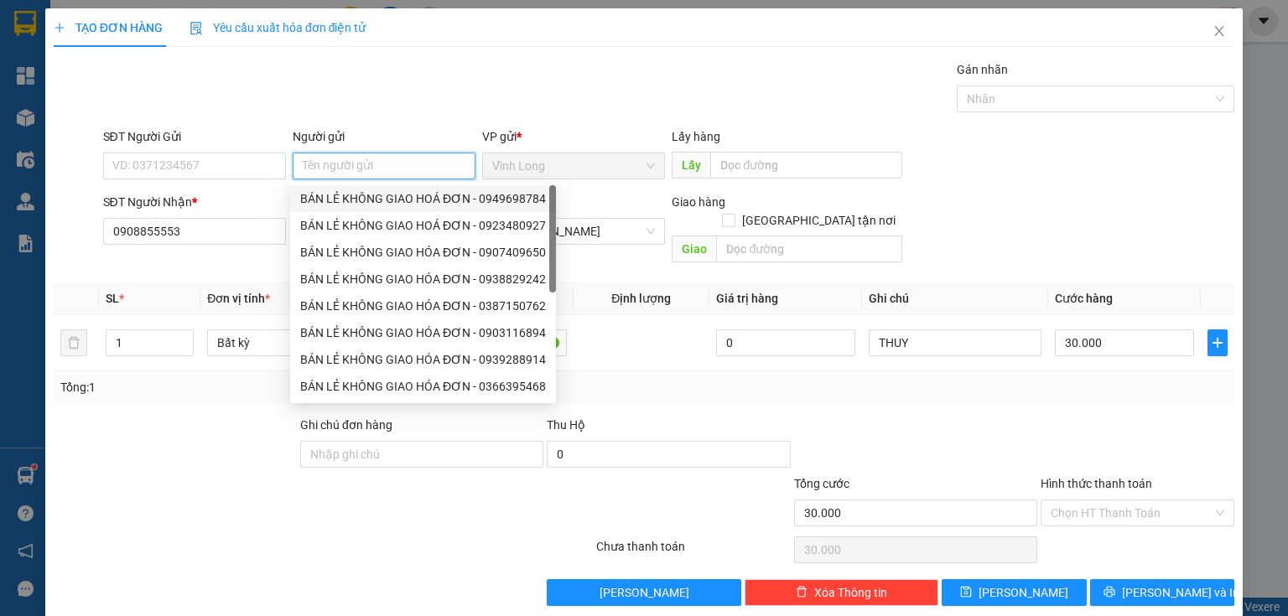
click at [339, 206] on div "BÁN LẺ KHÔNG GIAO HOÁ ĐƠN - 0949698784" at bounding box center [423, 199] width 246 height 18
type input "0949698784"
type input "BÁN LẺ KHÔNG GIAO HOÁ ĐƠN"
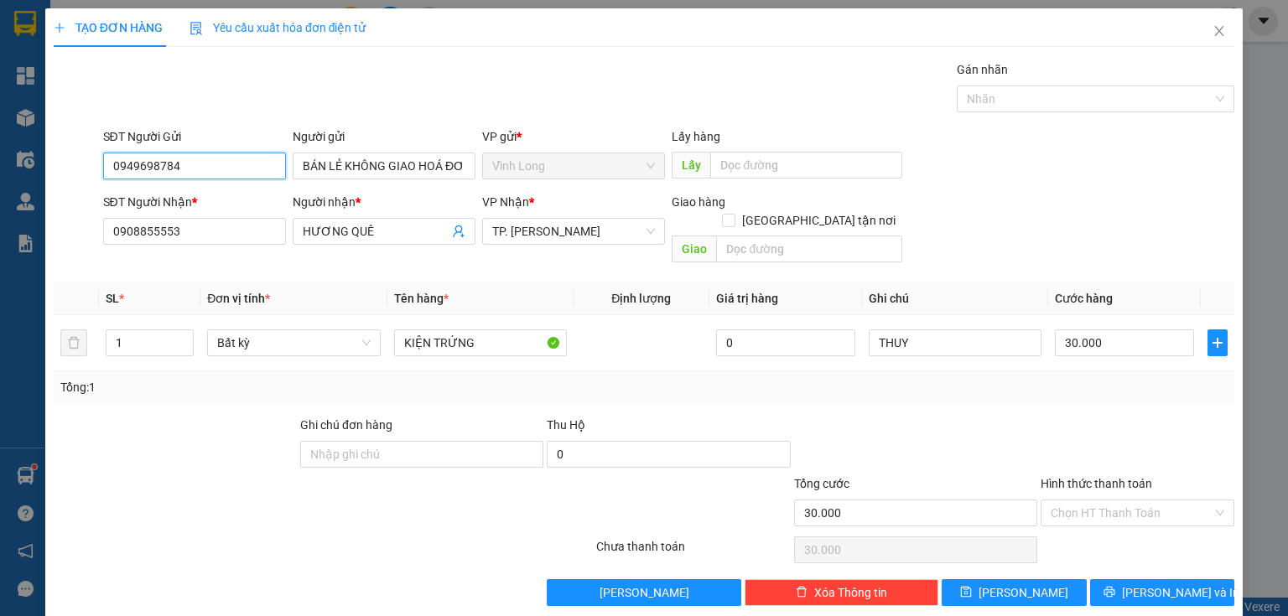
drag, startPoint x: 217, startPoint y: 154, endPoint x: 3, endPoint y: 262, distance: 239.7
click at [0, 265] on div "TẠO ĐƠN HÀNG Yêu cầu xuất hóa đơn điện tử Transit Pickup Surcharge Ids Transit …" at bounding box center [644, 308] width 1288 height 616
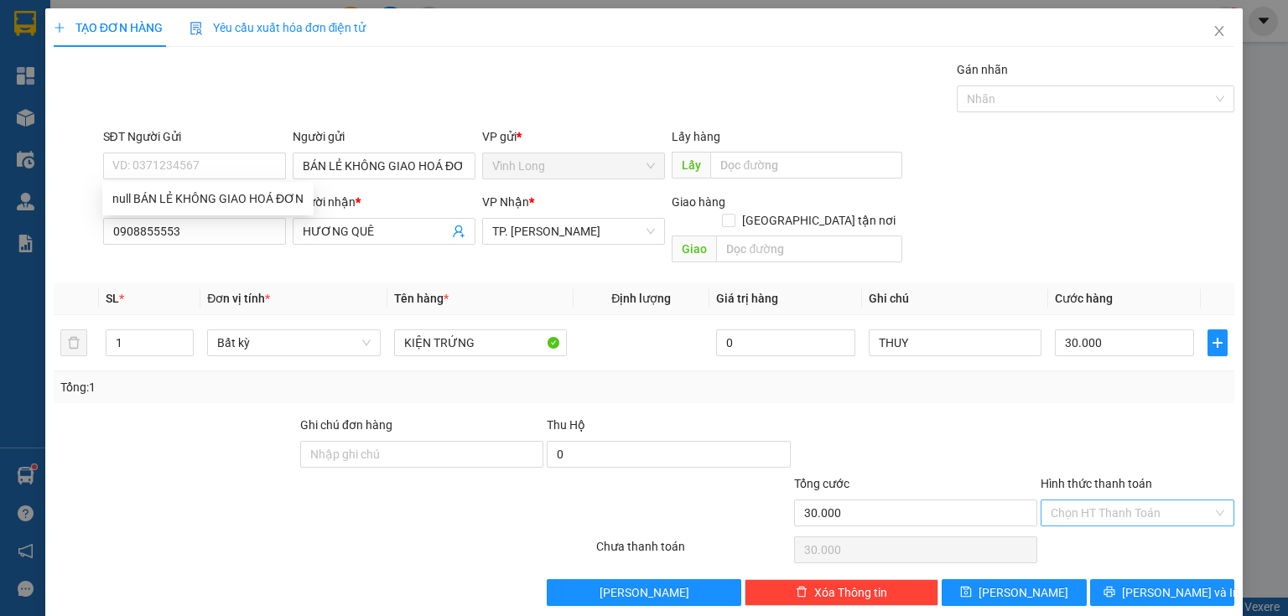
click at [1093, 501] on input "Hình thức thanh toán" at bounding box center [1132, 513] width 162 height 25
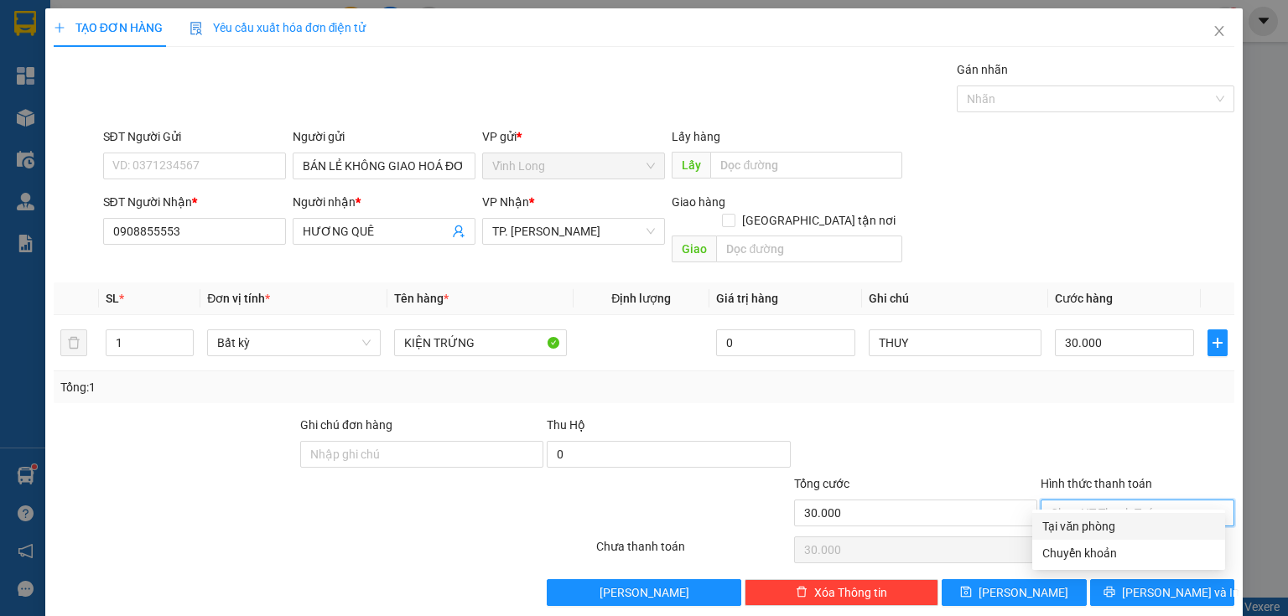
click at [1081, 518] on div "Tại văn phòng" at bounding box center [1128, 526] width 173 height 18
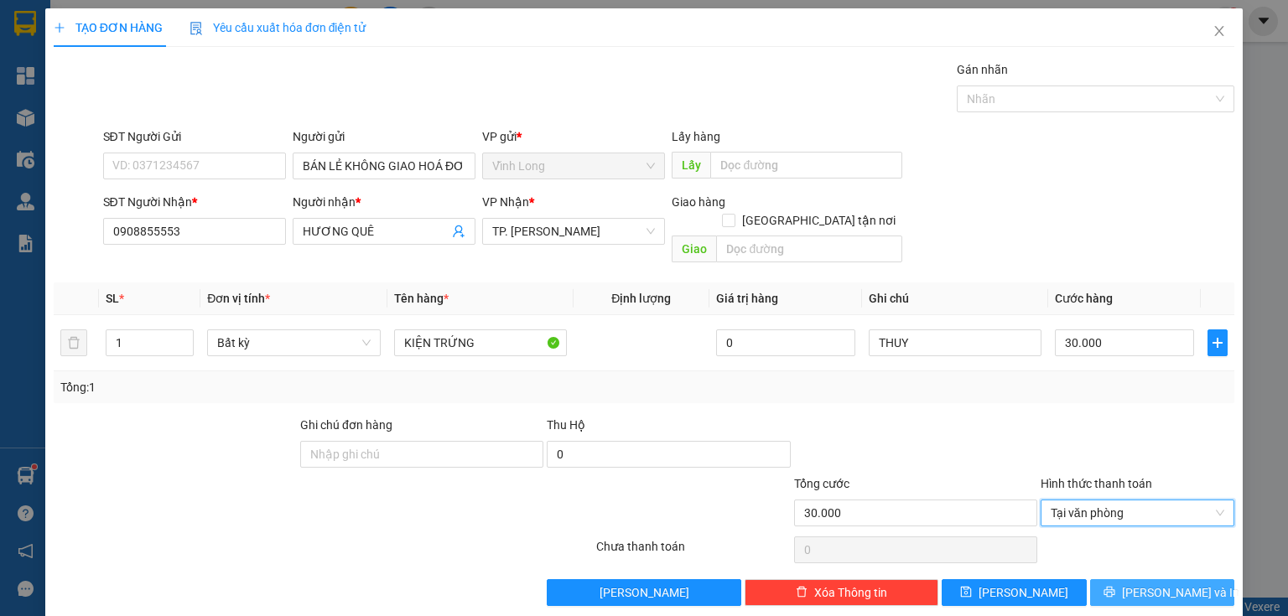
drag, startPoint x: 1154, startPoint y: 584, endPoint x: 879, endPoint y: 476, distance: 295.3
click at [1151, 583] on button "[PERSON_NAME] và In" at bounding box center [1162, 592] width 145 height 27
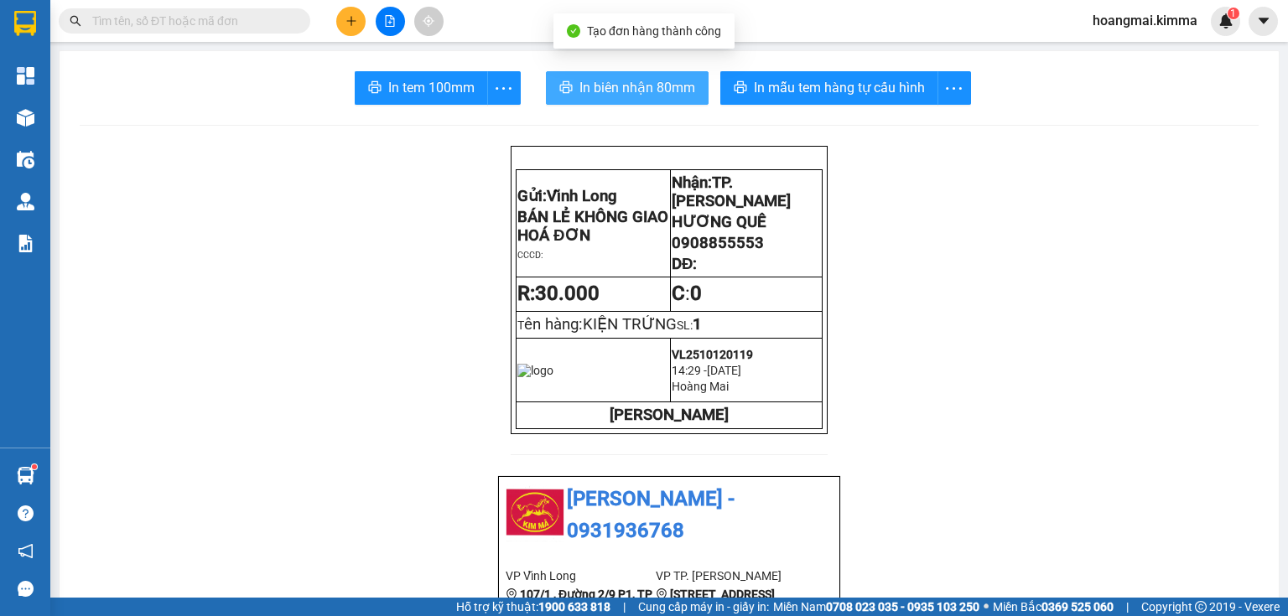
click at [579, 74] on button "In biên nhận 80mm" at bounding box center [627, 88] width 163 height 34
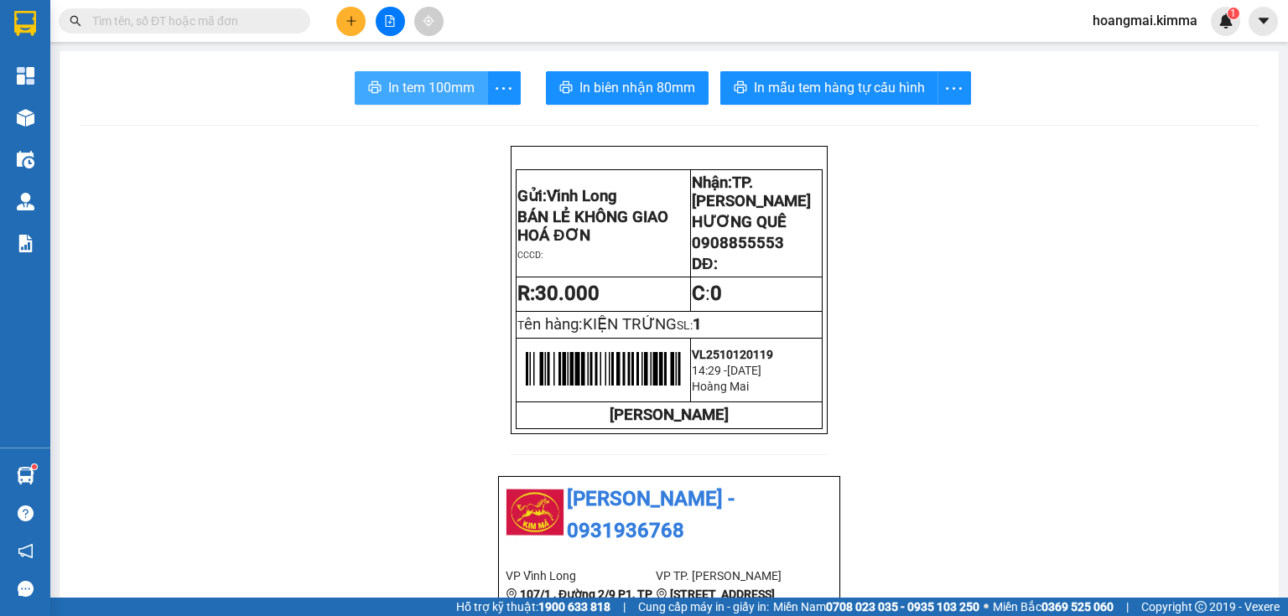
click at [454, 91] on span "In tem 100mm" at bounding box center [431, 87] width 86 height 21
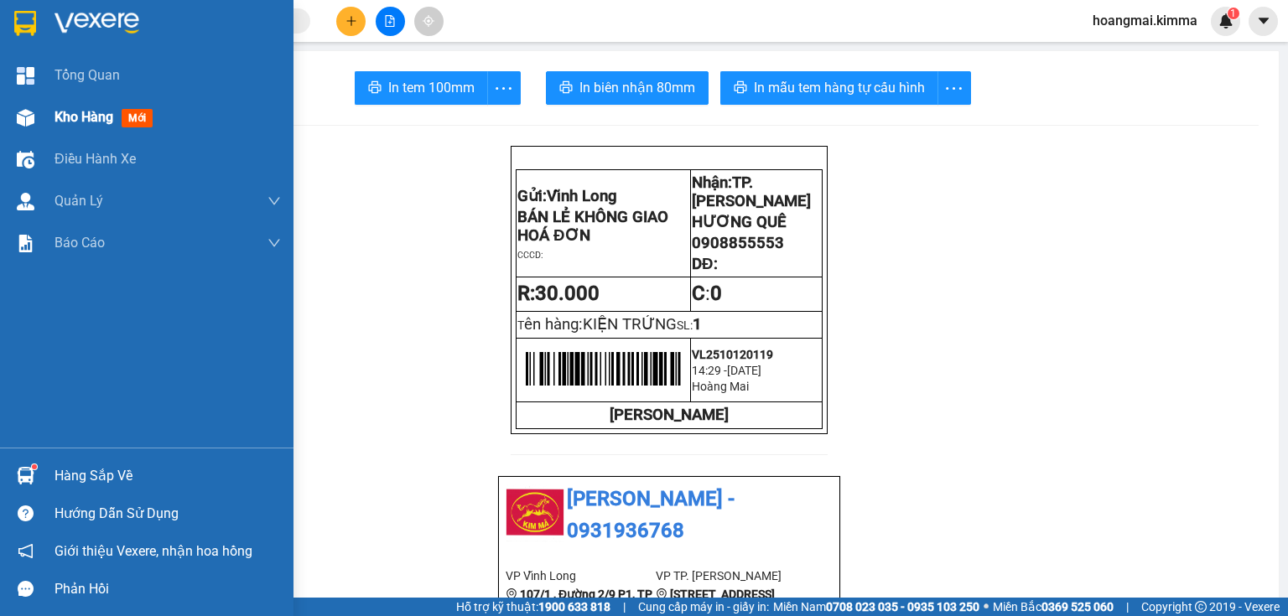
click at [28, 114] on img at bounding box center [26, 118] width 18 height 18
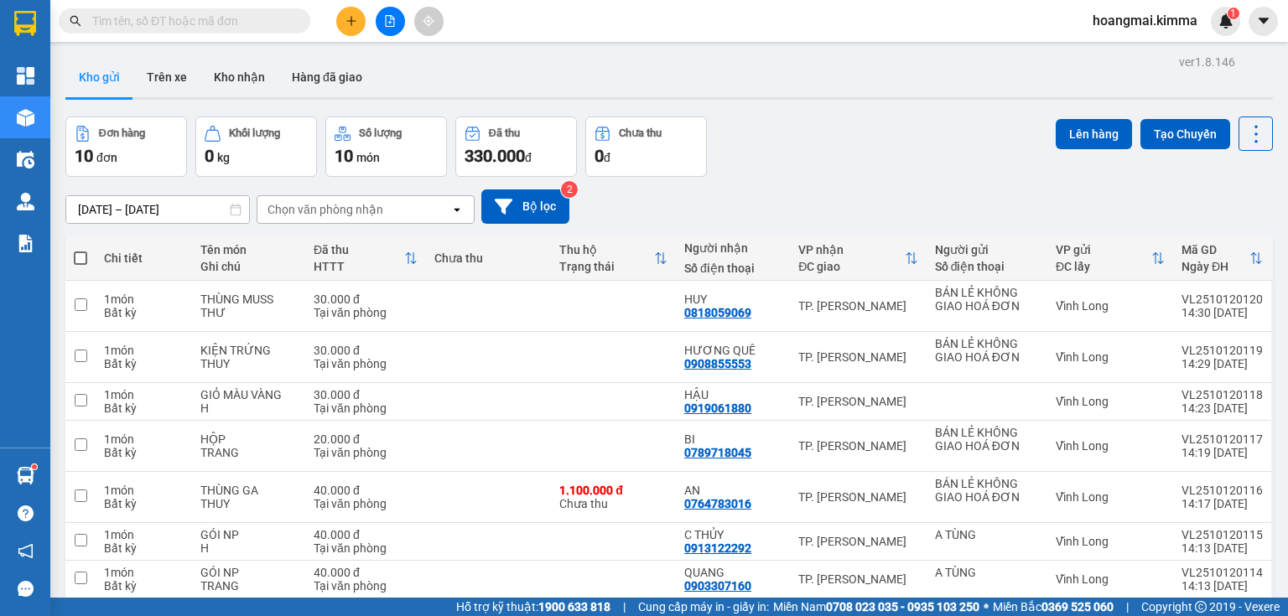
click at [384, 25] on icon "file-add" at bounding box center [390, 21] width 12 height 12
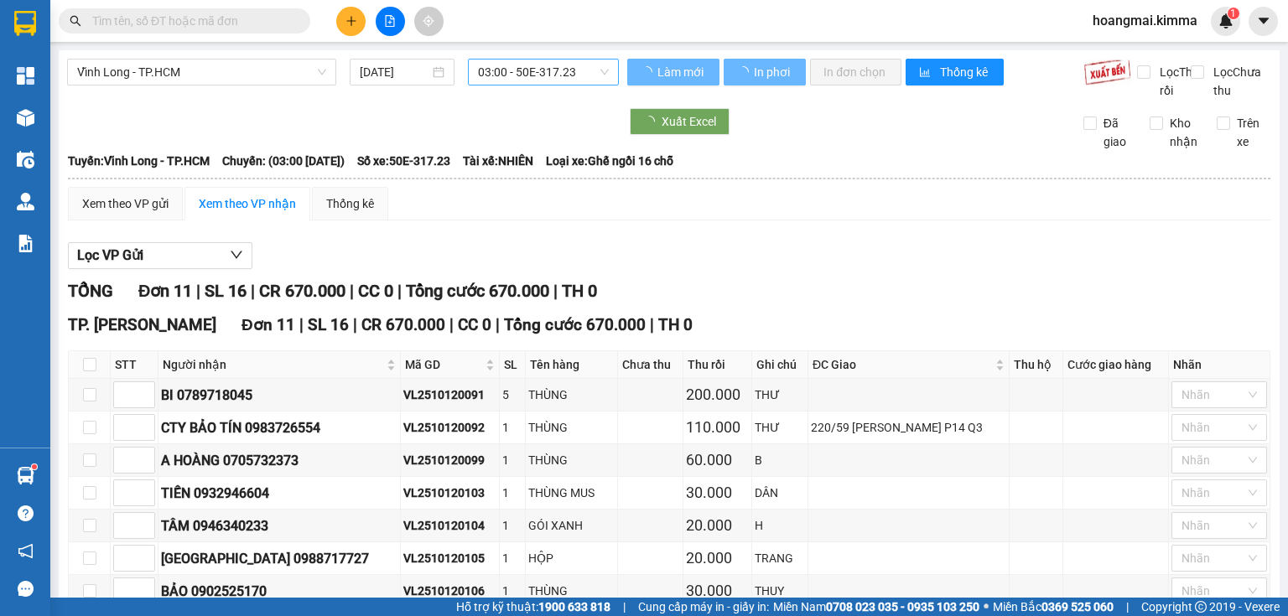
click at [565, 74] on span "03:00 - 50E-317.23" at bounding box center [544, 72] width 132 height 25
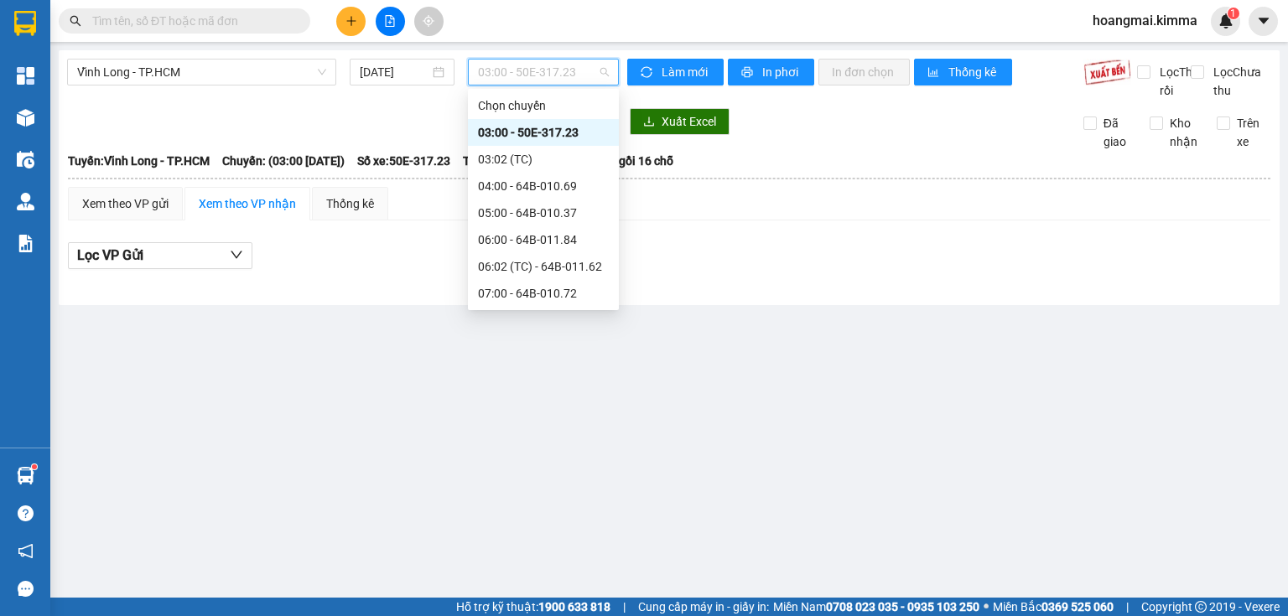
click at [545, 472] on div "13:00 - 64F-002.29" at bounding box center [543, 481] width 131 height 18
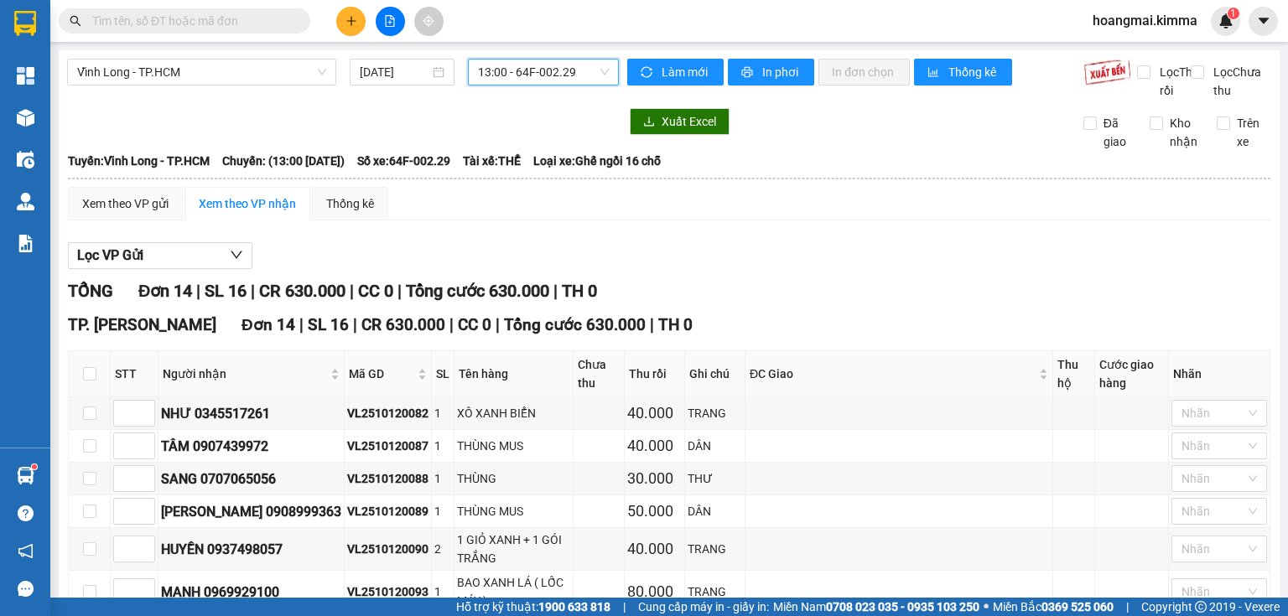
click at [352, 20] on icon "plus" at bounding box center [352, 21] width 12 height 12
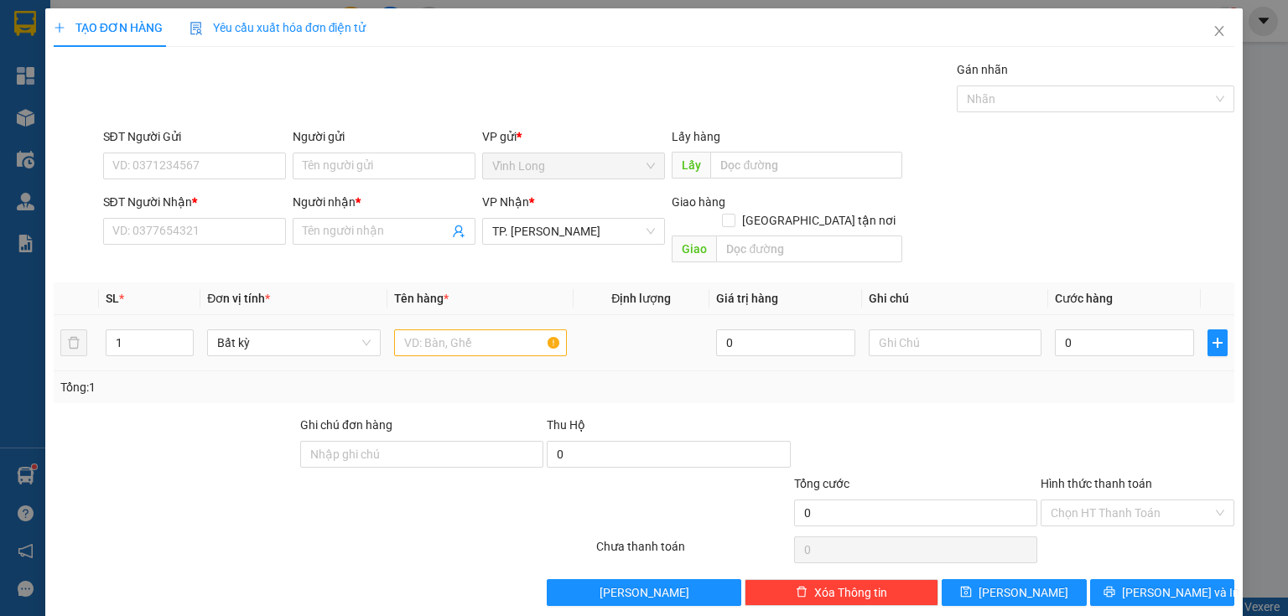
click at [444, 345] on td at bounding box center [480, 343] width 186 height 56
click at [445, 330] on input "text" at bounding box center [480, 343] width 173 height 27
type input "HỘP"
drag, startPoint x: 979, startPoint y: 307, endPoint x: 969, endPoint y: 325, distance: 19.9
click at [977, 326] on div at bounding box center [955, 343] width 173 height 34
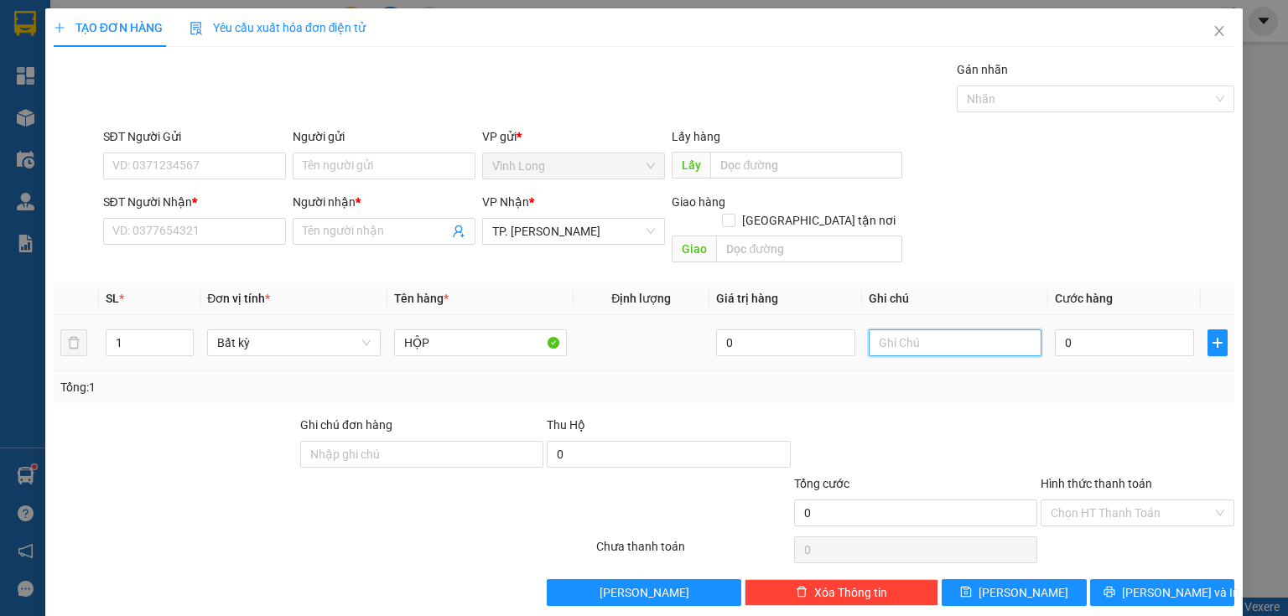
click at [969, 330] on input "text" at bounding box center [955, 343] width 173 height 27
type input "THUY"
click at [346, 246] on div "Người nhận * Tên người nhận" at bounding box center [384, 222] width 183 height 59
click at [220, 228] on input "SĐT Người Nhận *" at bounding box center [194, 231] width 183 height 27
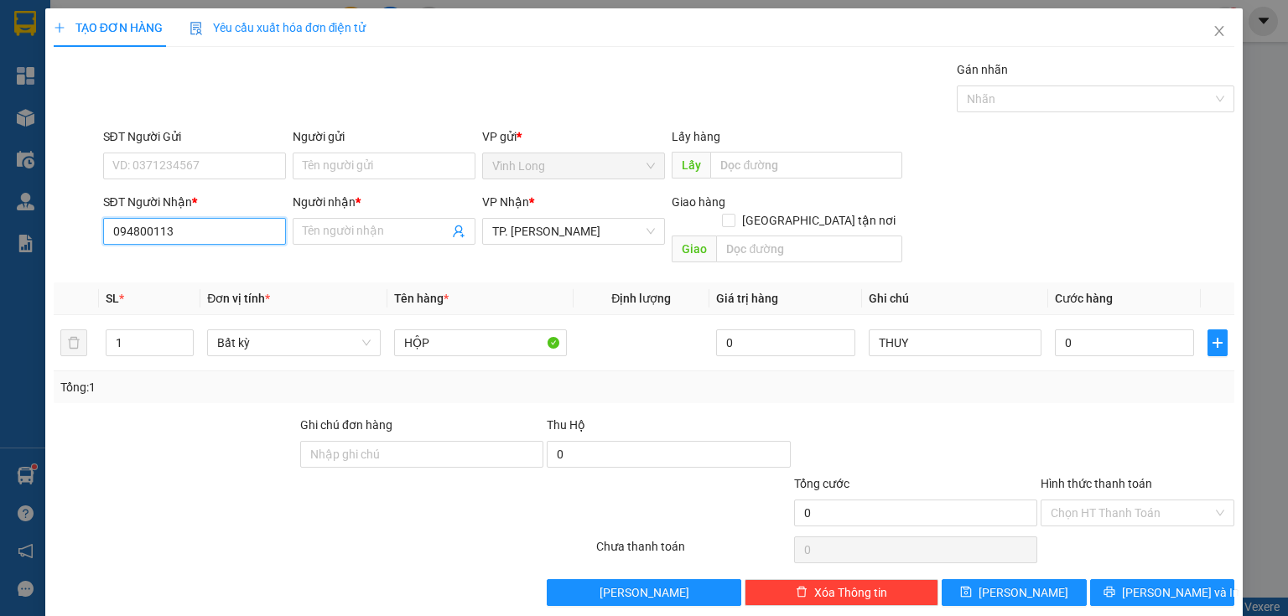
type input "0948001137"
click at [200, 257] on div "0948001137 - ĐẠT" at bounding box center [192, 264] width 161 height 18
type input "ĐẠT"
type input "0948001137"
click at [1114, 333] on input "0" at bounding box center [1124, 343] width 139 height 27
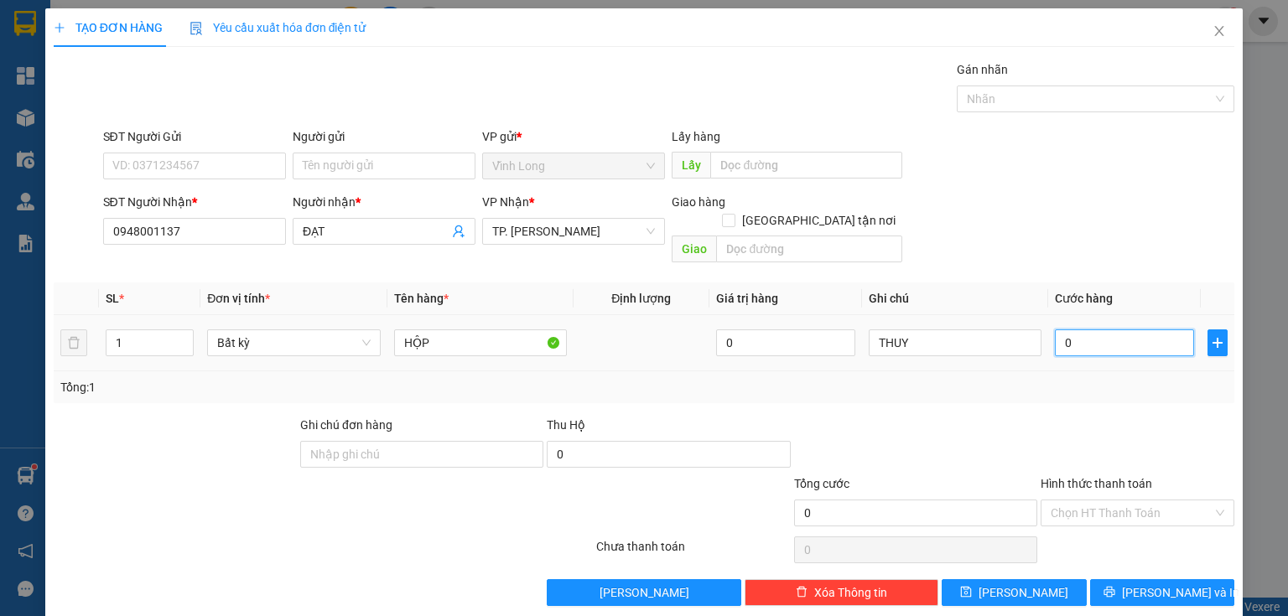
type input "2"
type input "20"
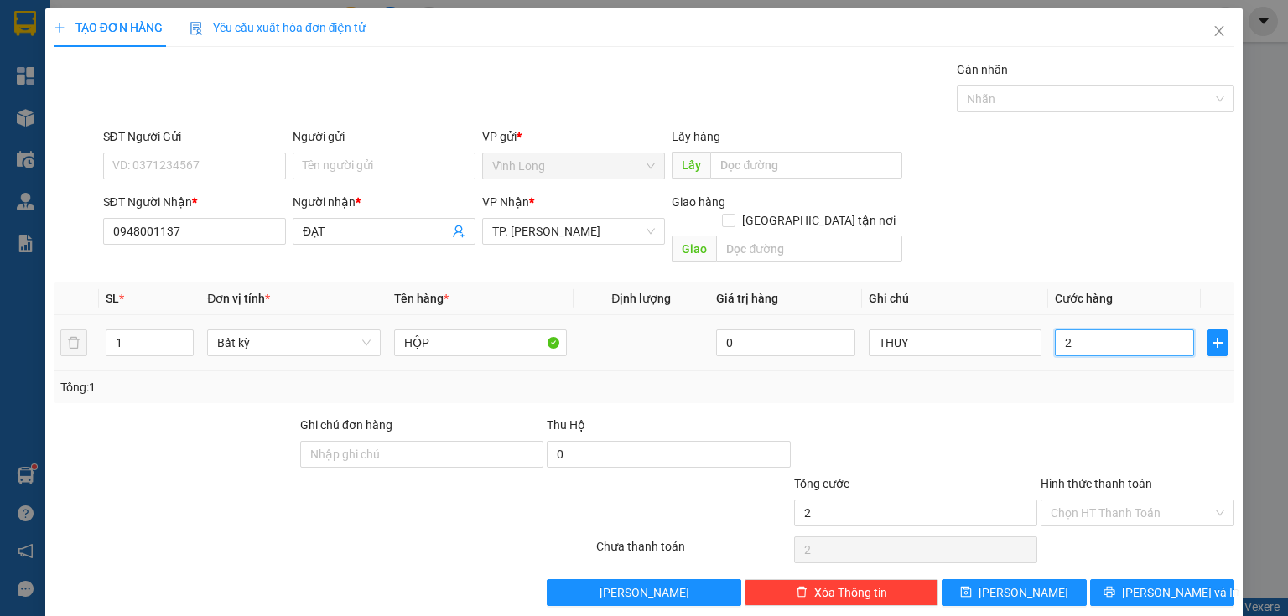
type input "20"
type input "20.000"
click at [404, 168] on input "Người gửi" at bounding box center [384, 166] width 183 height 27
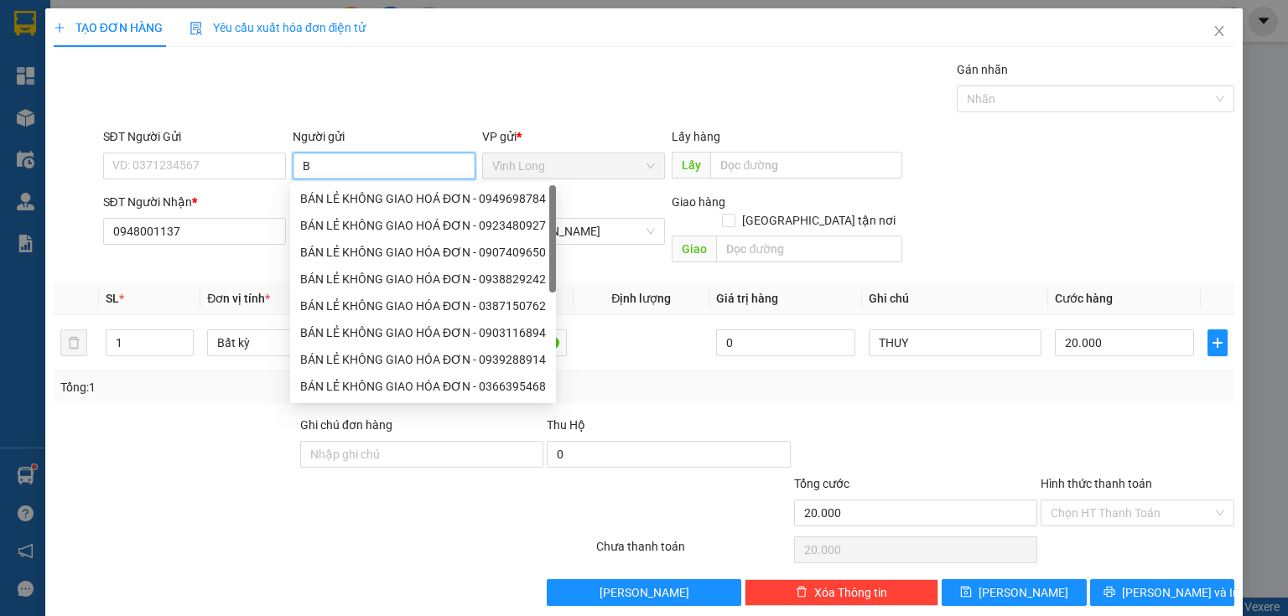
type input "BÁ"
click at [391, 210] on div "BÁN LẺ KHÔNG GIAO HOÁ ĐƠN - 0949698784" at bounding box center [423, 198] width 266 height 27
type input "0949698784"
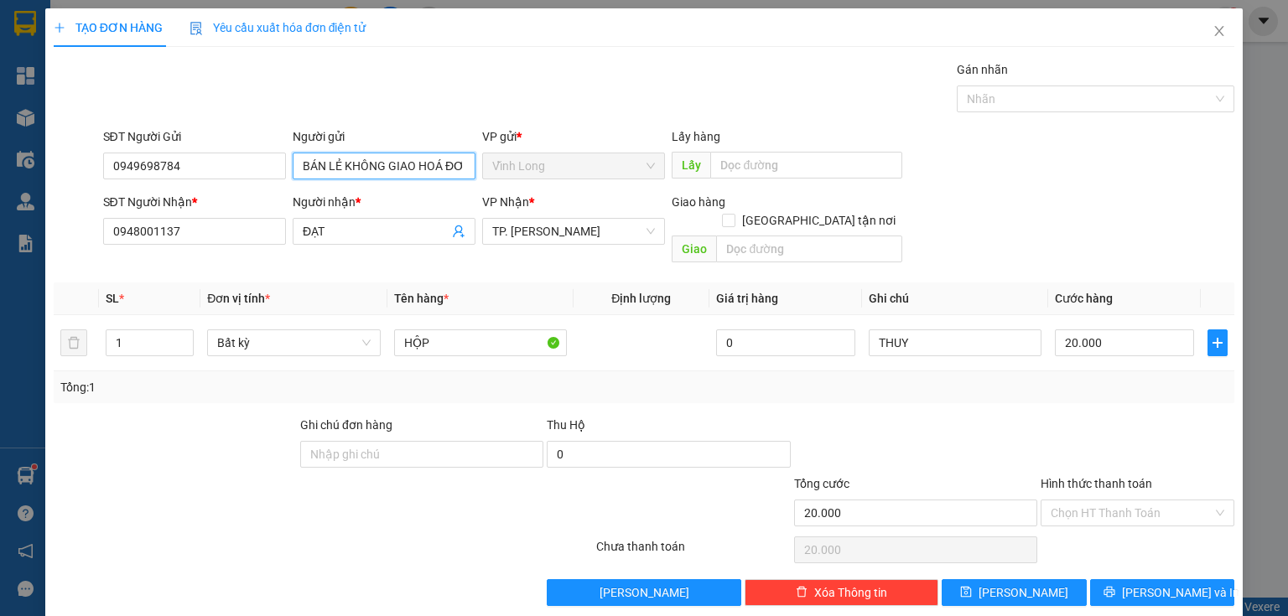
type input "BÁN LẺ KHÔNG GIAO HOÁ ĐƠN"
drag, startPoint x: 96, startPoint y: 174, endPoint x: 0, endPoint y: 158, distance: 97.7
click at [0, 178] on div "TẠO ĐƠN HÀNG Yêu cầu xuất hóa đơn điện tử Transit Pickup Surcharge Ids Transit …" at bounding box center [644, 308] width 1288 height 616
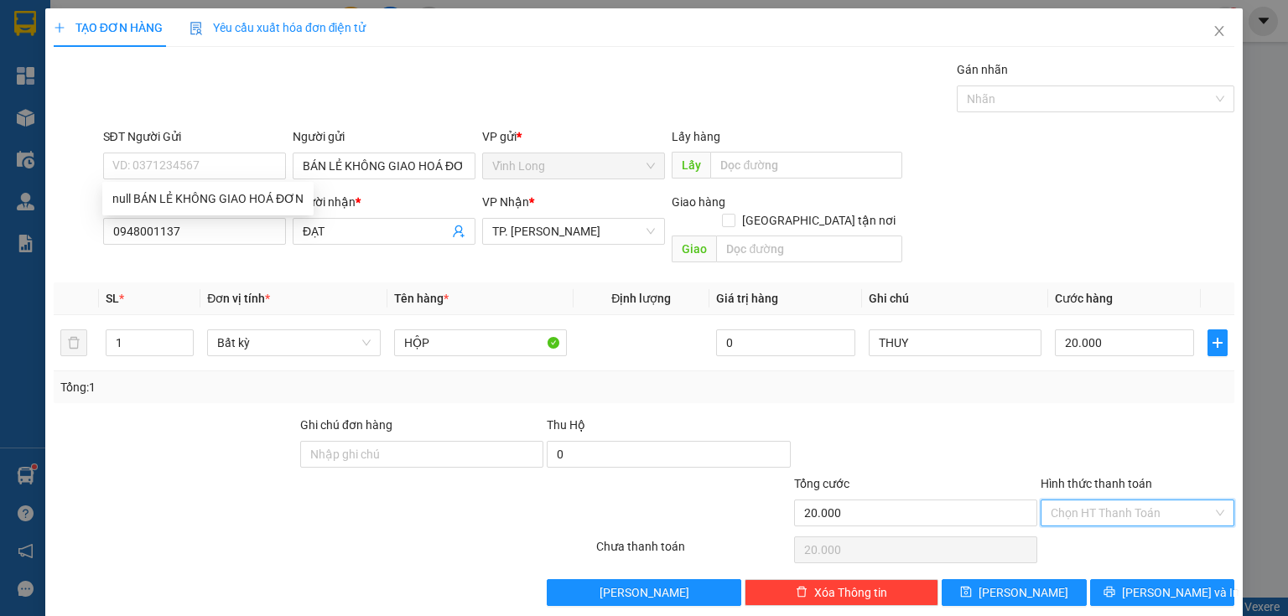
drag, startPoint x: 1043, startPoint y: 490, endPoint x: 1057, endPoint y: 498, distance: 15.8
click at [1051, 501] on input "Hình thức thanh toán" at bounding box center [1132, 513] width 162 height 25
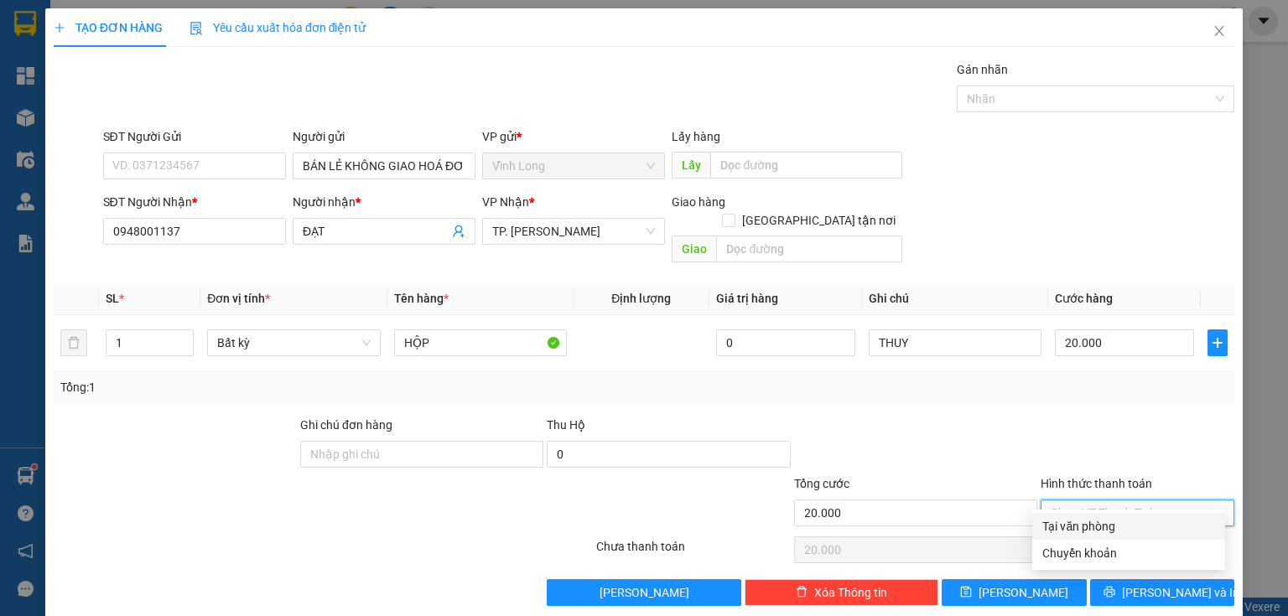
click at [1088, 530] on div "Tại văn phòng" at bounding box center [1128, 526] width 173 height 18
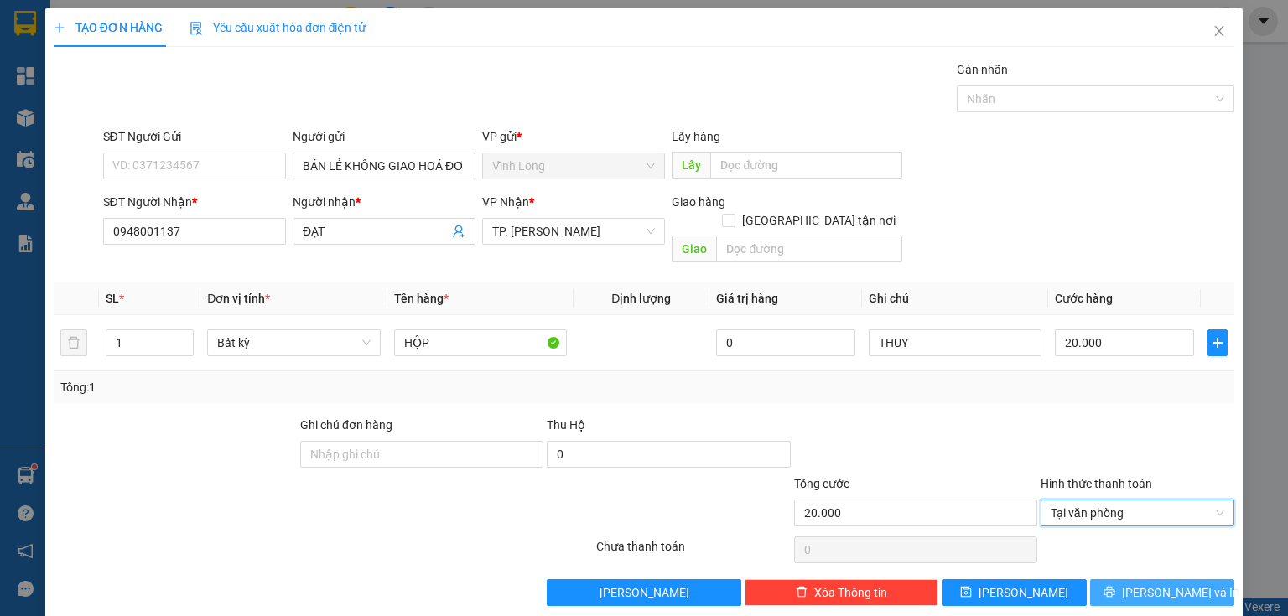
click at [1115, 586] on icon "printer" at bounding box center [1110, 592] width 12 height 12
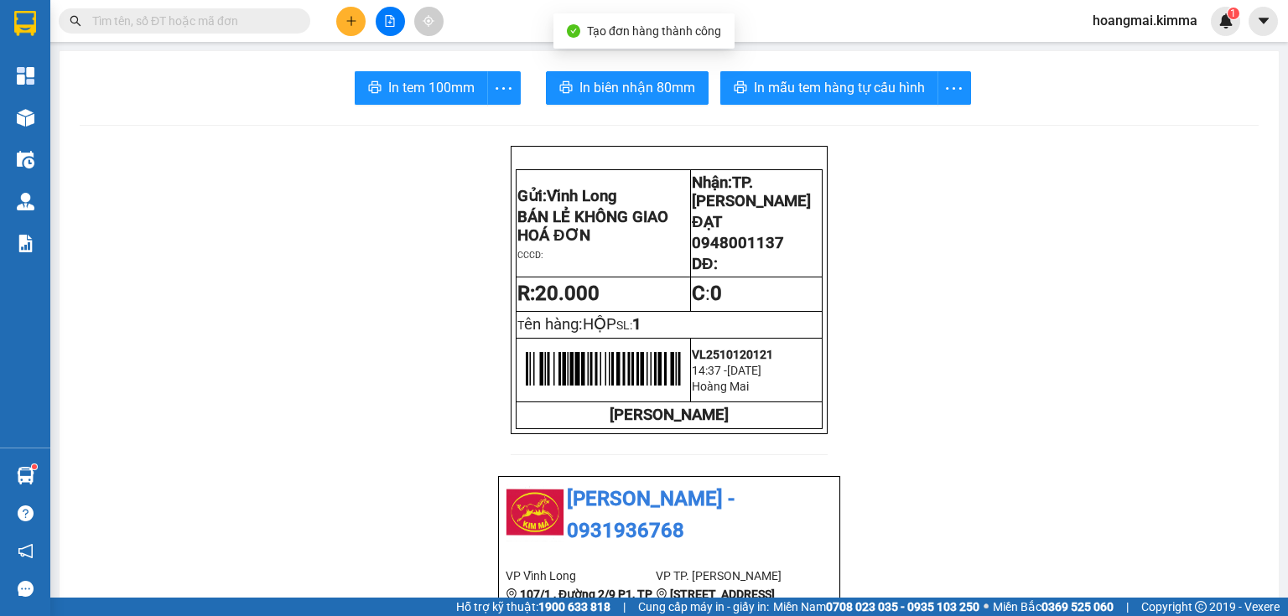
click at [656, 88] on span "In biên nhận 80mm" at bounding box center [637, 87] width 116 height 21
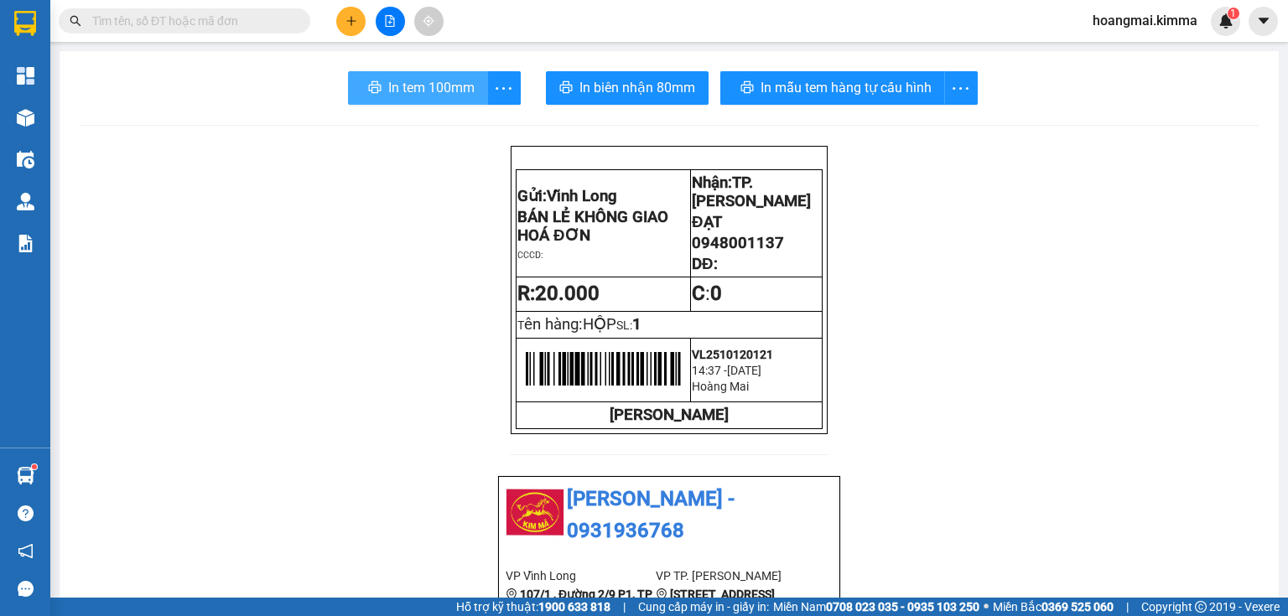
click at [433, 72] on button "In tem 100mm" at bounding box center [418, 88] width 140 height 34
